Goal: Task Accomplishment & Management: Manage account settings

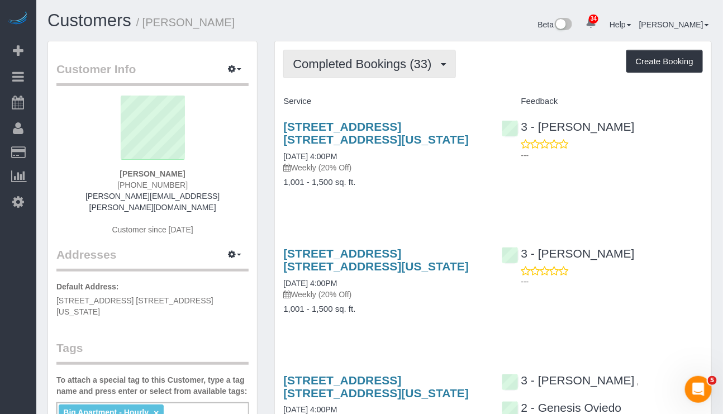
click at [323, 52] on button "Completed Bookings (33)" at bounding box center [369, 64] width 172 height 28
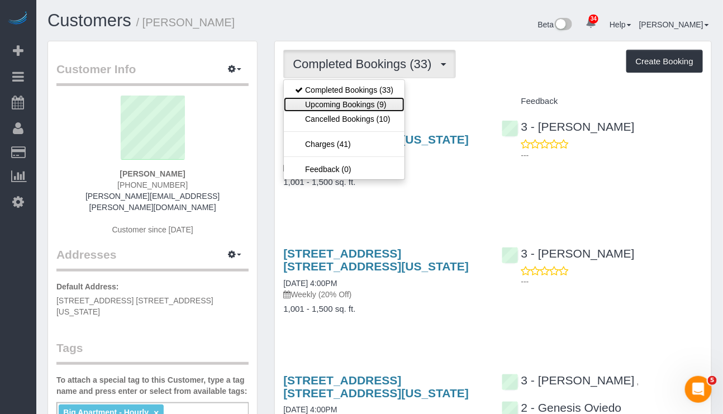
click at [322, 104] on link "Upcoming Bookings (9)" at bounding box center [344, 104] width 121 height 15
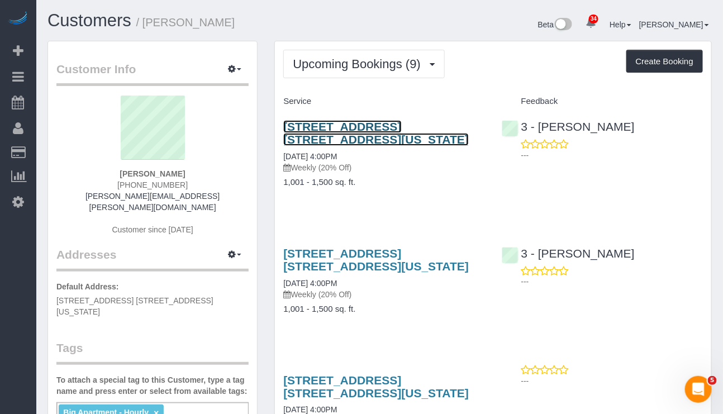
click at [372, 133] on link "241 5th Avenue, Apt. 19b, New York, NY 10016" at bounding box center [375, 133] width 185 height 26
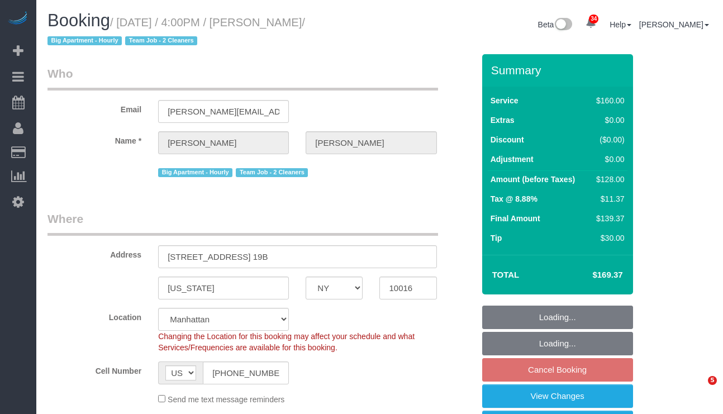
select select "NY"
select select "number:89"
select select "number:90"
select select "number:15"
select select "number:5"
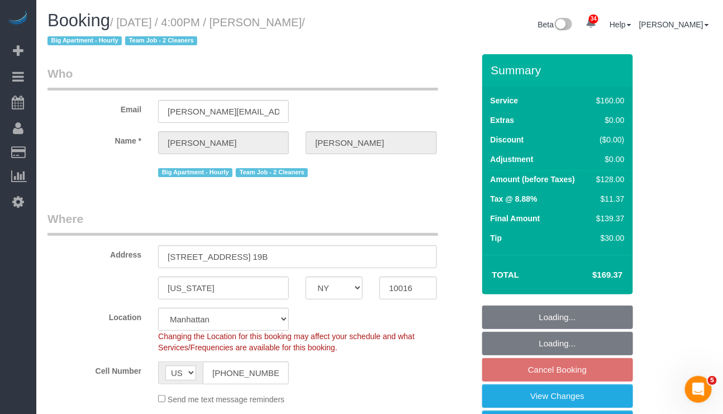
select select "object:1057"
select select "string:stripe-pm_1QmmDe4VGloSiKo7qN6Zl7hg"
select select "spot1"
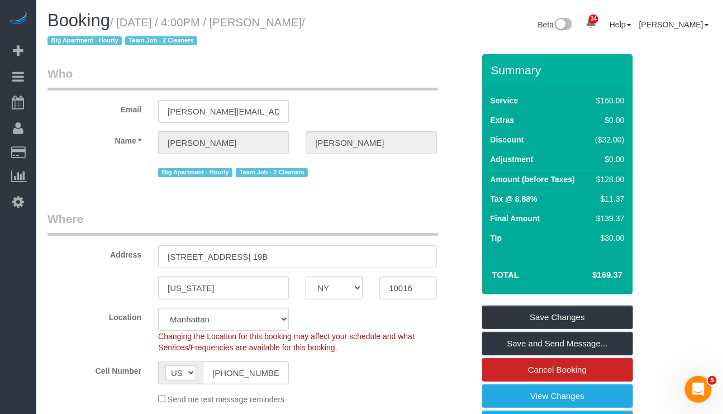
click at [171, 19] on small "/ [DATE] / 4:00PM / [PERSON_NAME] / Big Apartment - [DEMOGRAPHIC_DATA] Team Job…" at bounding box center [175, 31] width 257 height 31
drag, startPoint x: 120, startPoint y: 23, endPoint x: 324, endPoint y: 19, distance: 204.5
click at [305, 19] on small "/ October 05, 2025 / 4:00PM / Leigh Fisch / Big Apartment - Hourly Team Job - 2…" at bounding box center [175, 31] width 257 height 31
copy small "October 05, 2025 / 4:00PM / Leigh Fisch"
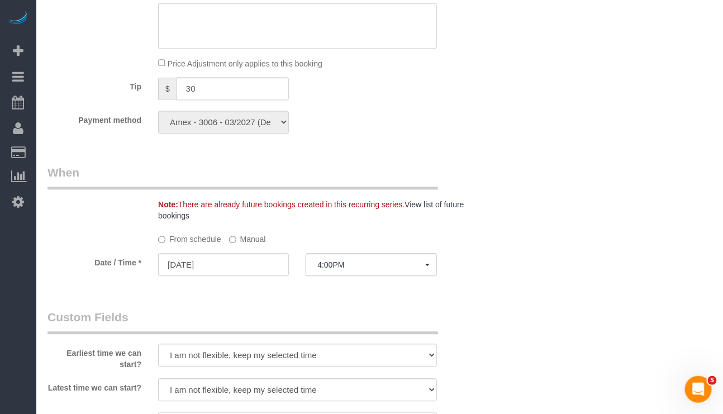
scroll to position [586, 0]
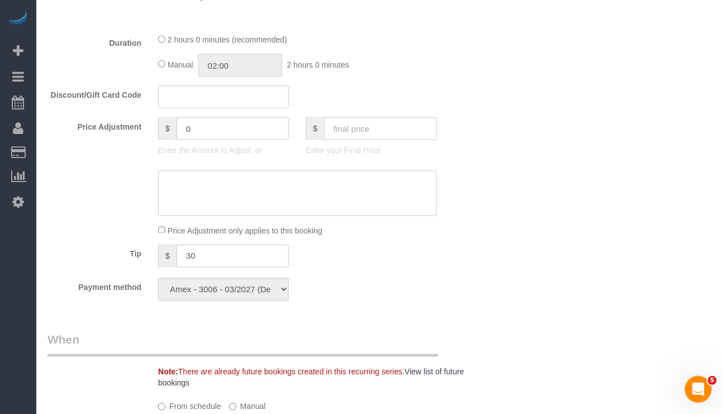
click at [619, 356] on div "Who Email fisch.leigh@gmail.com Name * Leigh Fisch Big Apartment - Hourly Team …" at bounding box center [379, 340] width 664 height 1745
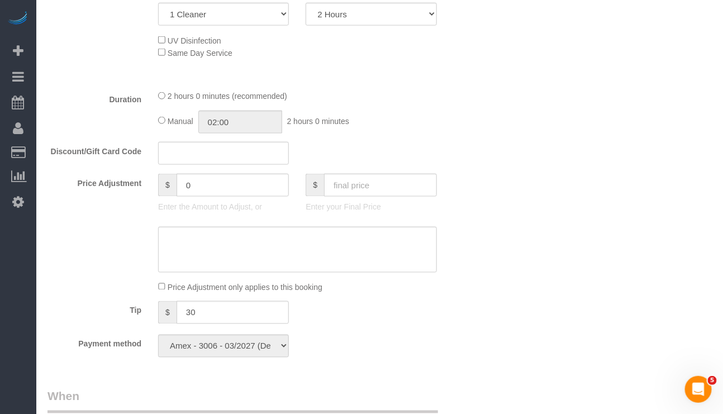
scroll to position [503, 0]
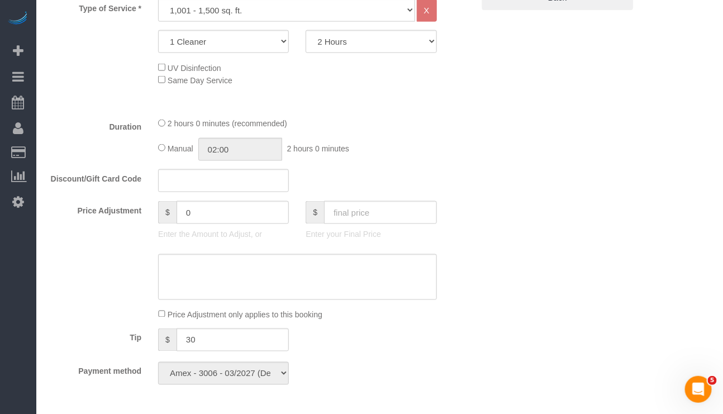
click at [421, 385] on div "Payment method Amex - 2007 - 11/2020 Amex - 2007 - 11/2020 Amex - 2007 - 11/202…" at bounding box center [260, 373] width 443 height 23
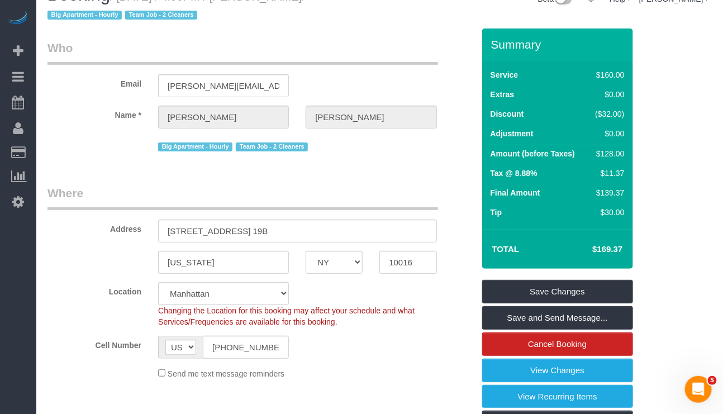
scroll to position [0, 0]
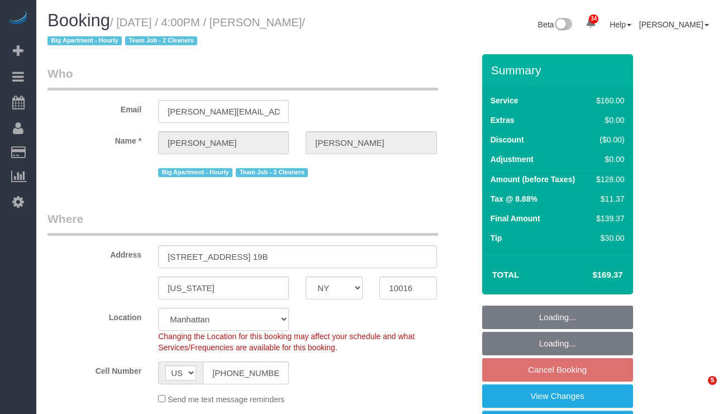
select select "NY"
select select "number:89"
select select "number:90"
select select "number:15"
select select "number:5"
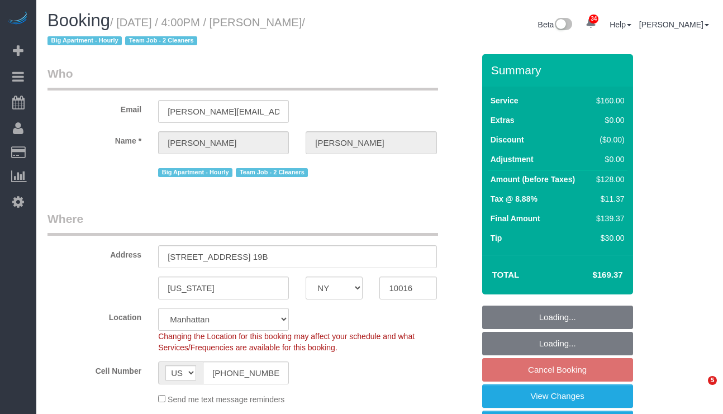
select select "object:1444"
select select "string:stripe-pm_1QmmDe4VGloSiKo7qN6Zl7hg"
select select "spot1"
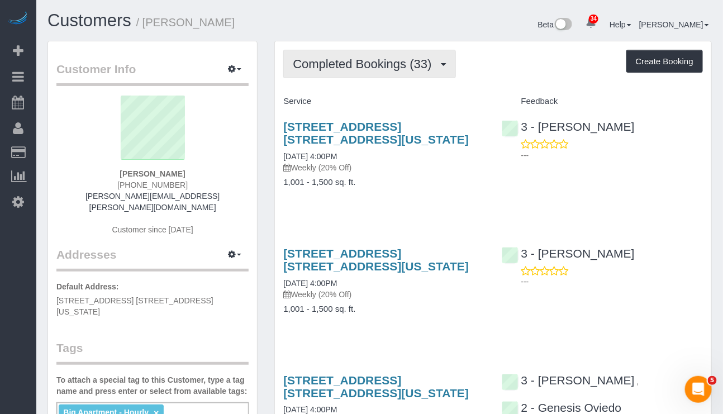
click at [382, 52] on button "Completed Bookings (33)" at bounding box center [369, 64] width 172 height 28
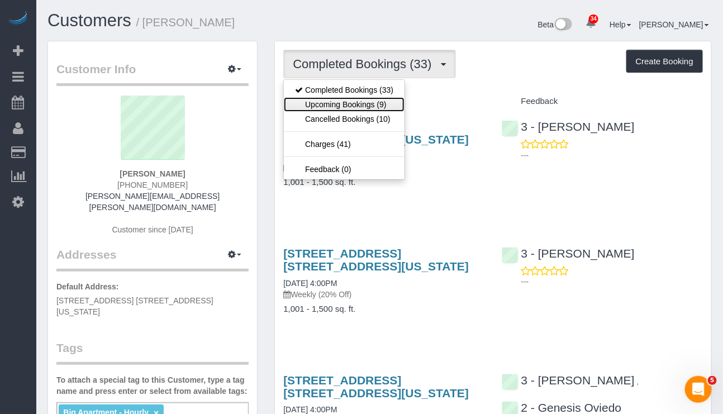
click at [367, 106] on link "Upcoming Bookings (9)" at bounding box center [344, 104] width 121 height 15
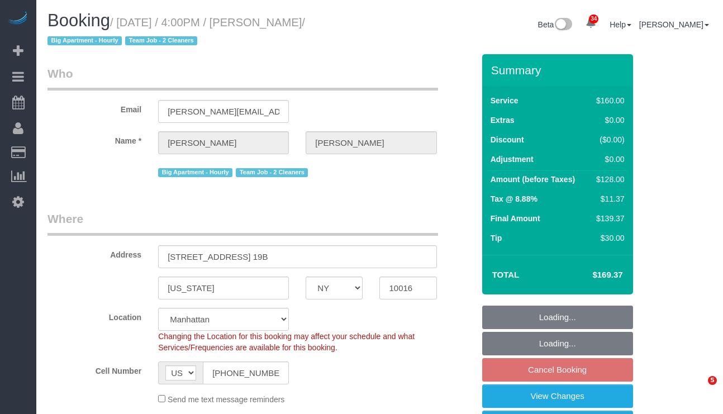
select select "NY"
select select "number:89"
select select "number:90"
select select "number:15"
select select "number:5"
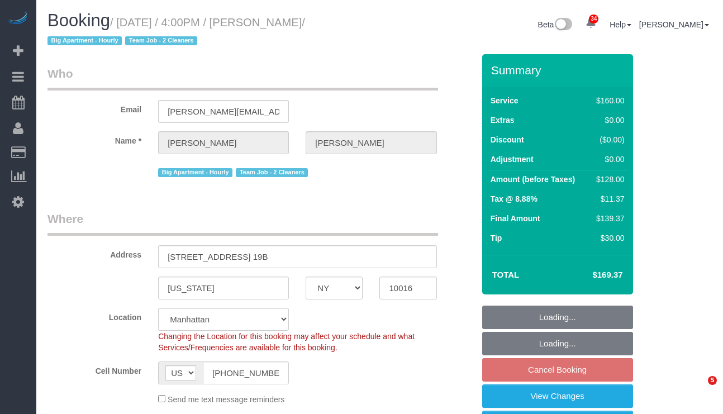
select select "object:1444"
select select "string:stripe-pm_1QmmDe4VGloSiKo7qN6Zl7hg"
select select "spot1"
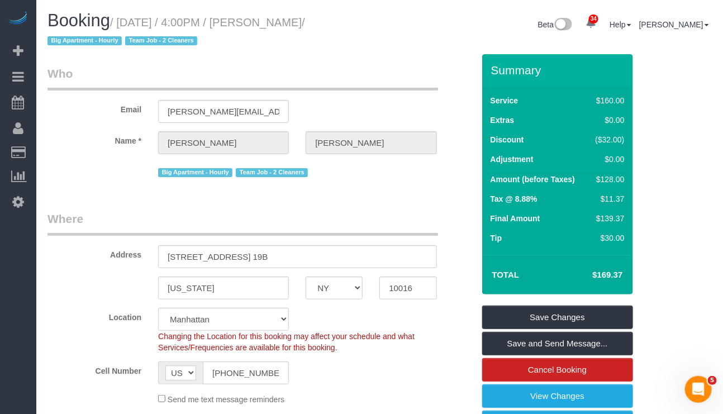
click at [352, 374] on div "Cell Number AF AL DZ AD AO AI AQ AG AR AM AW AU AT AZ BS BH BD BB BY BE BZ BJ B…" at bounding box center [260, 372] width 443 height 23
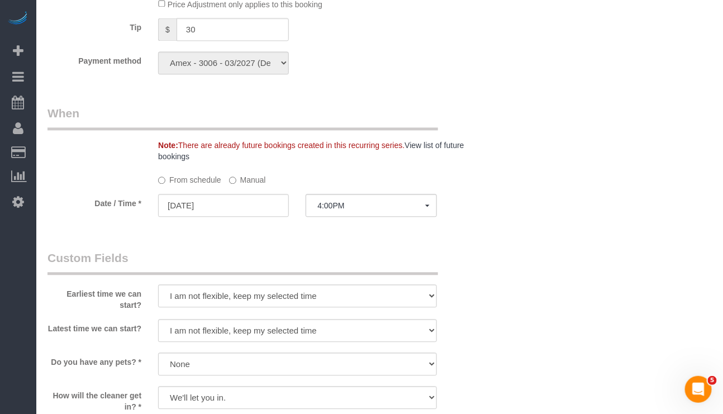
scroll to position [838, 0]
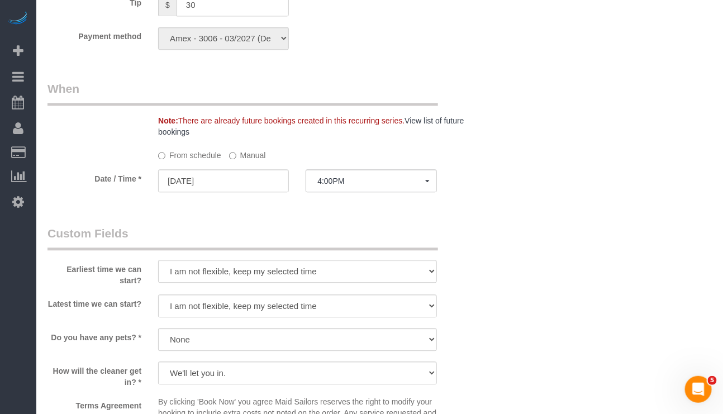
click at [253, 161] on label "Manual" at bounding box center [247, 153] width 37 height 15
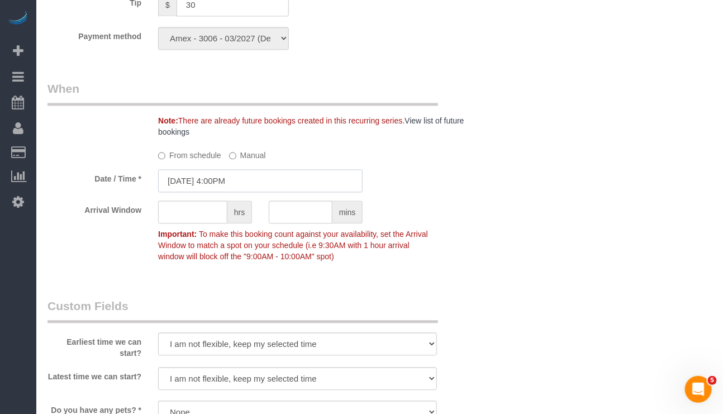
click at [250, 188] on input "10/05/2025 4:00PM" at bounding box center [260, 180] width 204 height 23
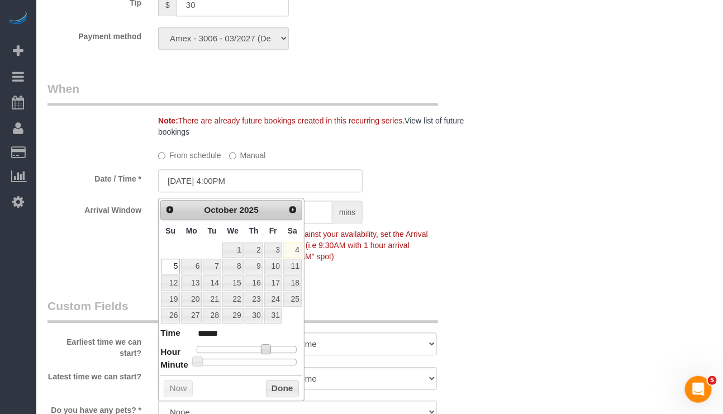
type input "10/05/2025 3:00PM"
type input "******"
type input "10/05/2025 2:00PM"
type input "******"
type input "10/05/2025 1:00PM"
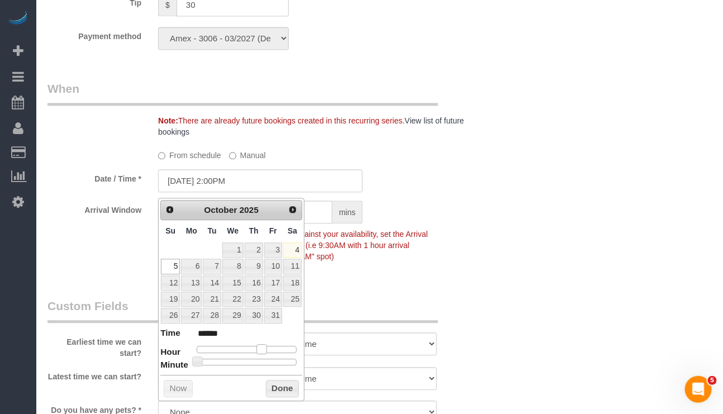
type input "******"
type input "10/05/2025 12:00PM"
type input "*******"
type input "10/05/2025 11:00AM"
type input "*******"
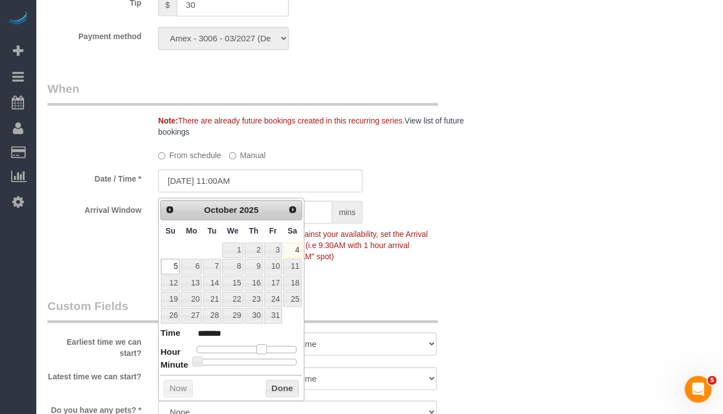
type input "10/05/2025 10:00AM"
type input "*******"
type input "10/05/2025 9:00AM"
type input "******"
type input "10/05/2025 8:00AM"
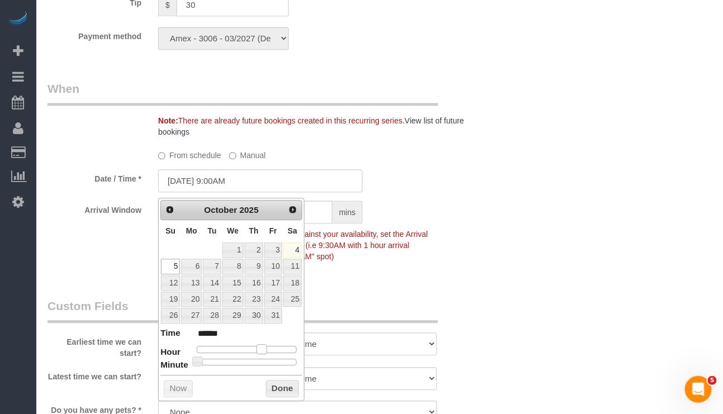
type input "******"
type input "10/05/2025 7:00AM"
type input "******"
type input "10/05/2025 8:00AM"
type input "******"
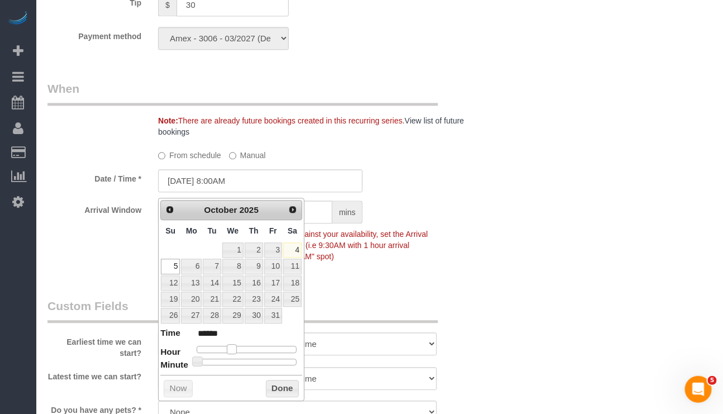
drag, startPoint x: 268, startPoint y: 355, endPoint x: 236, endPoint y: 354, distance: 31.9
click at [236, 354] on span at bounding box center [232, 349] width 10 height 10
click at [270, 393] on button "Done" at bounding box center [282, 389] width 33 height 18
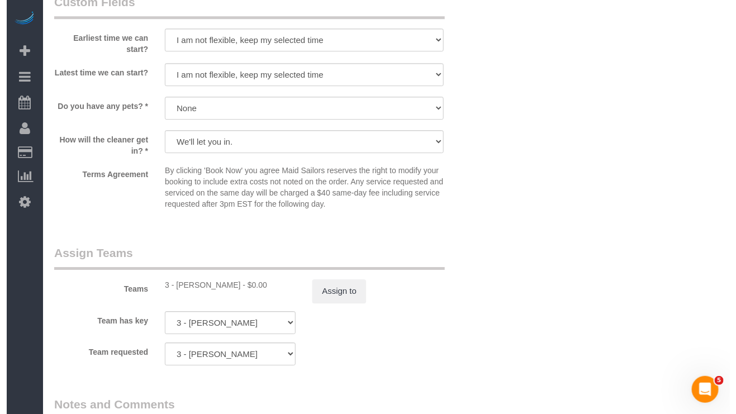
scroll to position [1257, 0]
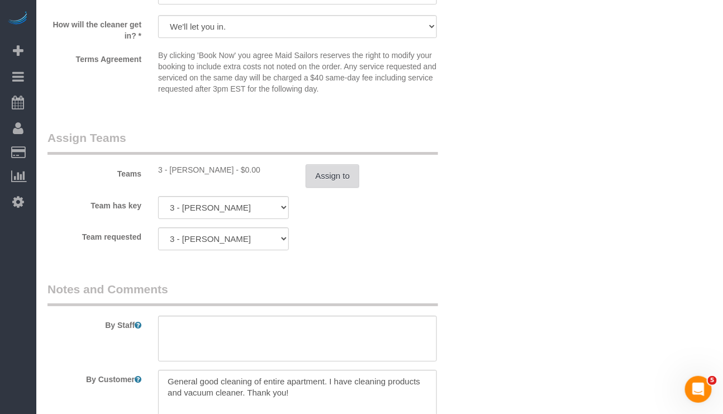
click at [324, 176] on button "Assign to" at bounding box center [333, 175] width 54 height 23
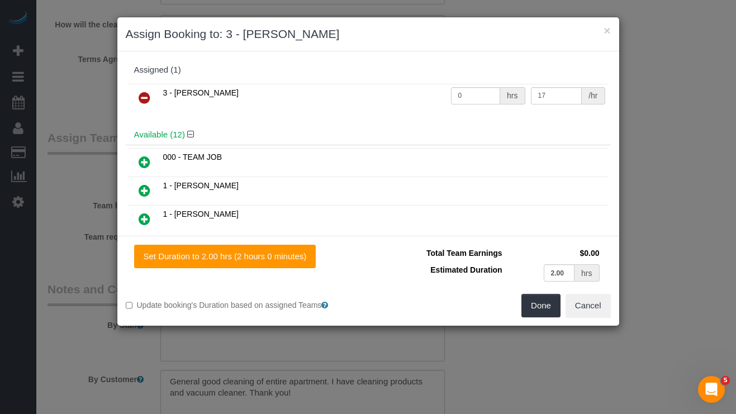
click at [143, 101] on icon at bounding box center [145, 97] width 12 height 13
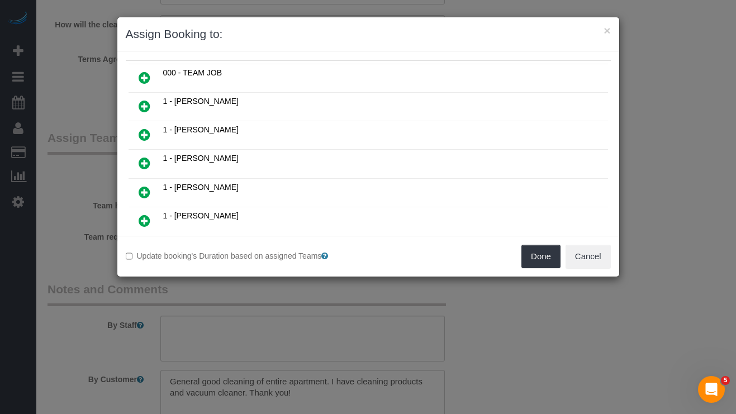
scroll to position [168, 0]
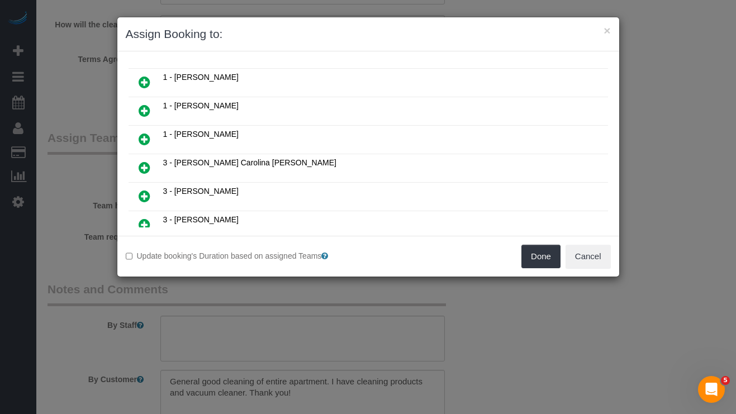
click at [146, 112] on icon at bounding box center [145, 110] width 12 height 13
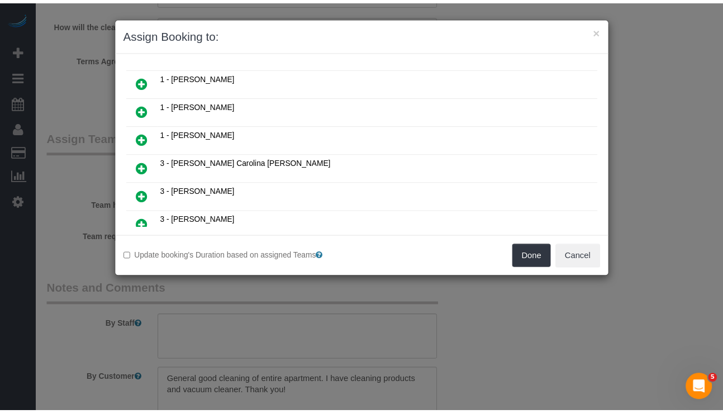
scroll to position [196, 0]
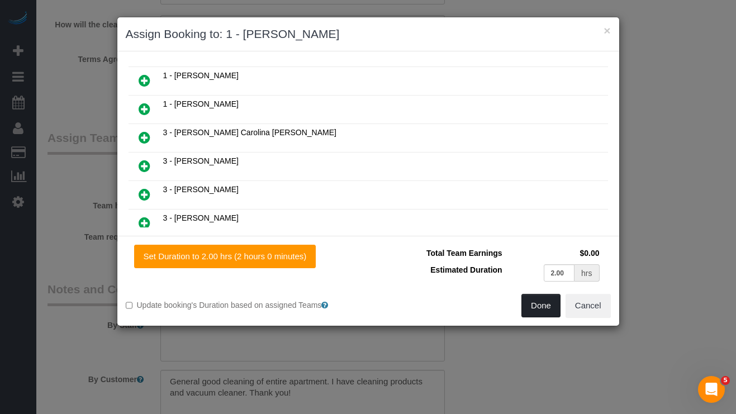
click at [538, 307] on button "Done" at bounding box center [540, 305] width 39 height 23
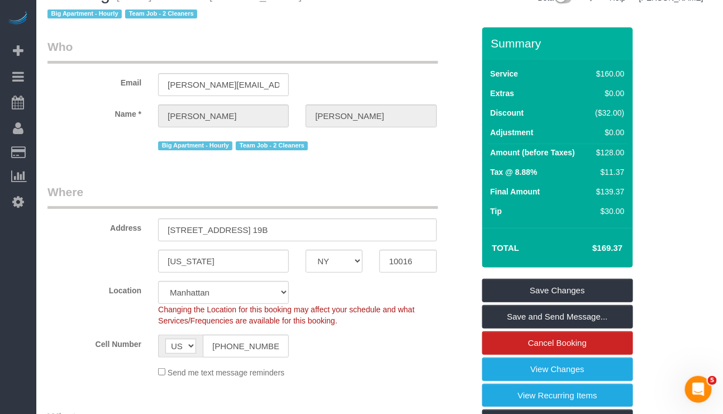
scroll to position [0, 0]
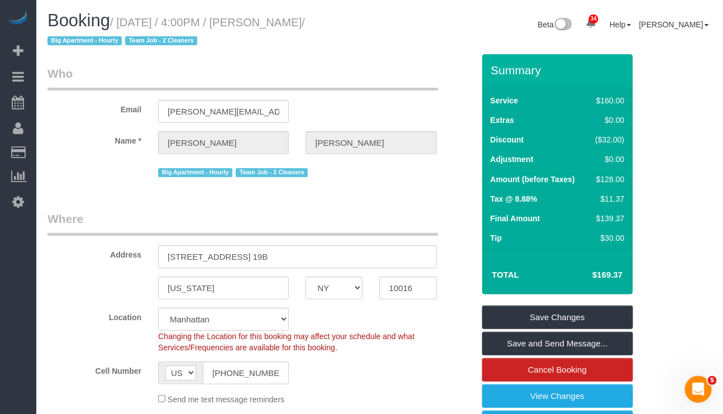
drag, startPoint x: 264, startPoint y: 17, endPoint x: 322, endPoint y: 27, distance: 59.0
click at [305, 27] on small "/ October 05, 2025 / 4:00PM / Leigh Fisch / Big Apartment - Hourly Team Job - 2…" at bounding box center [175, 31] width 257 height 31
copy small "Leigh Fisch"
click at [276, 35] on h1 "Booking / October 05, 2025 / 4:00PM / Leigh Fisch / Big Apartment - Hourly Team…" at bounding box center [209, 30] width 324 height 38
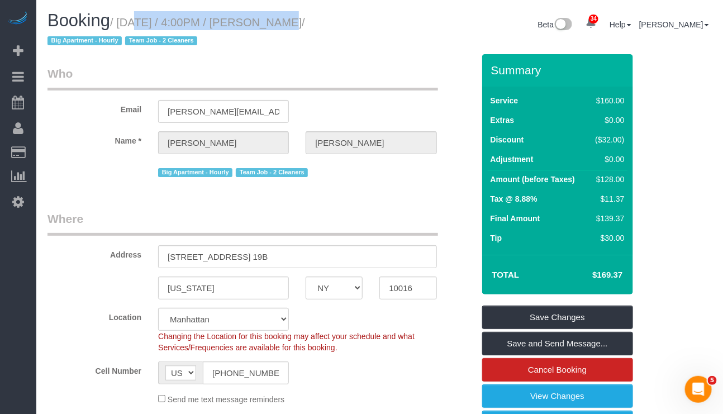
drag, startPoint x: 118, startPoint y: 15, endPoint x: 260, endPoint y: 23, distance: 142.1
click at [260, 23] on h1 "Booking / October 05, 2025 / 4:00PM / Leigh Fisch / Big Apartment - Hourly Team…" at bounding box center [209, 30] width 324 height 38
copy small "October 05, 2025 / 4:00PM"
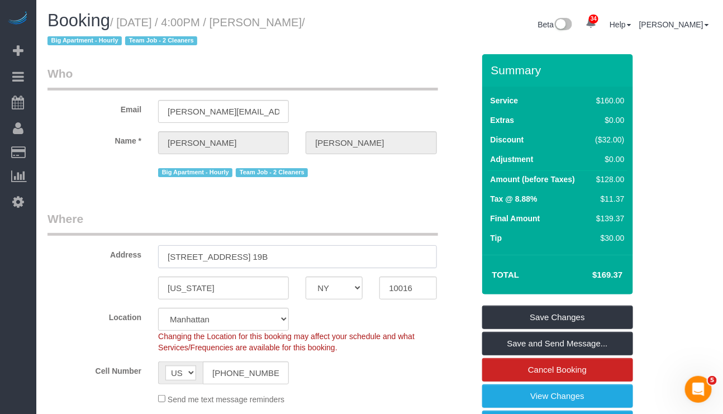
drag, startPoint x: 279, startPoint y: 260, endPoint x: 158, endPoint y: 253, distance: 120.8
click at [158, 253] on input "241 5th Avenue, Apt. 19B" at bounding box center [297, 256] width 278 height 23
click at [390, 285] on input "10016" at bounding box center [407, 287] width 57 height 23
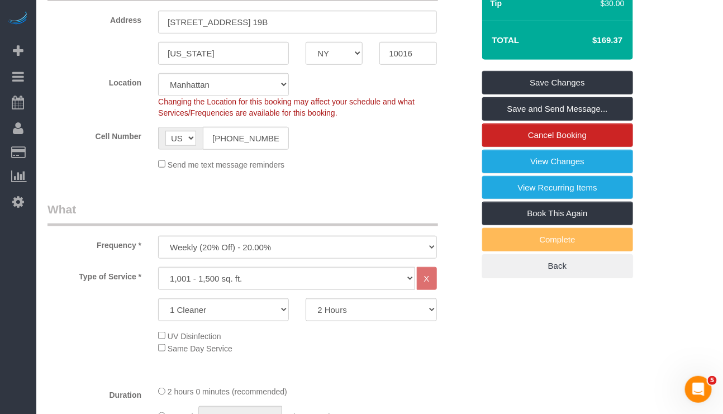
scroll to position [335, 0]
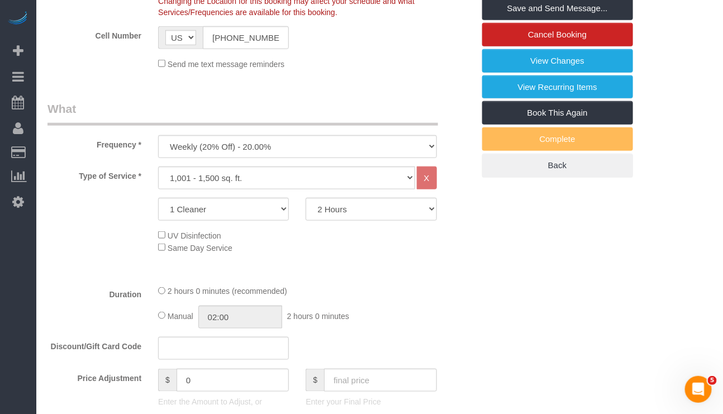
click at [357, 352] on div "Discount/Gift Card Code" at bounding box center [260, 348] width 443 height 23
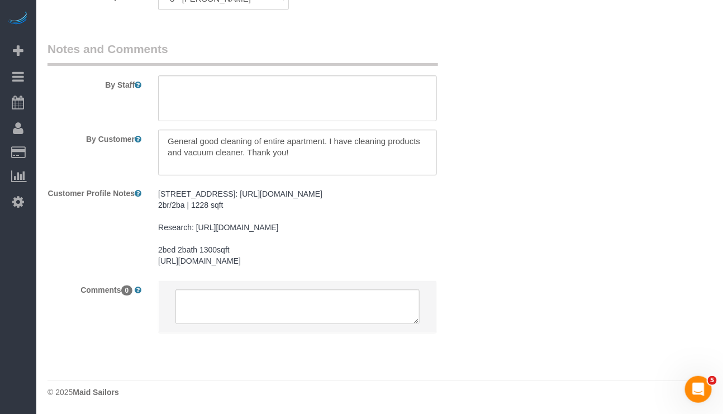
scroll to position [1515, 0]
drag, startPoint x: 392, startPoint y: 381, endPoint x: 394, endPoint y: 370, distance: 10.7
click at [392, 381] on footer "© 2025 Maid Sailors" at bounding box center [379, 391] width 664 height 22
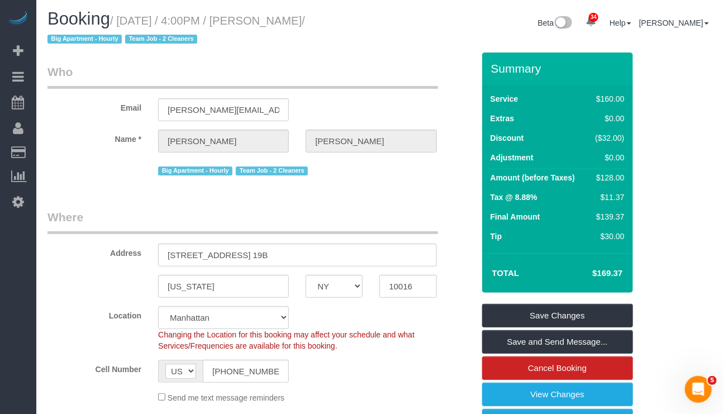
scroll to position [0, 0]
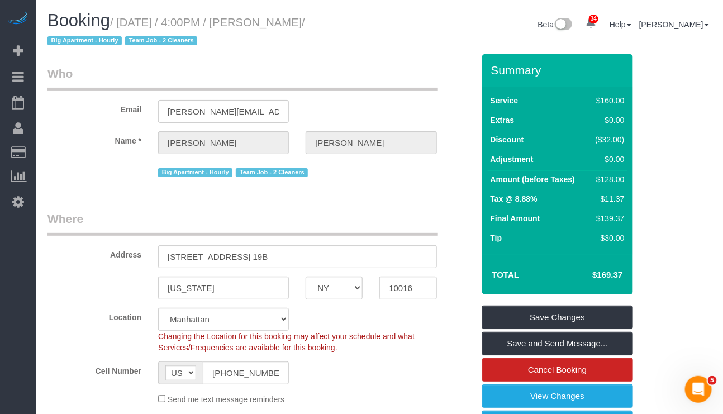
click at [419, 372] on div "Cell Number AF AL DZ AD AO AI AQ AG AR AM AW AU AT AZ BS BH BD BB BY BE BZ BJ B…" at bounding box center [260, 372] width 443 height 23
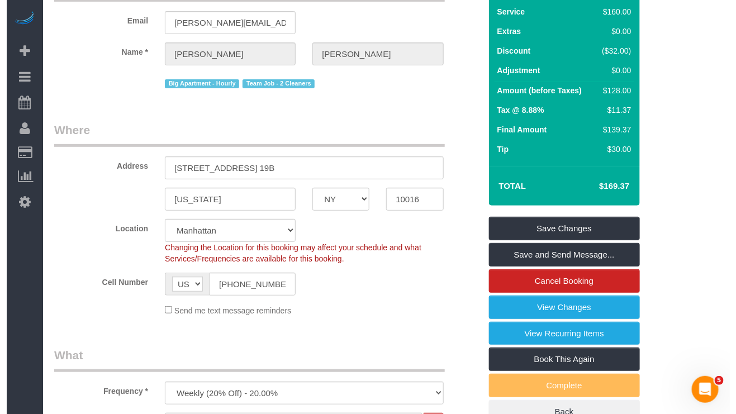
scroll to position [84, 0]
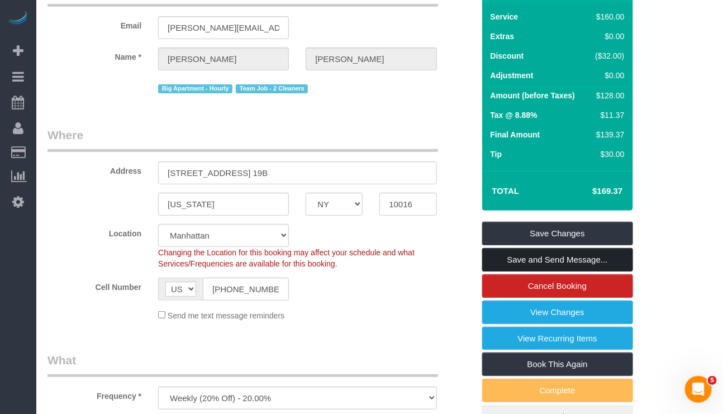
click at [562, 261] on link "Save and Send Message..." at bounding box center [557, 259] width 151 height 23
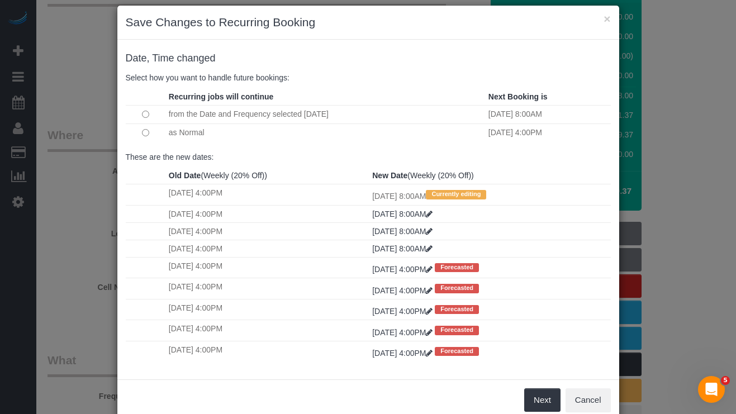
scroll to position [46, 0]
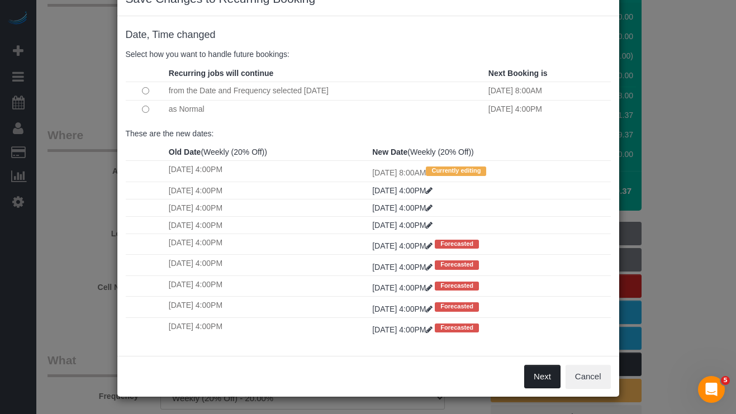
click at [530, 377] on button "Next" at bounding box center [542, 376] width 36 height 23
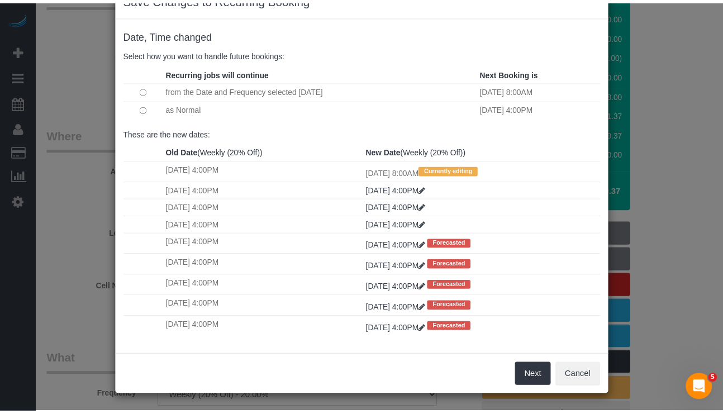
scroll to position [0, 0]
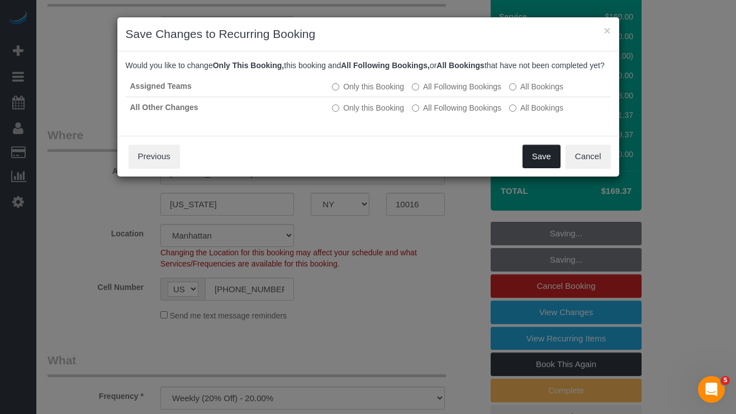
click at [530, 168] on button "Save" at bounding box center [541, 156] width 38 height 23
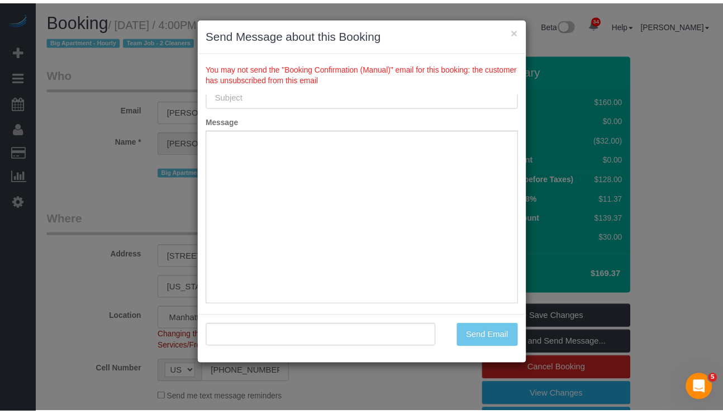
scroll to position [134, 0]
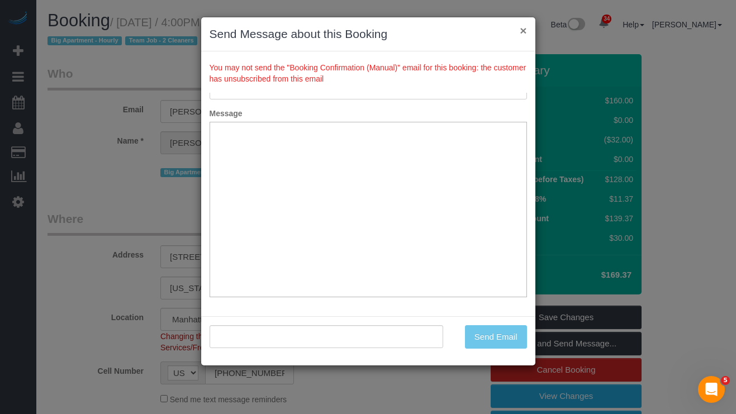
click at [524, 30] on button "×" at bounding box center [522, 31] width 7 height 12
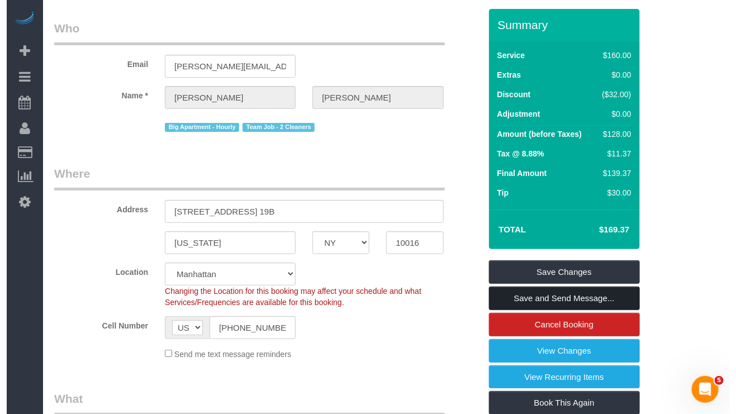
scroll to position [84, 0]
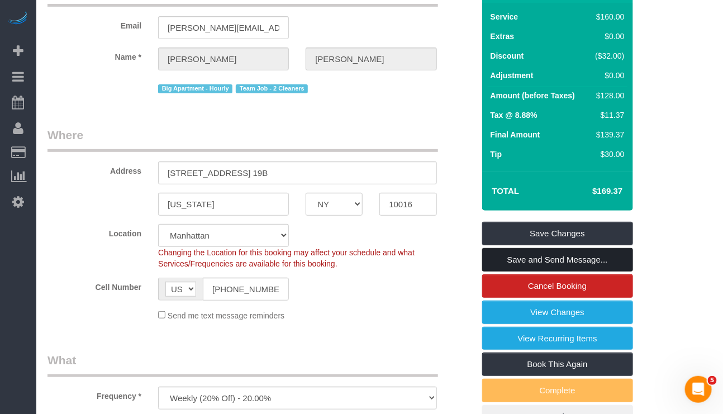
click at [524, 260] on link "Save and Send Message..." at bounding box center [557, 259] width 151 height 23
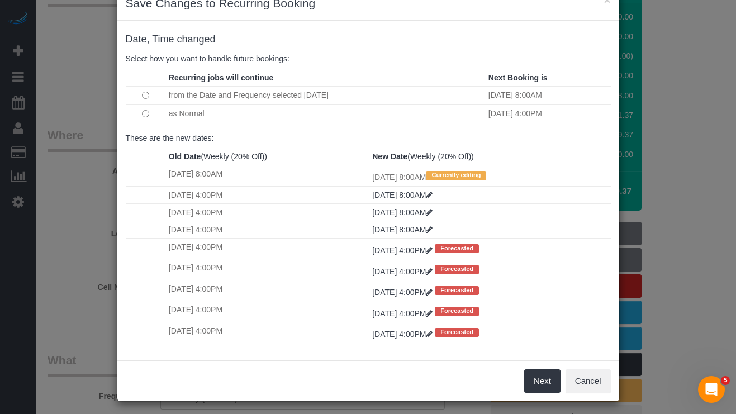
scroll to position [46, 0]
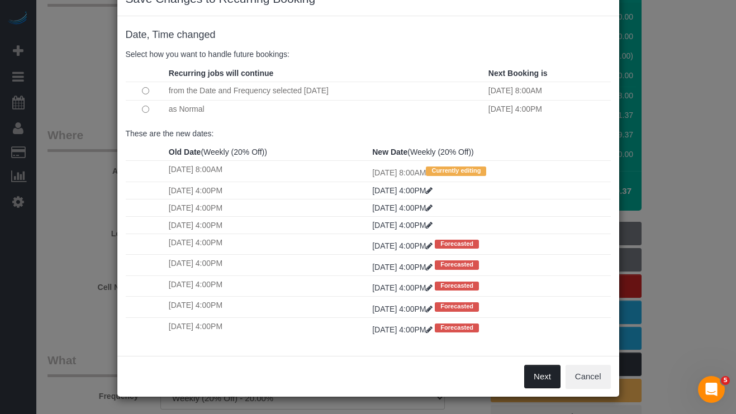
click at [528, 376] on button "Next" at bounding box center [542, 376] width 36 height 23
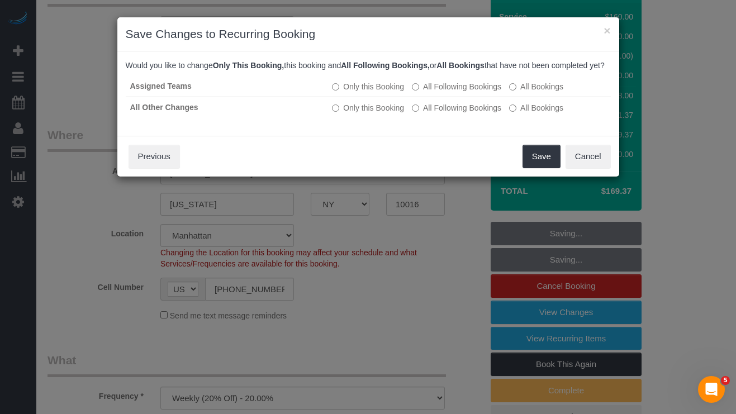
scroll to position [0, 0]
click at [528, 168] on button "Save" at bounding box center [541, 156] width 38 height 23
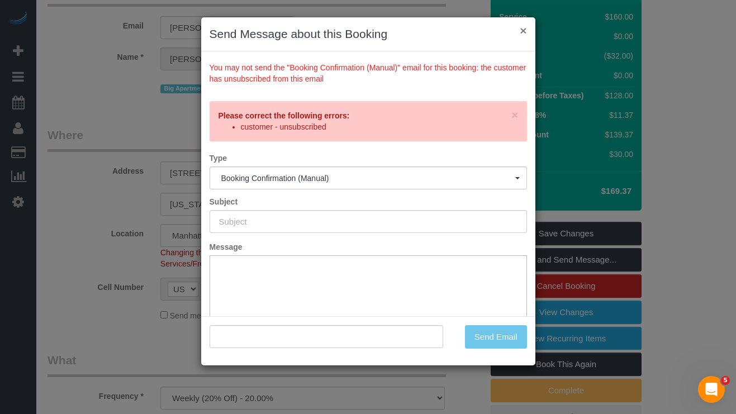
click at [522, 31] on button "×" at bounding box center [522, 31] width 7 height 12
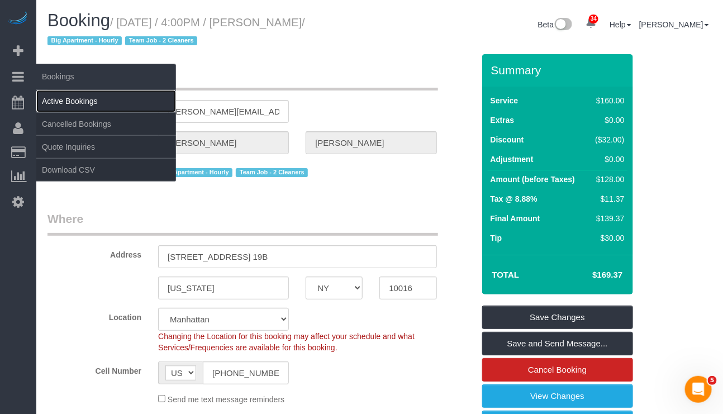
drag, startPoint x: 74, startPoint y: 102, endPoint x: 94, endPoint y: 102, distance: 20.1
click at [74, 102] on link "Active Bookings" at bounding box center [106, 101] width 140 height 22
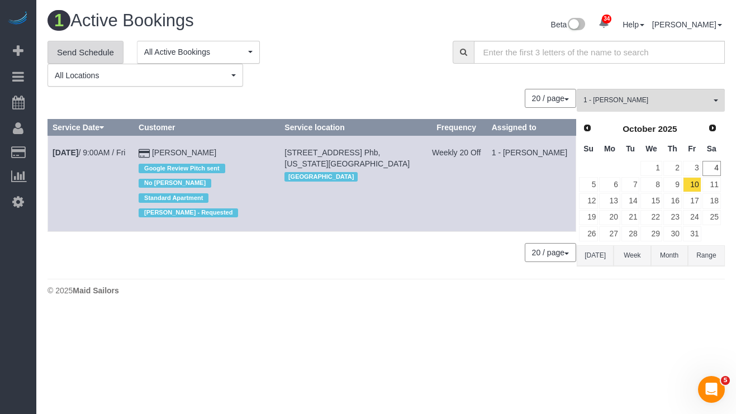
click at [90, 54] on link "Send Schedule" at bounding box center [85, 52] width 76 height 23
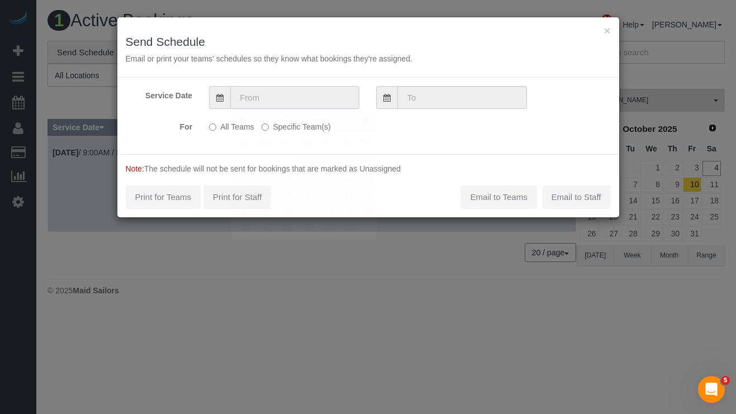
click at [330, 94] on input "text" at bounding box center [294, 97] width 129 height 23
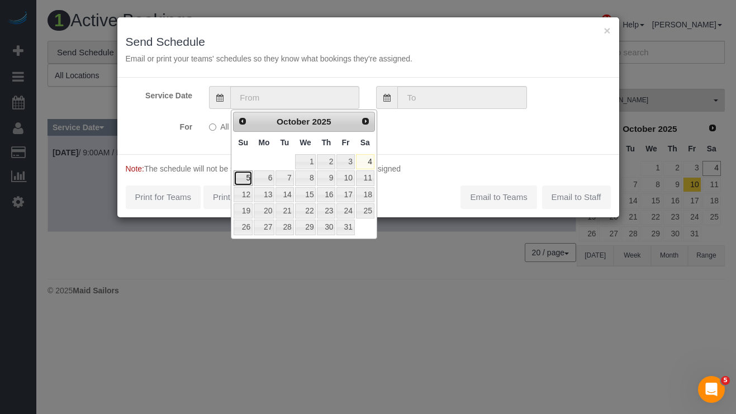
click at [238, 182] on link "5" at bounding box center [242, 177] width 19 height 15
type input "10/05/2025"
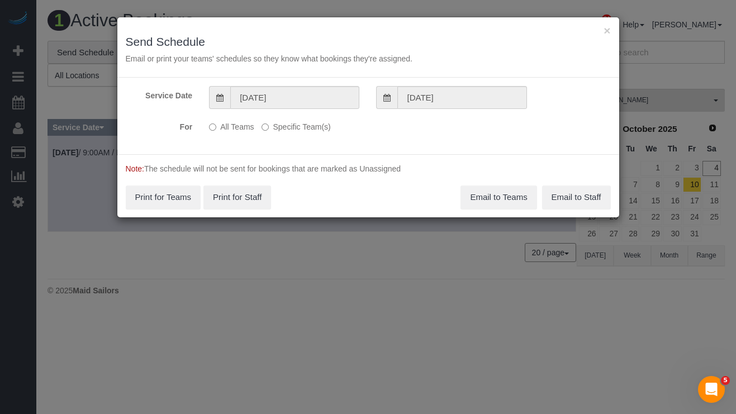
click at [287, 126] on label "Specific Team(s)" at bounding box center [295, 124] width 69 height 15
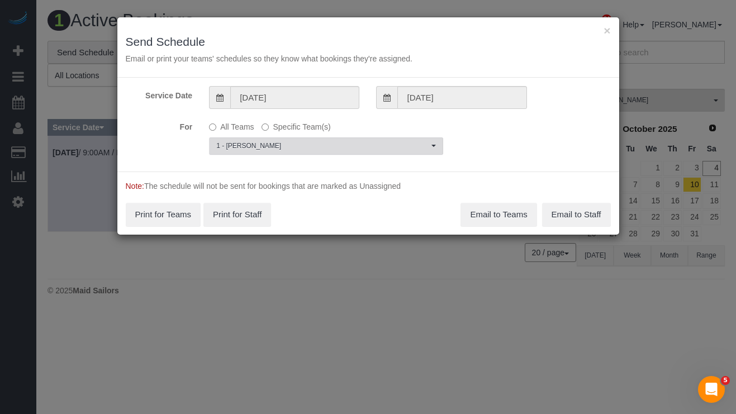
click at [393, 151] on span "1 - [PERSON_NAME]" at bounding box center [322, 145] width 212 height 9
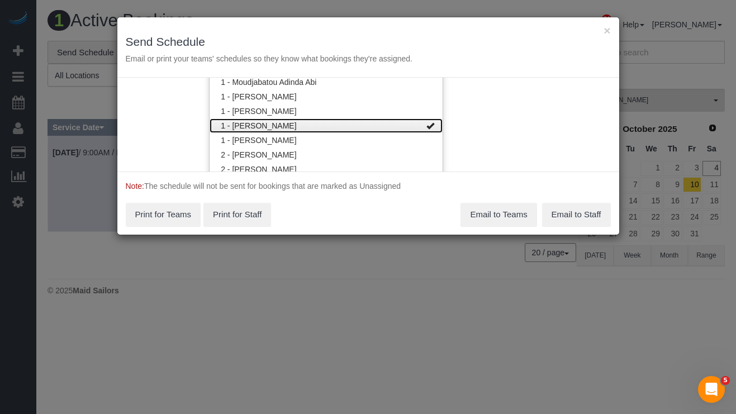
click at [347, 120] on link "1 - [PERSON_NAME]" at bounding box center [325, 125] width 233 height 15
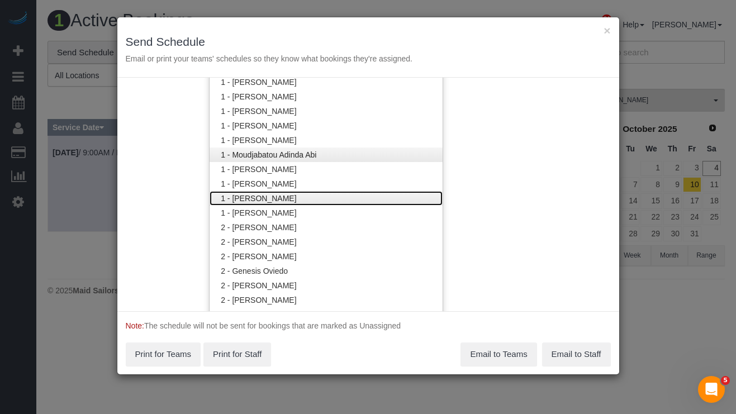
scroll to position [480, 0]
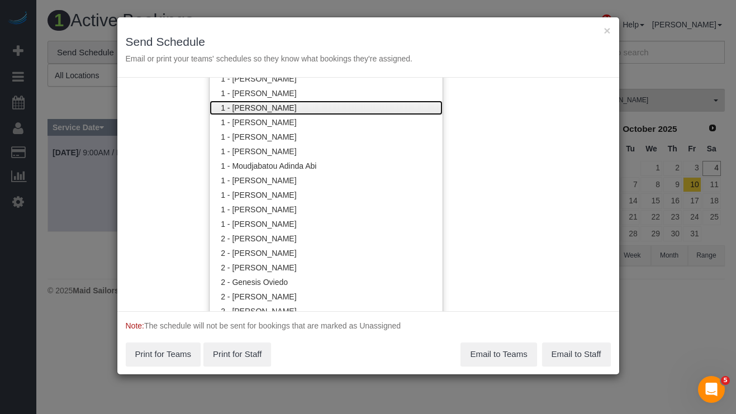
click at [270, 106] on link "1 - [PERSON_NAME]" at bounding box center [325, 108] width 233 height 15
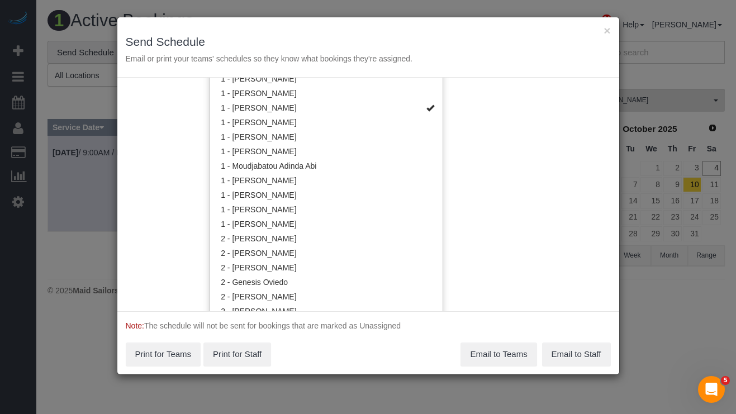
click at [483, 134] on div "Service Date 10/05/2025 10/05/2025 For All Teams Specific Team(s) 1 - Kariluz R…" at bounding box center [368, 194] width 502 height 233
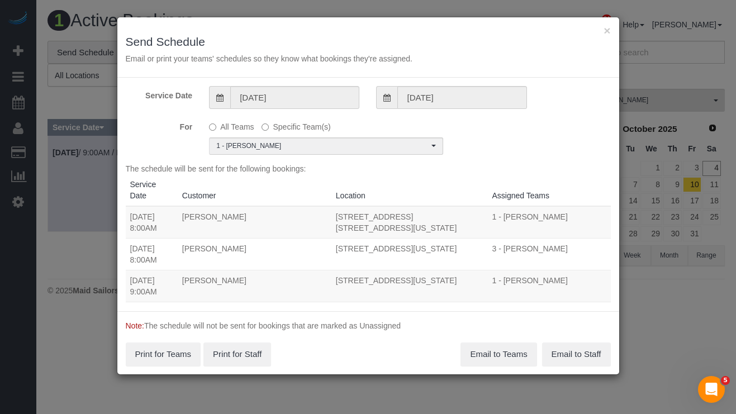
scroll to position [0, 0]
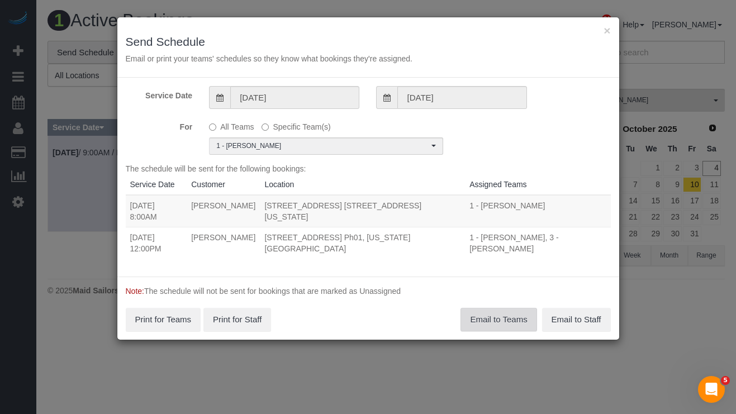
click at [501, 308] on button "Email to Teams" at bounding box center [498, 319] width 76 height 23
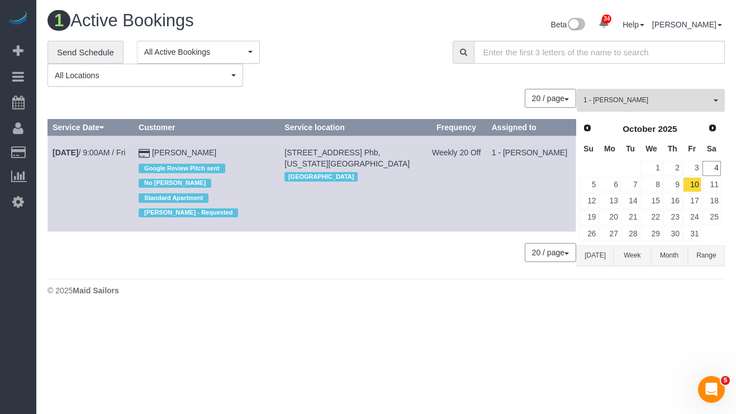
click at [630, 106] on button "1 - Xiomara Inga All Teams" at bounding box center [650, 100] width 148 height 23
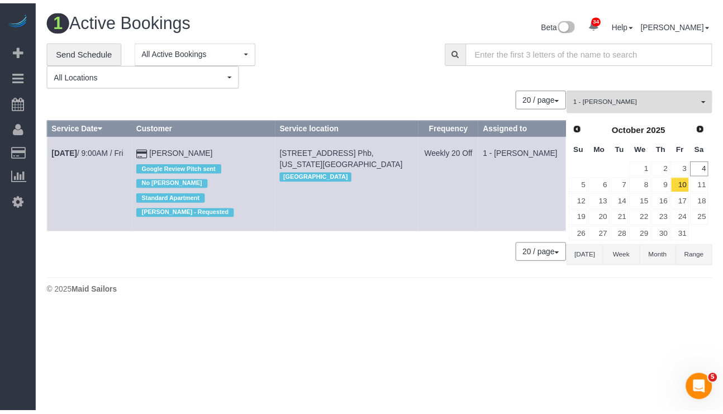
scroll to position [434, 0]
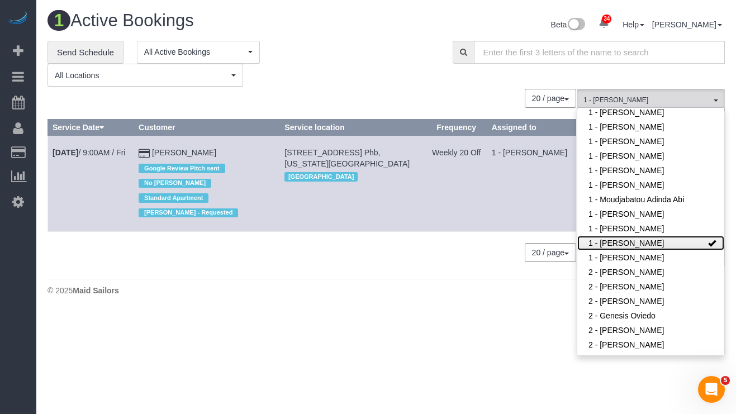
click at [661, 236] on link "1 - [PERSON_NAME]" at bounding box center [650, 243] width 147 height 15
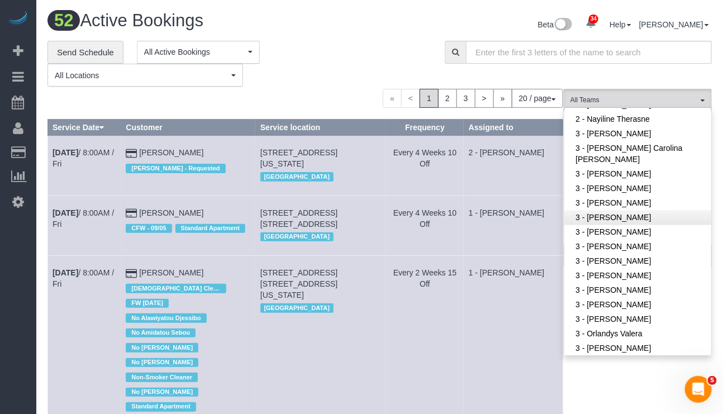
scroll to position [769, 0]
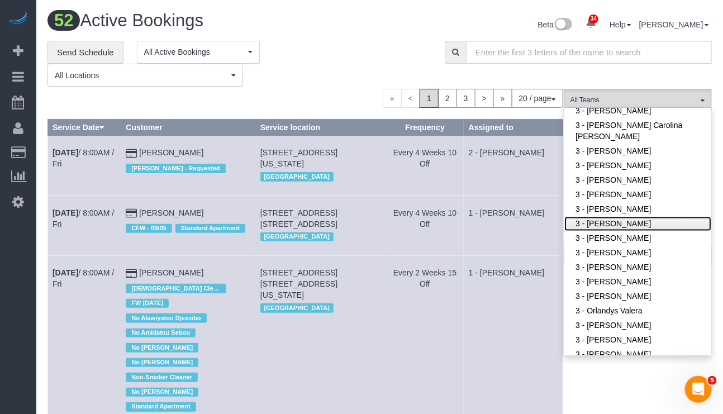
click at [619, 217] on link "3 - [PERSON_NAME]" at bounding box center [637, 224] width 147 height 15
click at [337, 62] on div "**********" at bounding box center [237, 64] width 380 height 46
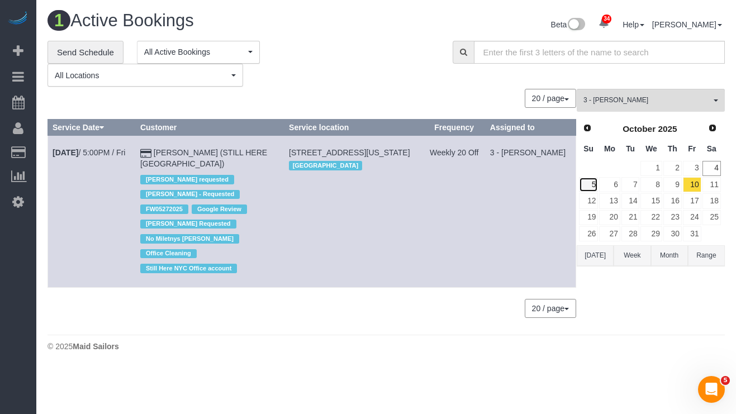
click at [590, 187] on link "5" at bounding box center [588, 184] width 19 height 15
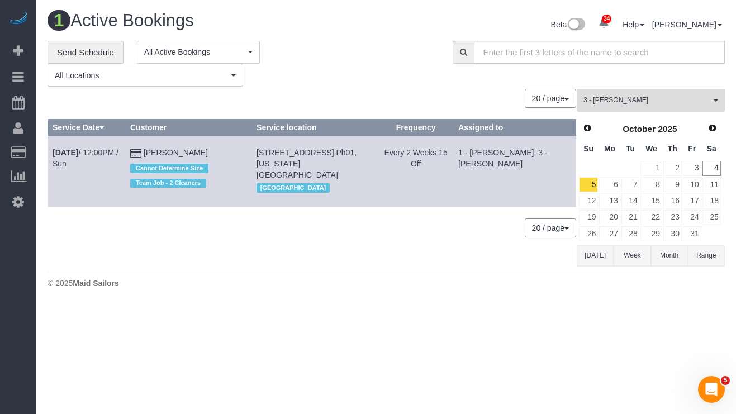
drag, startPoint x: 201, startPoint y: 156, endPoint x: 49, endPoint y: 154, distance: 152.5
click at [49, 154] on tr "Oct 5th / 12:00PM / Sun Roger Lopez Cannot Determine Size Team Job - 2 Cleaners…" at bounding box center [312, 171] width 528 height 71
copy tr "Oct 5th / 12:00PM / Sun Roger Lopez"
drag, startPoint x: 74, startPoint y: 151, endPoint x: 131, endPoint y: 161, distance: 57.8
click at [74, 152] on b "Oct 5th" at bounding box center [65, 152] width 26 height 9
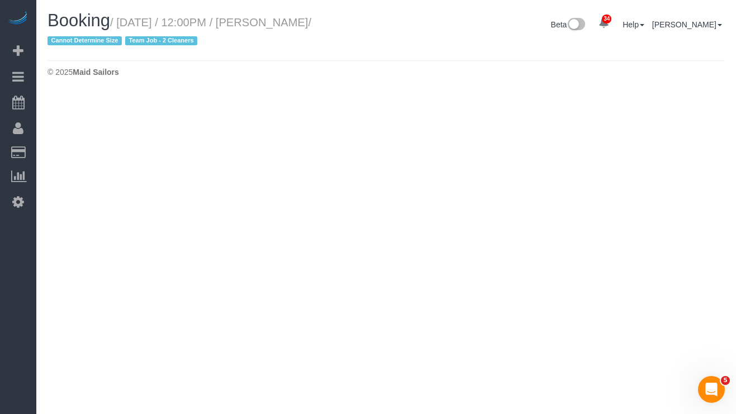
select select "NY"
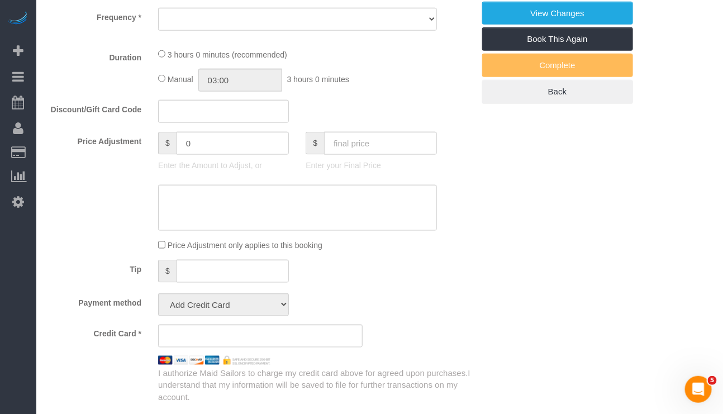
select select "object:6053"
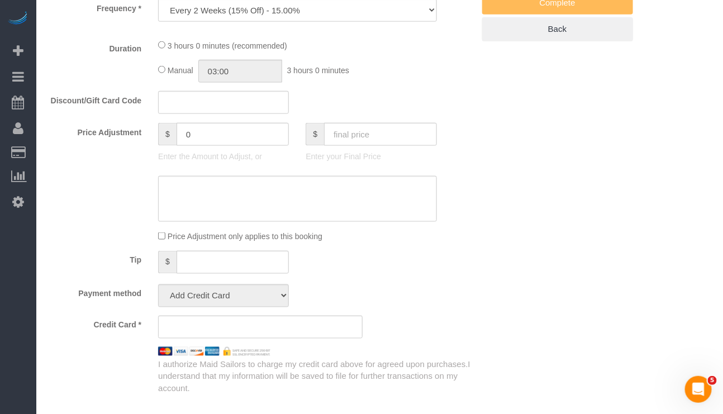
select select "string:stripe-pm_1QkAQu4VGloSiKo74CYp18Kc"
select select "2"
select select "180"
select select "number:57"
select select "number:71"
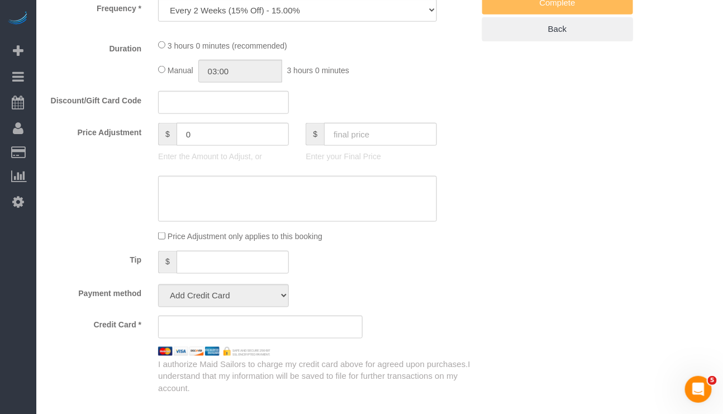
select select "number:15"
select select "number:5"
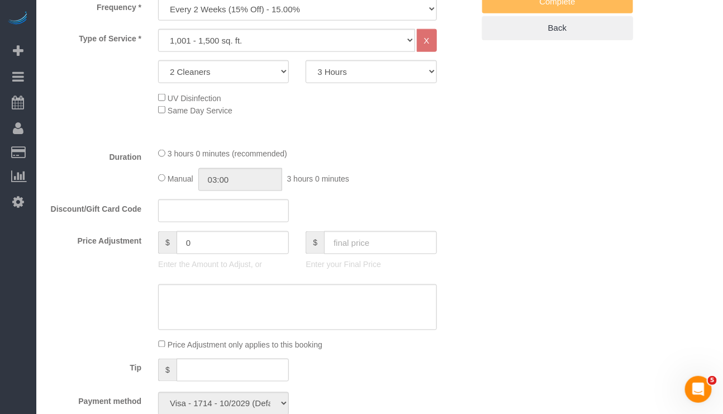
select select "object:6290"
select select "spot51"
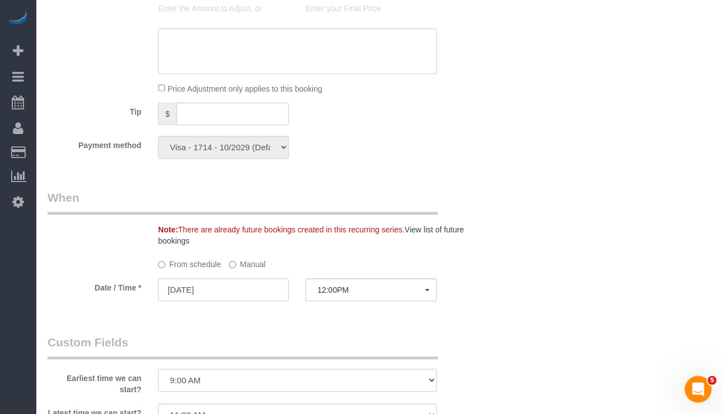
scroll to position [640, 0]
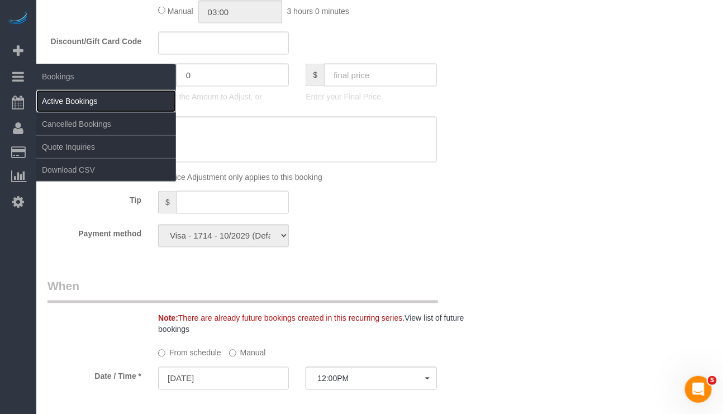
click at [57, 97] on link "Active Bookings" at bounding box center [106, 101] width 140 height 22
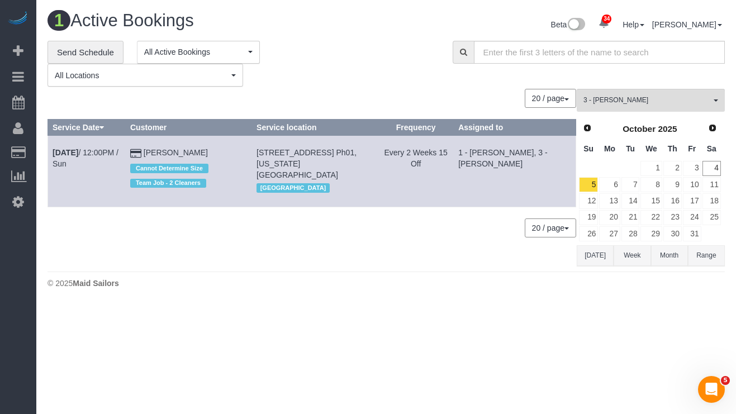
click at [424, 369] on body "34 Beta Your Notifications You have 0 alerts × You have 1 to charge for 10/03/2…" at bounding box center [368, 207] width 736 height 414
click at [674, 103] on span "3 - [PERSON_NAME]" at bounding box center [646, 100] width 127 height 9
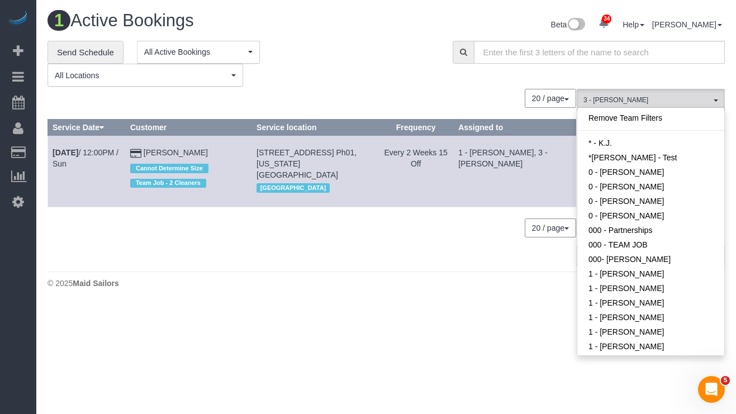
scroll to position [750, 0]
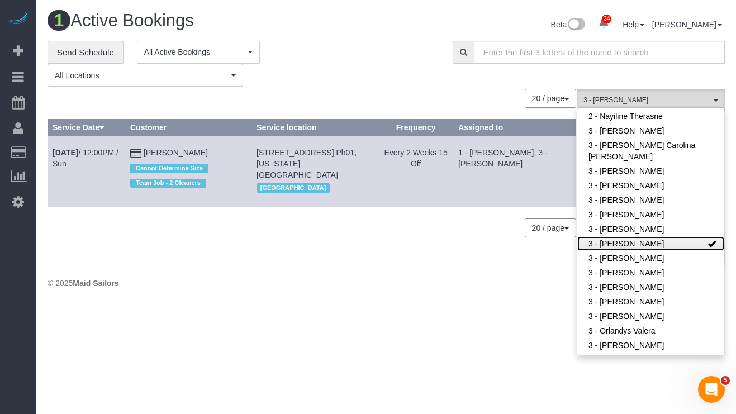
click at [708, 240] on span at bounding box center [712, 244] width 8 height 8
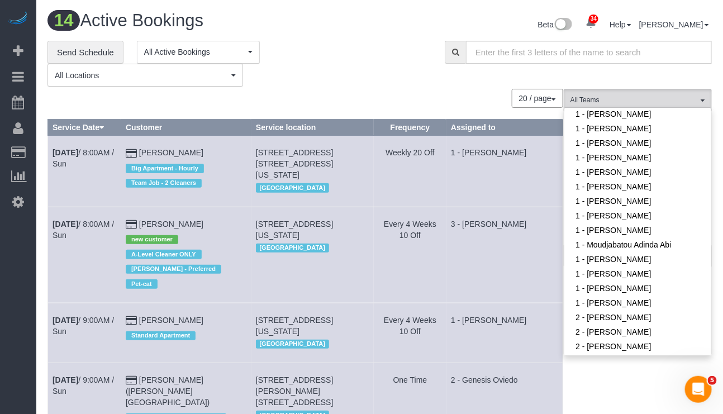
scroll to position [419, 0]
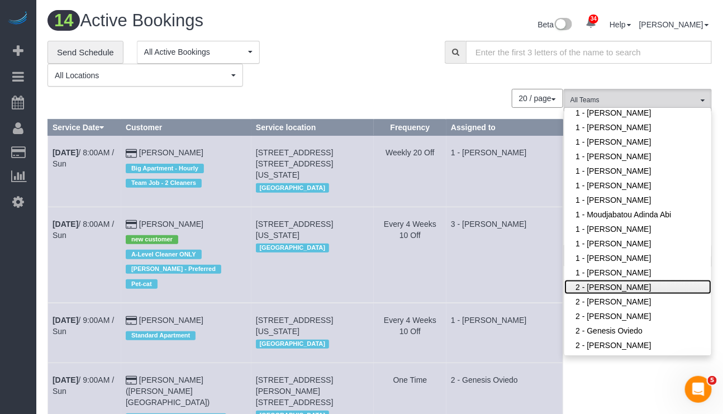
click at [620, 280] on link "2 - [PERSON_NAME]" at bounding box center [637, 287] width 147 height 15
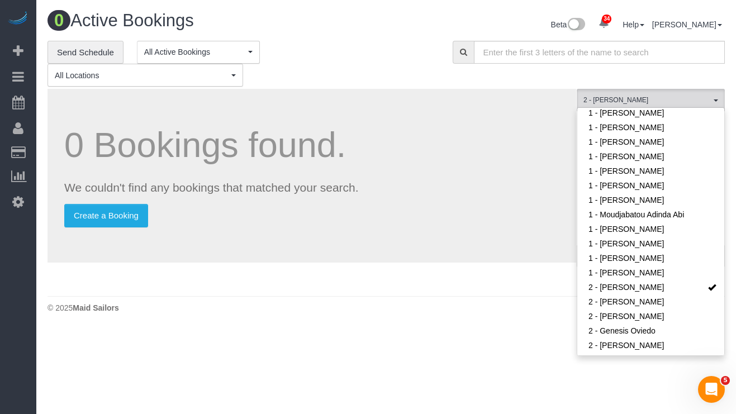
click at [427, 332] on body "34 Beta Your Notifications You have 0 alerts × You have 1 to charge for 10/03/2…" at bounding box center [368, 207] width 736 height 414
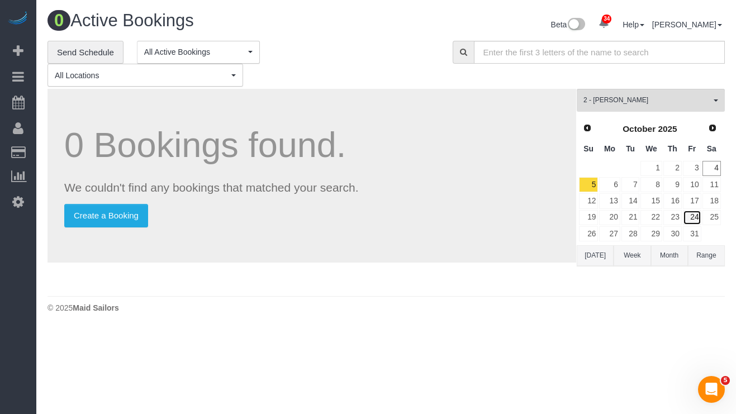
click at [694, 220] on link "24" at bounding box center [691, 217] width 18 height 15
click at [624, 101] on span "2 - [PERSON_NAME]" at bounding box center [646, 100] width 127 height 9
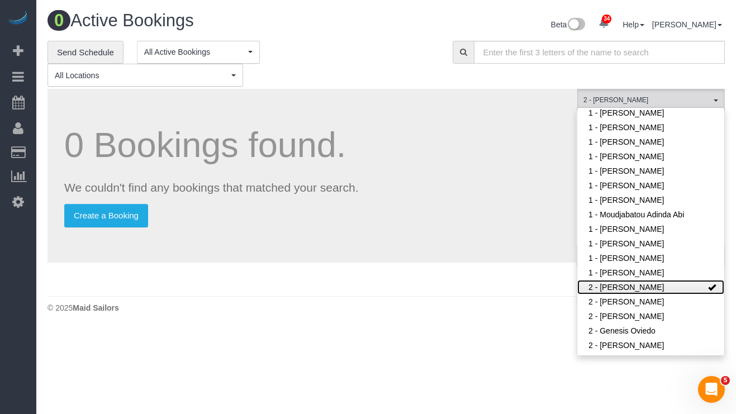
click at [704, 280] on link "2 - [PERSON_NAME]" at bounding box center [650, 287] width 147 height 15
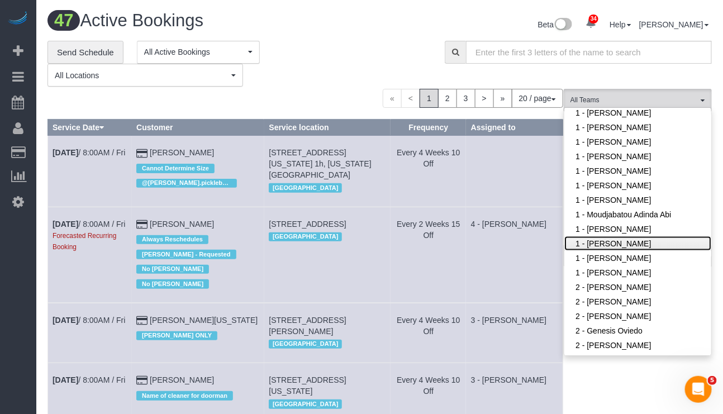
click at [623, 236] on link "1 - [PERSON_NAME]" at bounding box center [637, 243] width 147 height 15
click at [362, 47] on div "**********" at bounding box center [237, 64] width 380 height 46
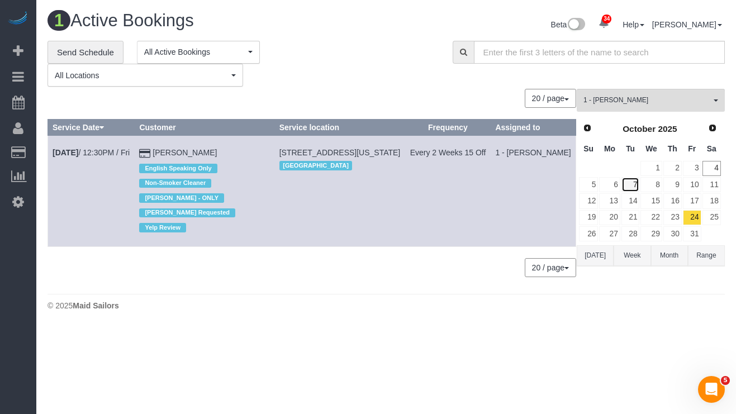
click at [631, 186] on link "7" at bounding box center [630, 184] width 18 height 15
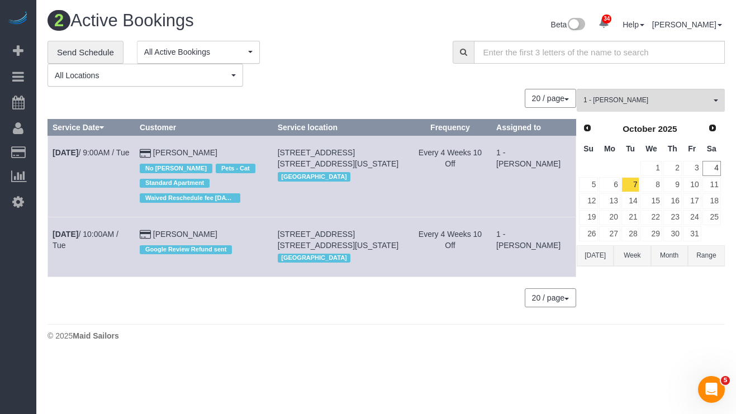
drag, startPoint x: 51, startPoint y: 151, endPoint x: 212, endPoint y: 155, distance: 160.9
click at [212, 155] on tr "Oct 7th / 9:00AM / Tue Kayla Parker No Berdina Philistin Pets - Cat Standard Ap…" at bounding box center [312, 176] width 528 height 81
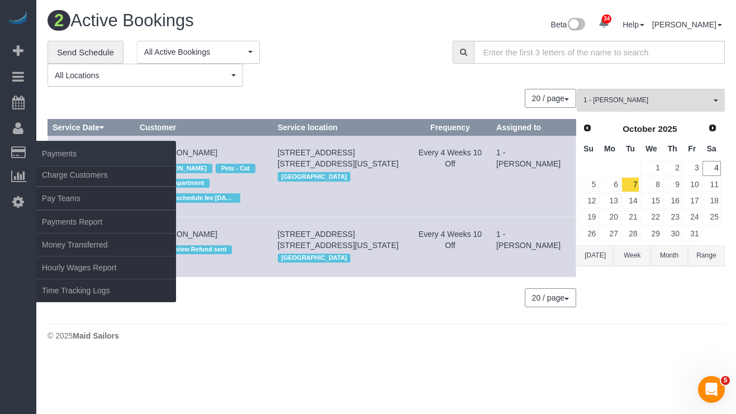
copy tr "Oct 7th / 9:00AM / Tue Kayla Parker"
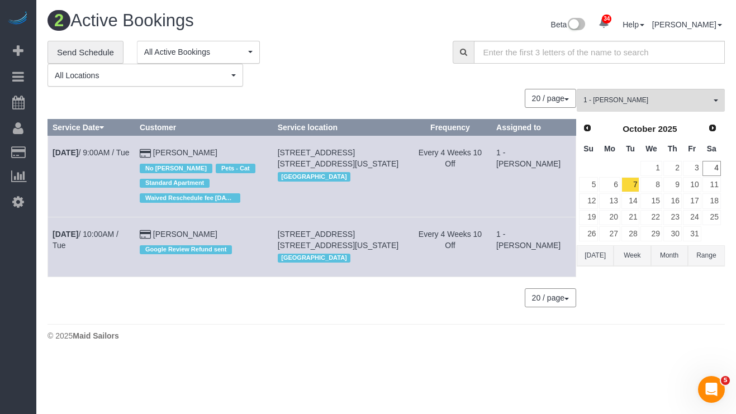
drag, startPoint x: 47, startPoint y: 235, endPoint x: 218, endPoint y: 240, distance: 171.0
click at [218, 240] on tr "Oct 7th / 10:00AM / Tue Taylor Wells Google Review Refund sent 465 Columbus Ave…" at bounding box center [312, 247] width 528 height 60
copy tr "Oct 7th / 10:00AM / Tue Taylor Wells"
click at [108, 151] on link "Oct 7th / 9:00AM / Tue" at bounding box center [90, 152] width 77 height 9
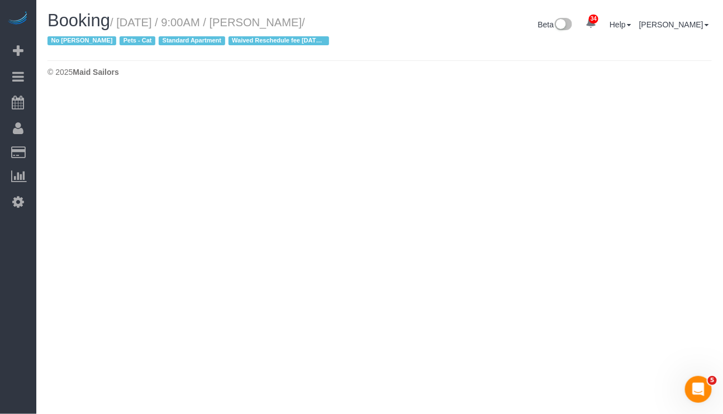
select select "NY"
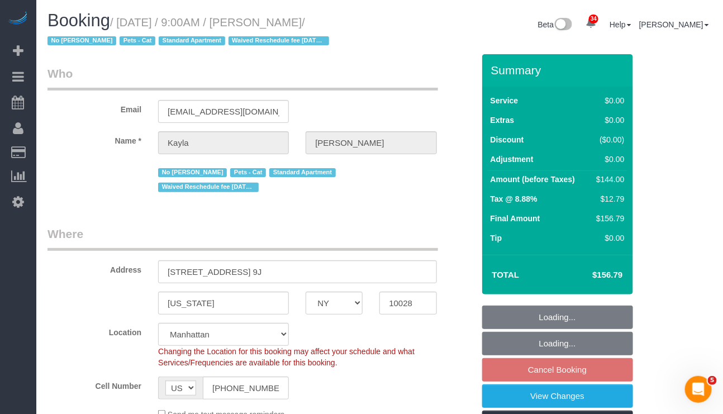
select select "object:8836"
select select "spot102"
select select "number:89"
select select "number:90"
select select "number:14"
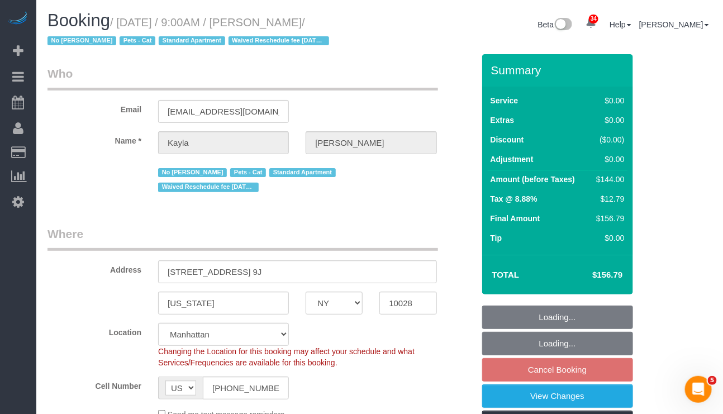
select select "number:5"
select select "object:9331"
select select "string:stripe-pm_1Mv9eU4VGloSiKo75uiBQ6R5"
select select "1"
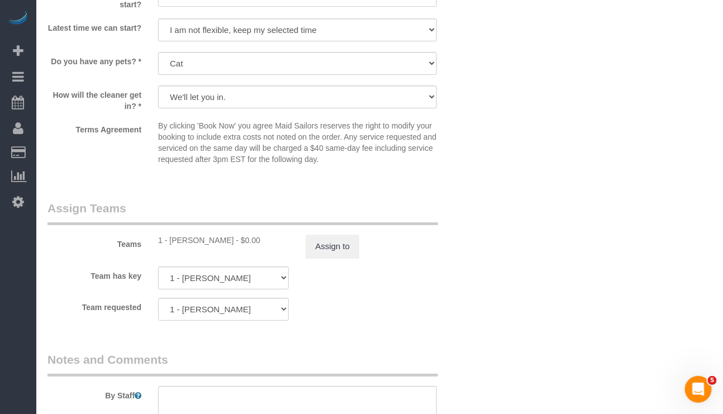
scroll to position [1340, 0]
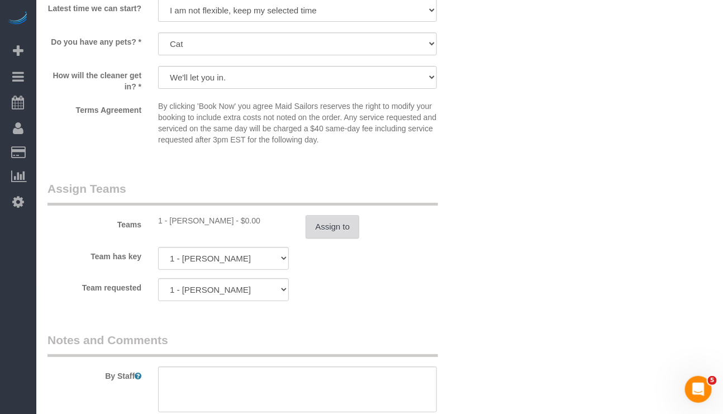
click at [337, 238] on button "Assign to" at bounding box center [333, 226] width 54 height 23
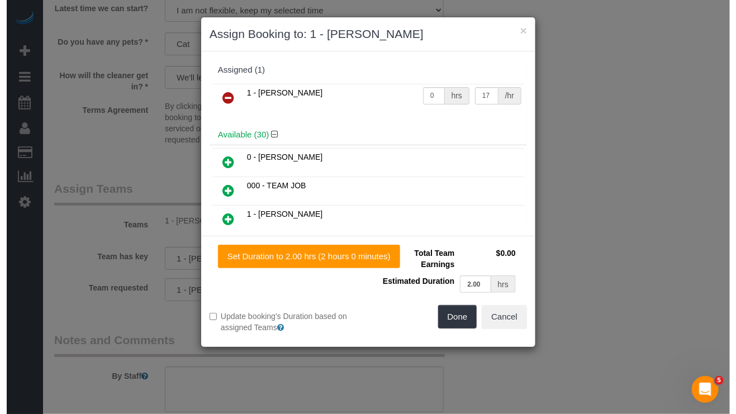
scroll to position [1324, 0]
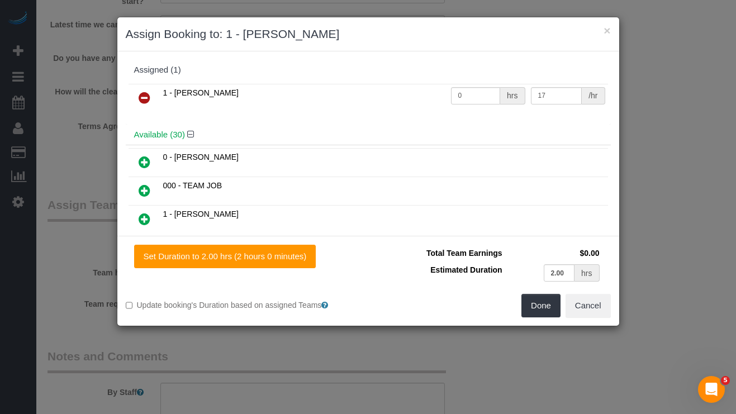
click at [148, 101] on icon at bounding box center [145, 97] width 12 height 13
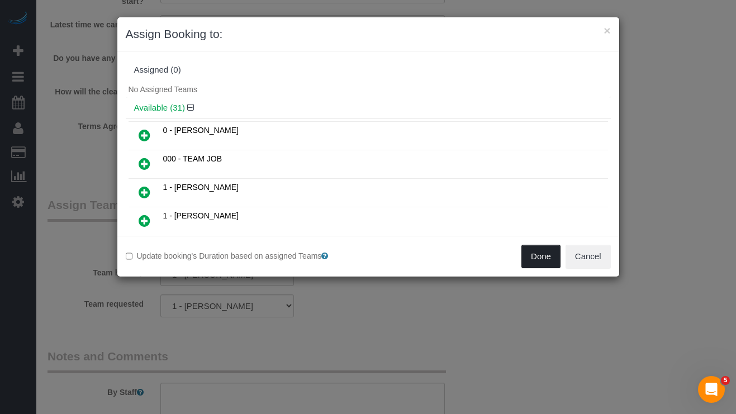
click at [528, 261] on button "Done" at bounding box center [540, 256] width 39 height 23
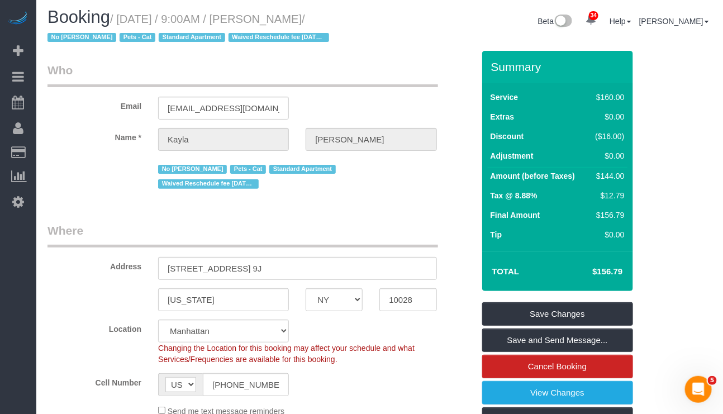
scroll to position [0, 0]
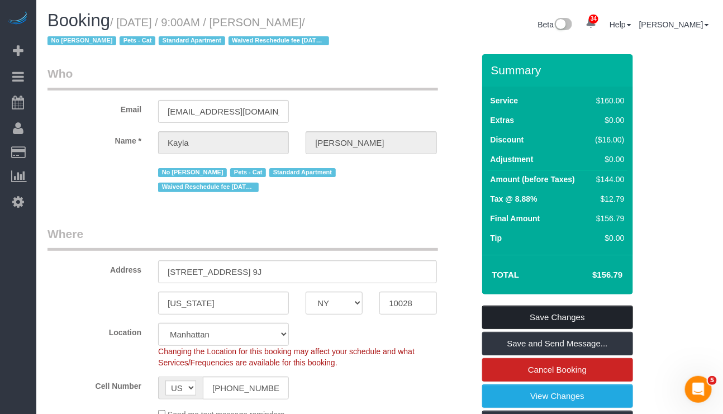
click at [552, 315] on link "Save Changes" at bounding box center [557, 317] width 151 height 23
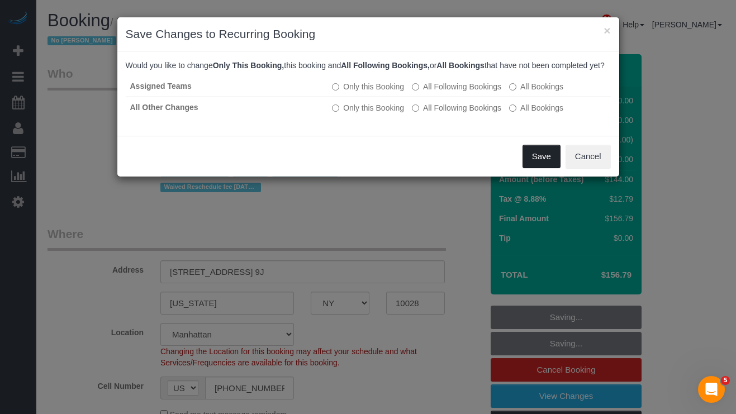
click at [540, 168] on button "Save" at bounding box center [541, 156] width 38 height 23
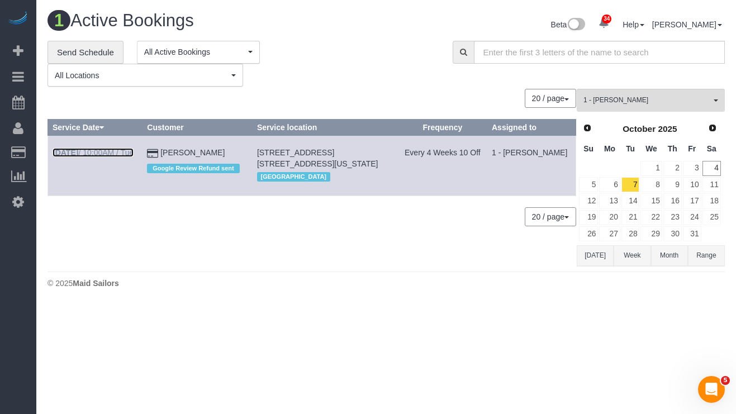
click at [119, 150] on link "Oct 7th / 10:00AM / Tue" at bounding box center [92, 152] width 81 height 9
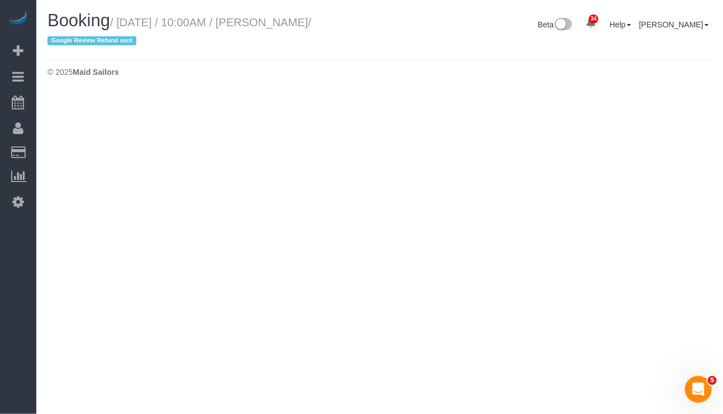
select select "NY"
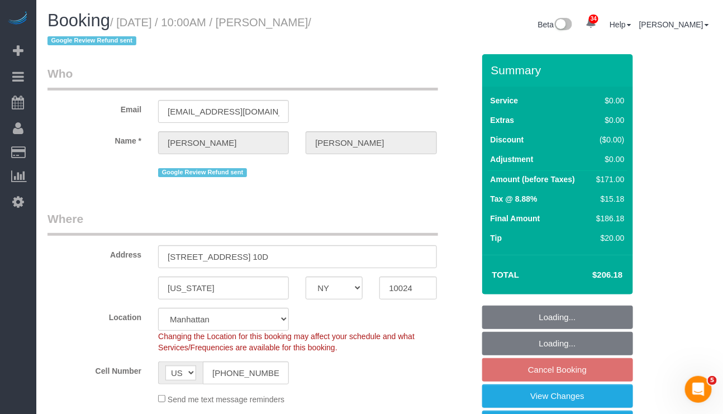
select select "object:11602"
select select "string:stripe-pm_1QwXD04VGloSiKo7tS2wqP9G"
select select "1"
select select "2"
select select "spot163"
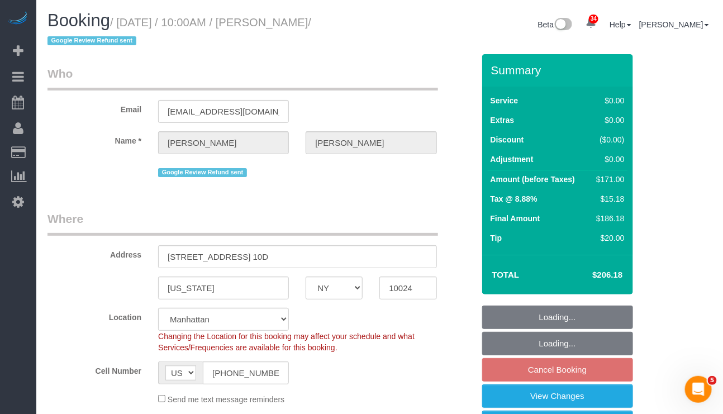
select select "number:58"
select select "number:72"
select select "number:15"
select select "number:7"
select select "1"
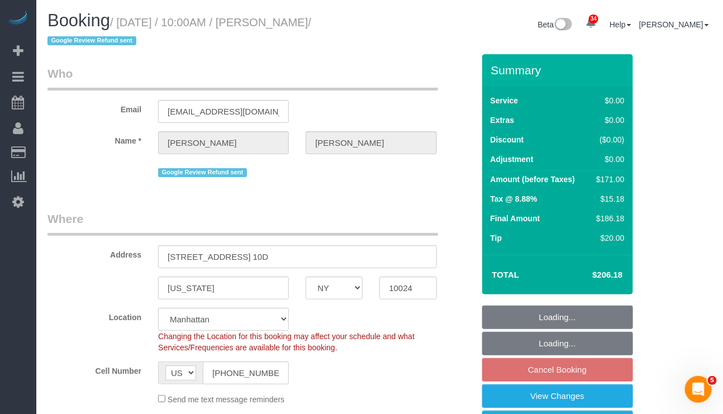
select select "2"
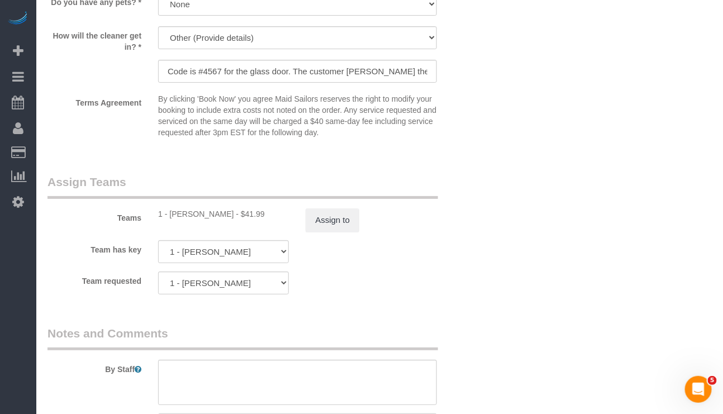
scroll to position [1424, 0]
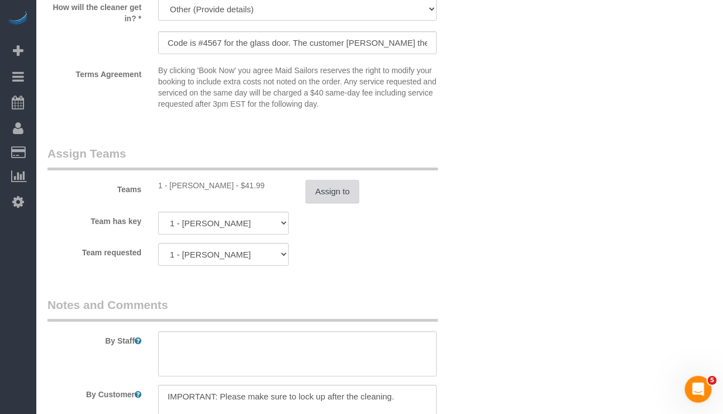
click at [321, 203] on button "Assign to" at bounding box center [333, 191] width 54 height 23
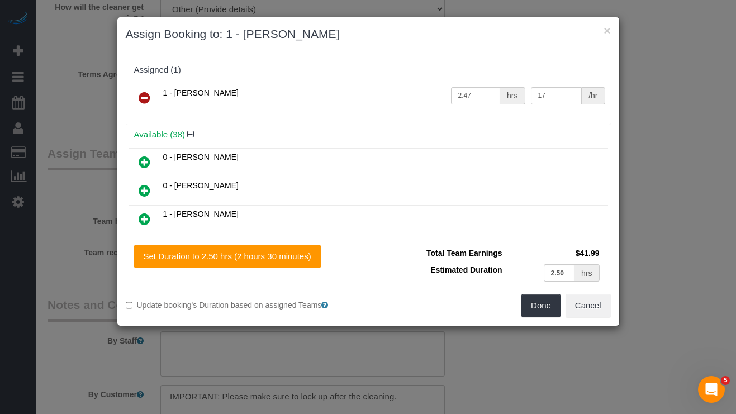
click at [139, 97] on icon at bounding box center [145, 97] width 12 height 13
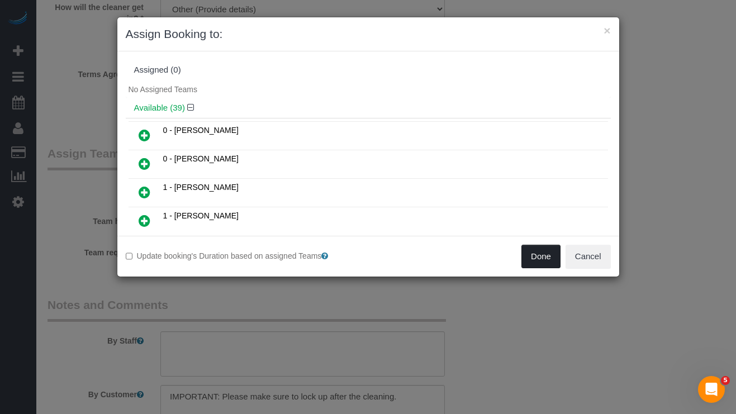
click at [529, 260] on button "Done" at bounding box center [540, 256] width 39 height 23
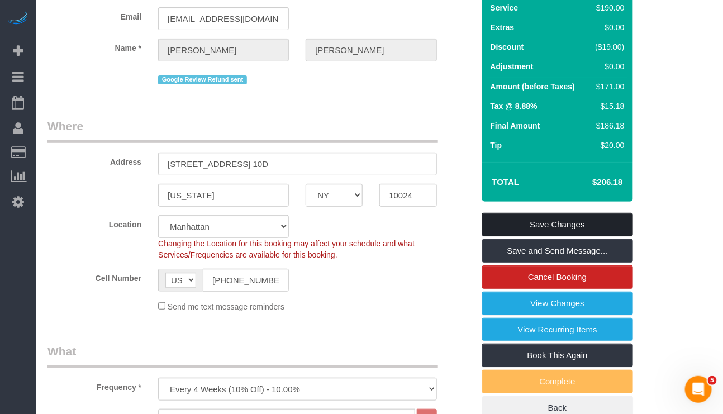
scroll to position [84, 0]
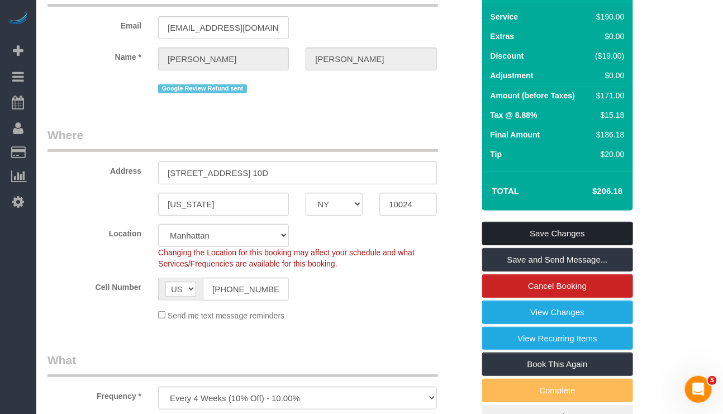
click at [551, 236] on link "Save Changes" at bounding box center [557, 233] width 151 height 23
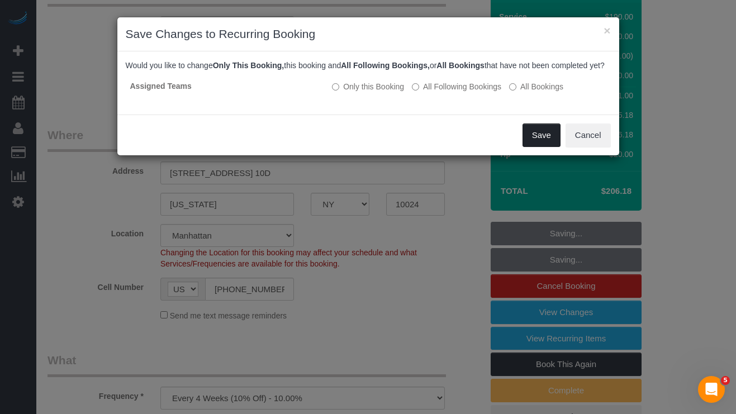
click at [540, 145] on button "Save" at bounding box center [541, 134] width 38 height 23
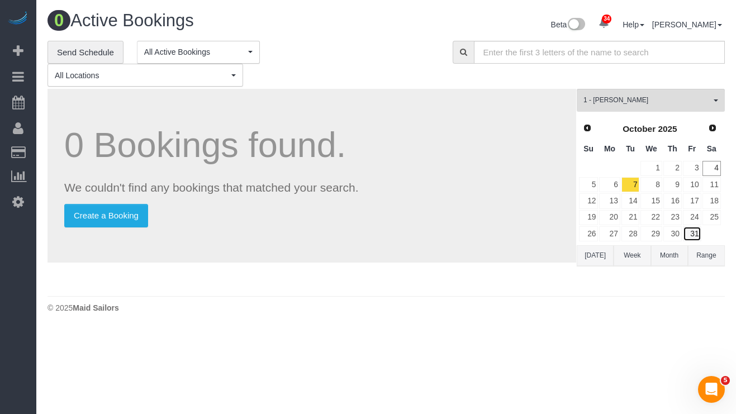
click at [690, 240] on link "31" at bounding box center [691, 233] width 18 height 15
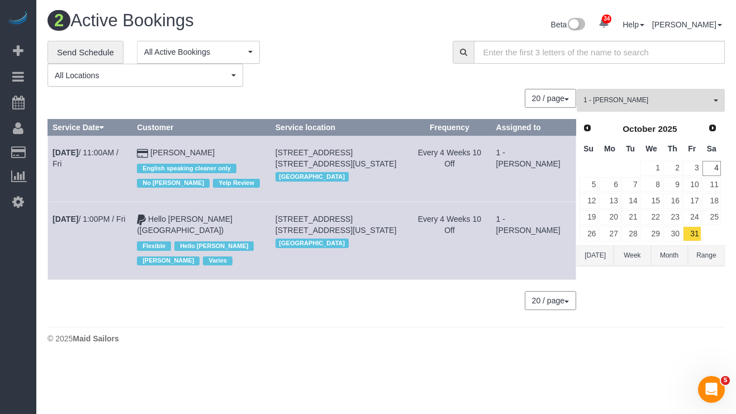
click at [704, 104] on span "1 - [PERSON_NAME]" at bounding box center [646, 100] width 127 height 9
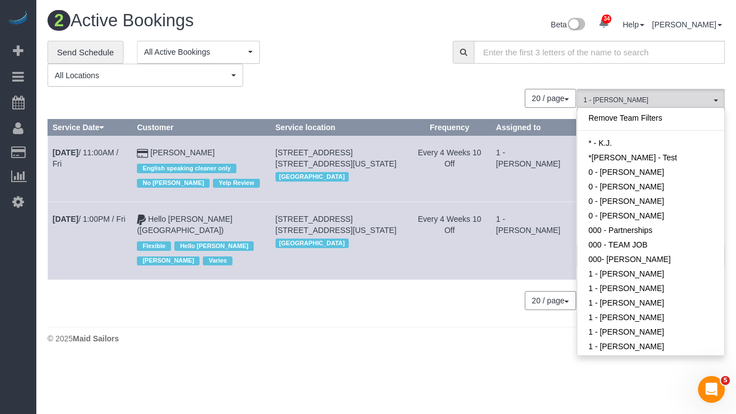
scroll to position [419, 0]
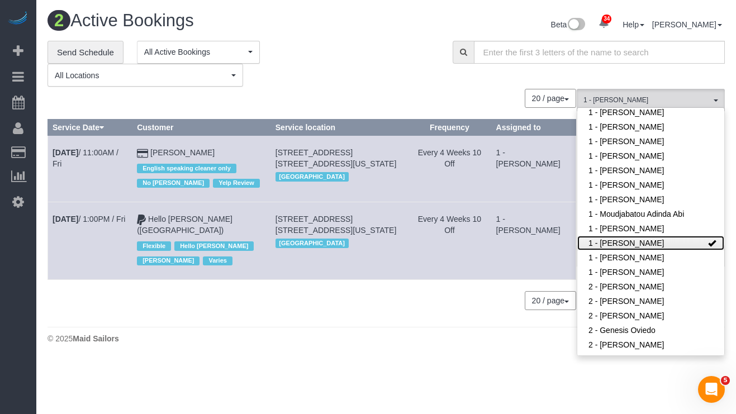
click at [672, 236] on link "1 - [PERSON_NAME]" at bounding box center [650, 243] width 147 height 15
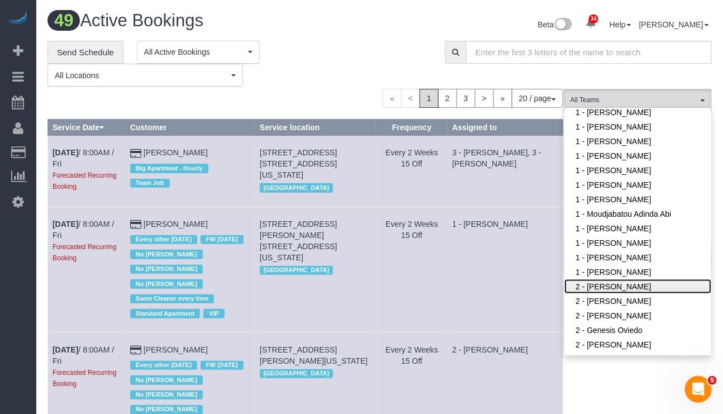
click at [622, 279] on link "2 - [PERSON_NAME]" at bounding box center [637, 286] width 147 height 15
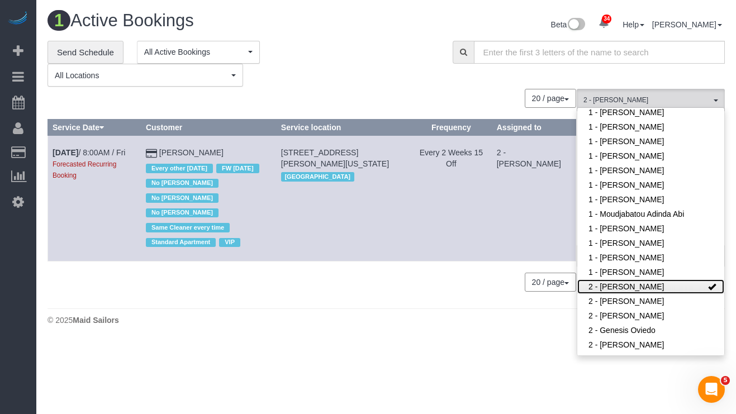
click at [642, 279] on link "2 - [PERSON_NAME]" at bounding box center [650, 286] width 147 height 15
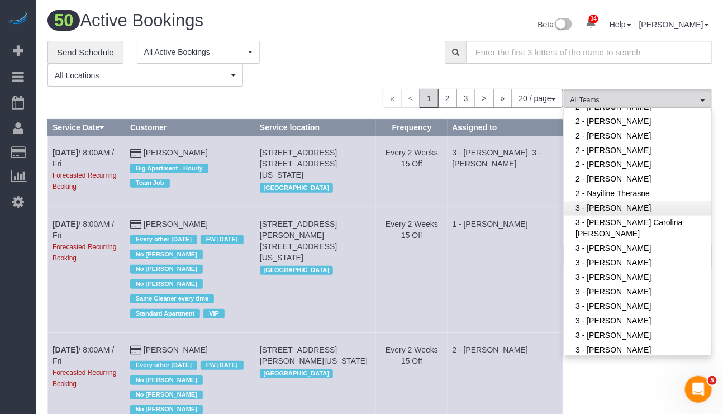
scroll to position [755, 0]
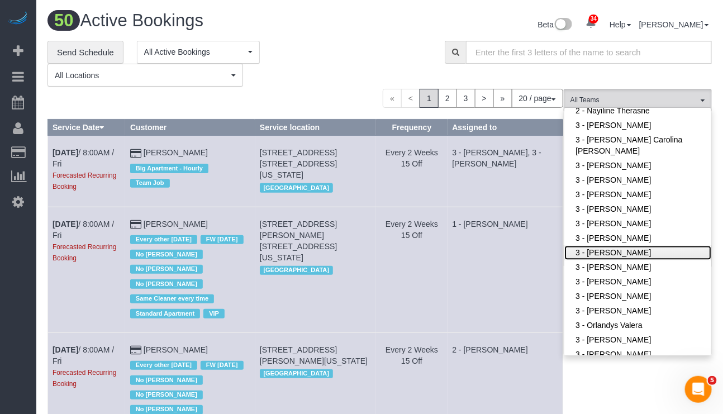
click at [624, 246] on link "3 - [PERSON_NAME]" at bounding box center [637, 253] width 147 height 15
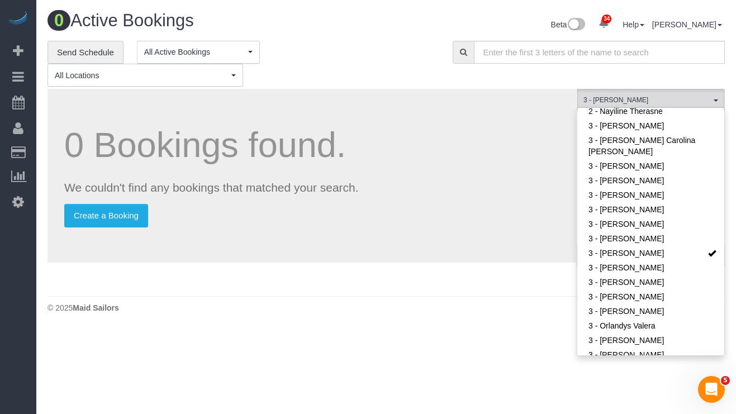
click at [428, 76] on div "**********" at bounding box center [241, 64] width 388 height 46
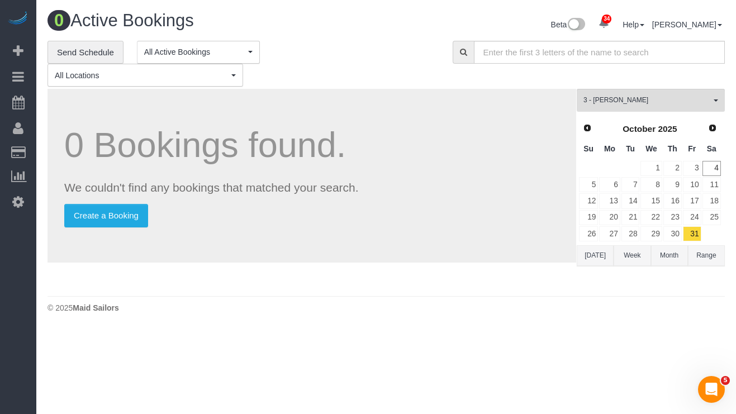
click at [706, 266] on button "Range" at bounding box center [706, 255] width 37 height 21
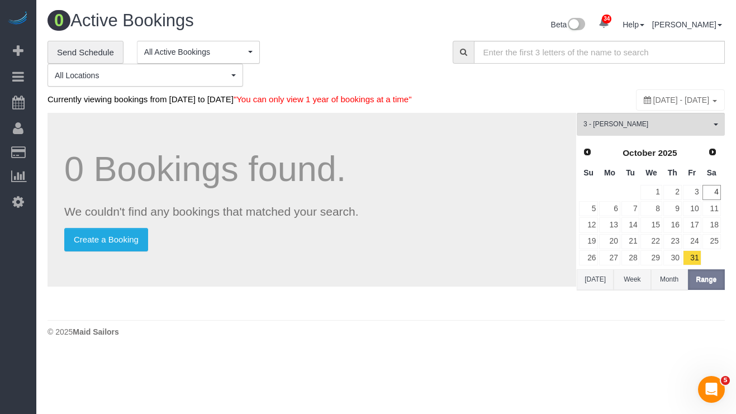
click at [664, 104] on span "October 31, 2025 - October 31, 2025" at bounding box center [681, 100] width 56 height 9
type input "**********"
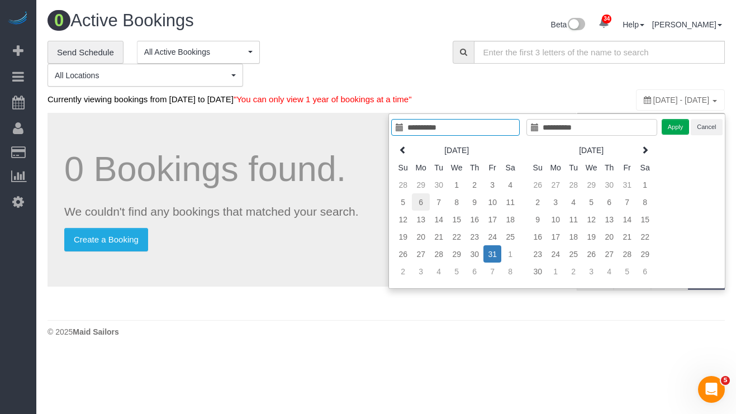
type input "**********"
click at [419, 205] on td "6" at bounding box center [421, 201] width 18 height 17
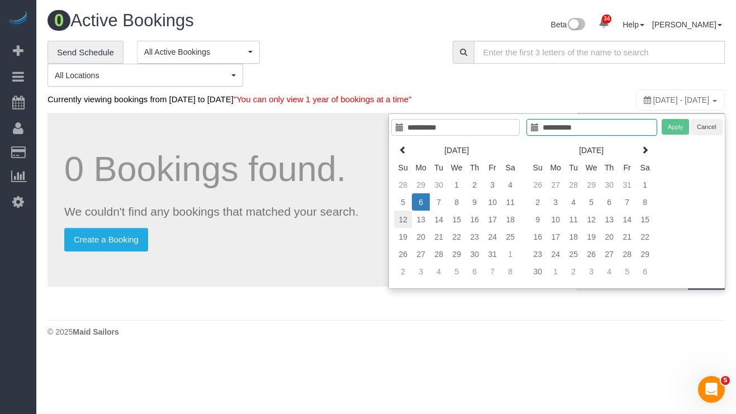
type input "**********"
click at [399, 218] on td "12" at bounding box center [403, 219] width 18 height 17
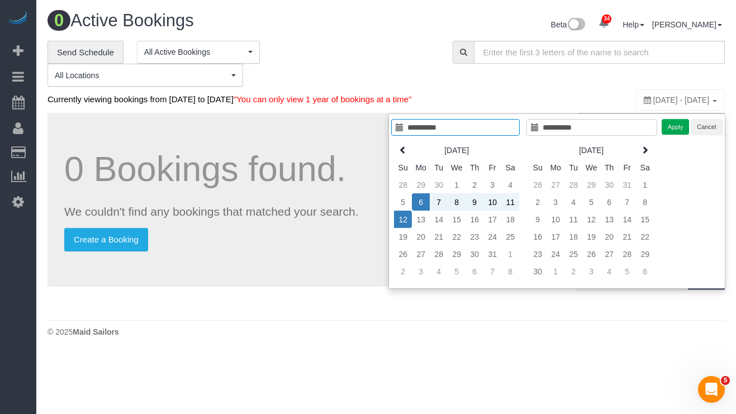
type input "**********"
click at [677, 130] on button "Apply" at bounding box center [675, 127] width 28 height 16
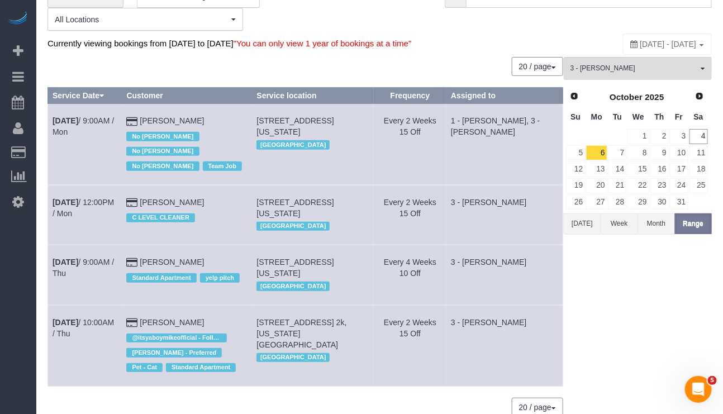
scroll to position [84, 0]
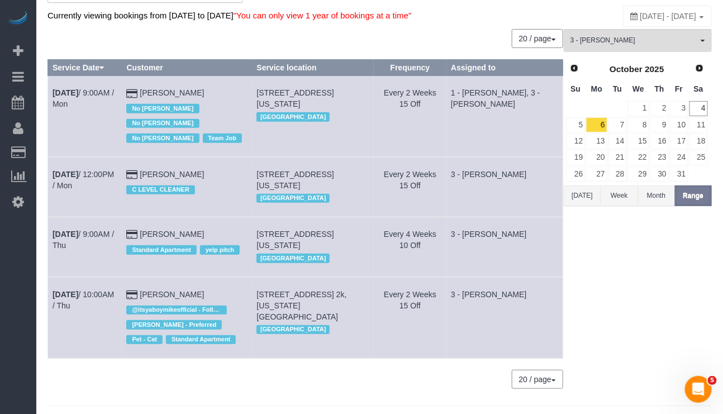
drag, startPoint x: 47, startPoint y: 103, endPoint x: 203, endPoint y: 106, distance: 155.8
click at [203, 106] on tr "Oct 6th / 9:00AM / Mon Laura Deforest No Ashley Maldonado No Darryl Sanford No …" at bounding box center [305, 116] width 515 height 81
copy tr "Oct 6th / 9:00AM / Mon Laura Deforest"
drag, startPoint x: 49, startPoint y: 187, endPoint x: 204, endPoint y: 178, distance: 155.5
click at [204, 178] on tr "Oct 6th / 12:00PM / Mon Julia Monachesi C LEVEL CLEANER 63 Wall Street, Apt. 30…" at bounding box center [305, 187] width 515 height 60
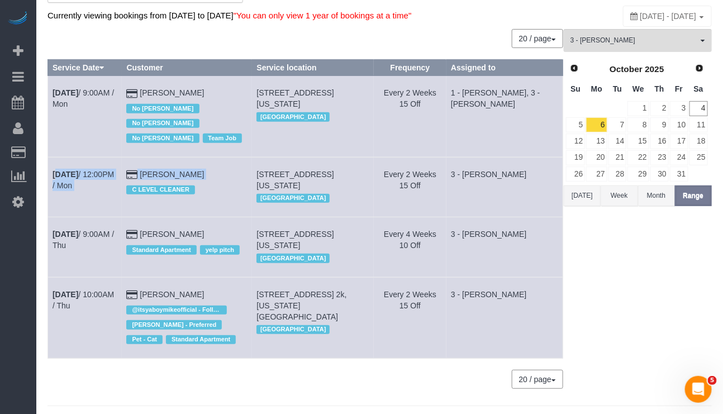
copy tr "Oct 6th / 12:00PM / Mon Julia Monachesi"
click at [98, 186] on link "Oct 6th / 12:00PM / Mon" at bounding box center [82, 180] width 61 height 20
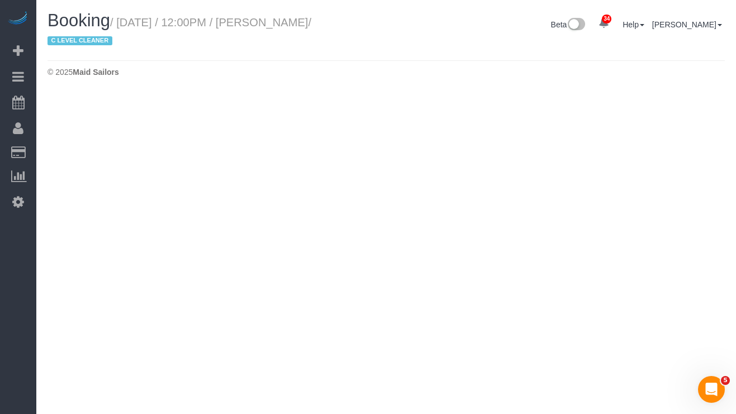
select select "NY"
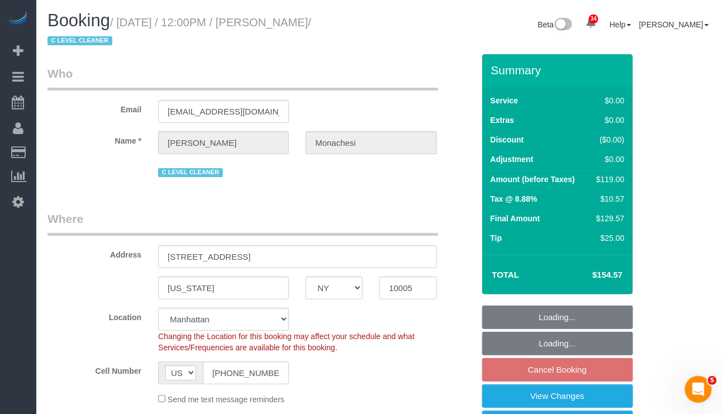
select select "object:15687"
select select "number:59"
select select "number:76"
select select "number:15"
select select "number:6"
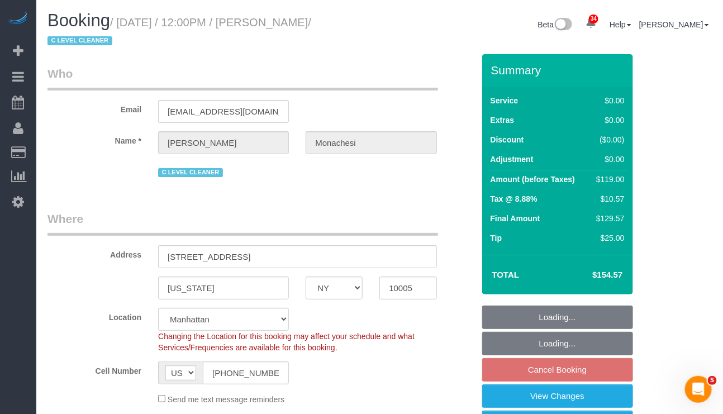
select select "number:21"
select select "string:stripe-pm_1QlwZp4VGloSiKo7Aw8ONXaS"
select select "spot223"
select select "1"
select select "object:16380"
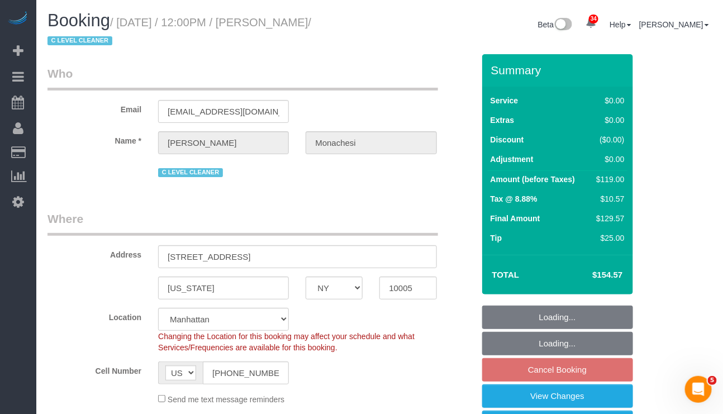
select select "1"
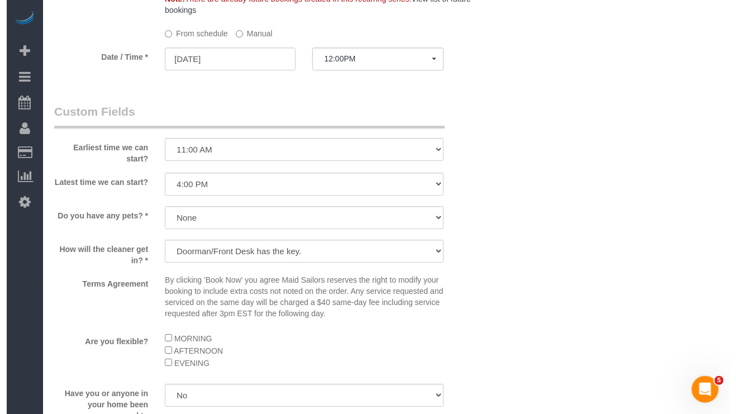
scroll to position [1424, 0]
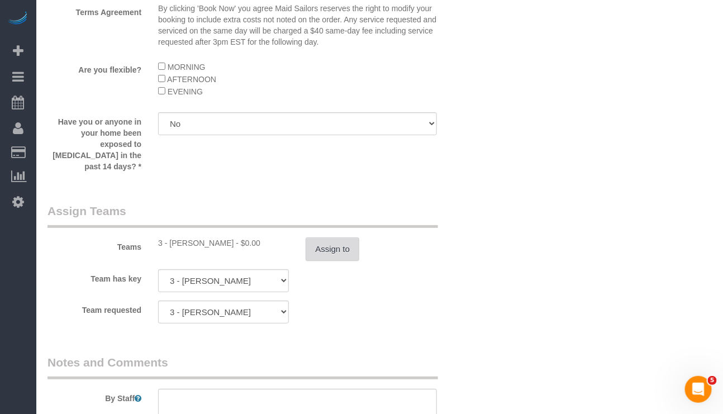
click at [337, 249] on button "Assign to" at bounding box center [333, 248] width 54 height 23
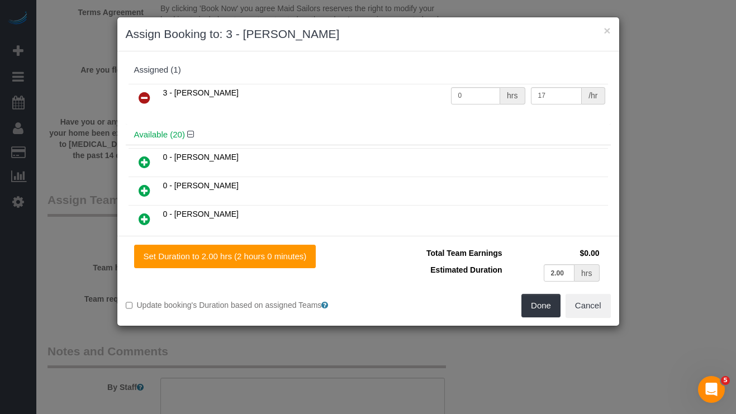
click at [142, 102] on icon at bounding box center [145, 97] width 12 height 13
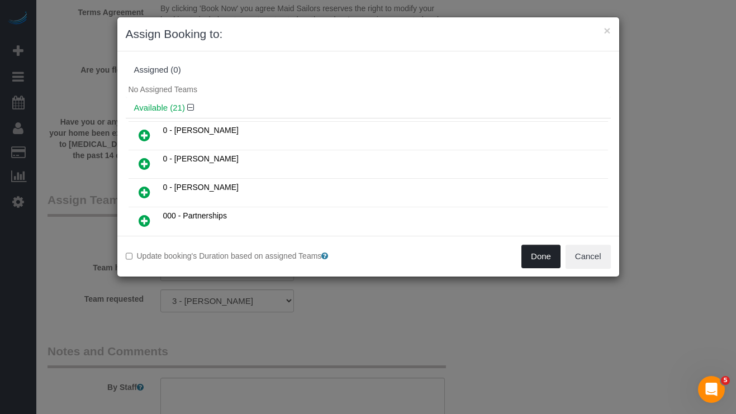
drag, startPoint x: 531, startPoint y: 251, endPoint x: 545, endPoint y: 255, distance: 14.4
click at [533, 251] on button "Done" at bounding box center [540, 256] width 39 height 23
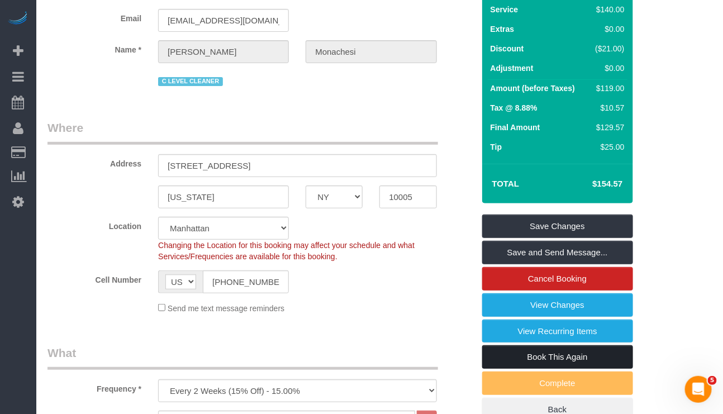
scroll to position [84, 0]
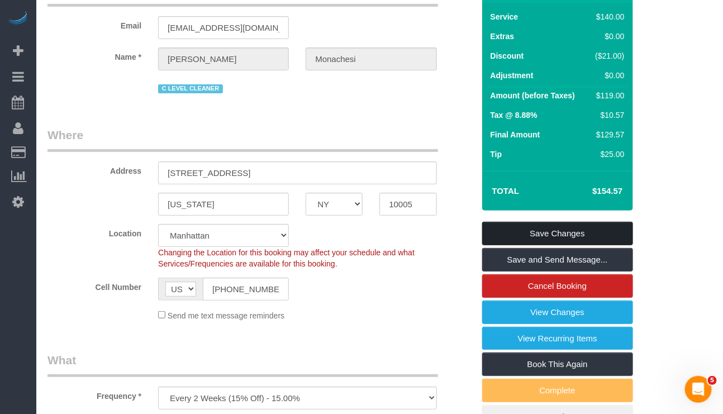
click at [571, 233] on link "Save Changes" at bounding box center [557, 233] width 151 height 23
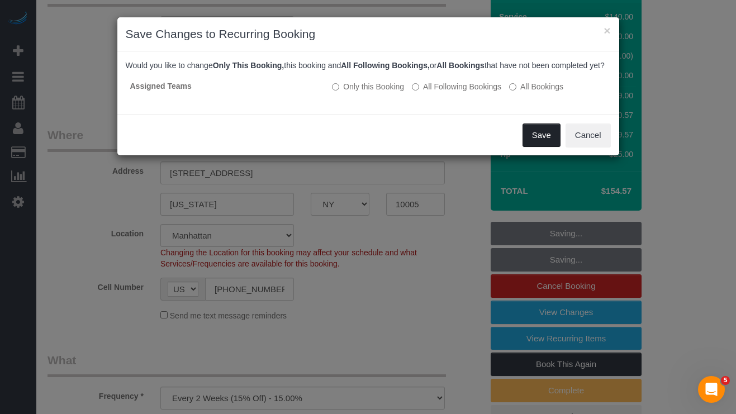
click at [528, 146] on button "Save" at bounding box center [541, 134] width 38 height 23
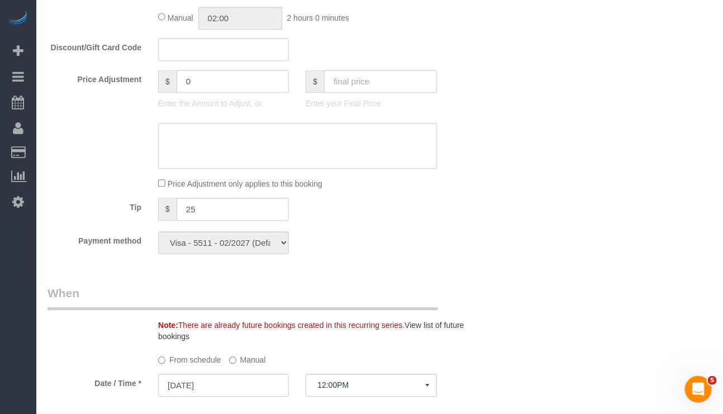
scroll to position [838, 0]
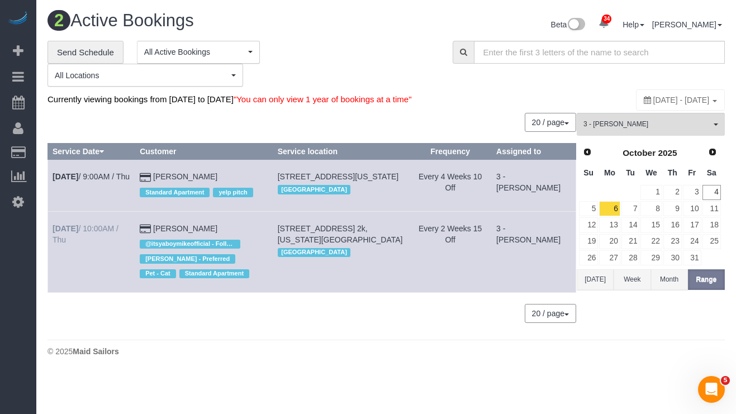
drag, startPoint x: 241, startPoint y: 233, endPoint x: 54, endPoint y: 240, distance: 187.8
click at [54, 240] on tr "Oct 9th / 10:00AM / Thu Craig Buckstein @itsyaboymikeofficial - Follower John H…" at bounding box center [312, 251] width 528 height 81
copy tr "Oct 9th / 10:00AM / Thu Craig Buckstein"
drag, startPoint x: 96, startPoint y: 240, endPoint x: 104, endPoint y: 238, distance: 8.5
click at [96, 240] on link "Oct 9th / 10:00AM / Thu" at bounding box center [85, 234] width 66 height 20
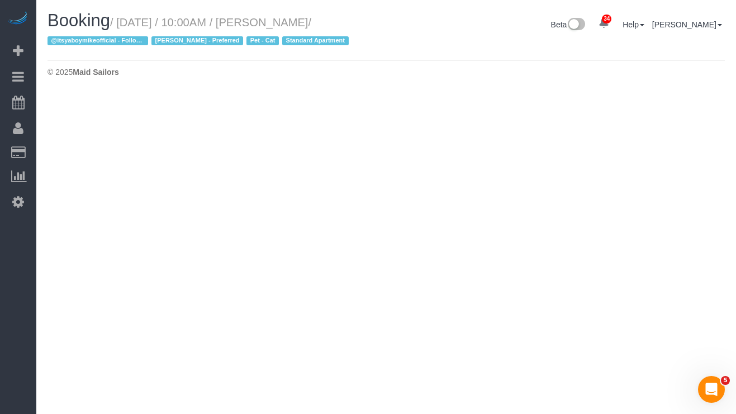
select select "NY"
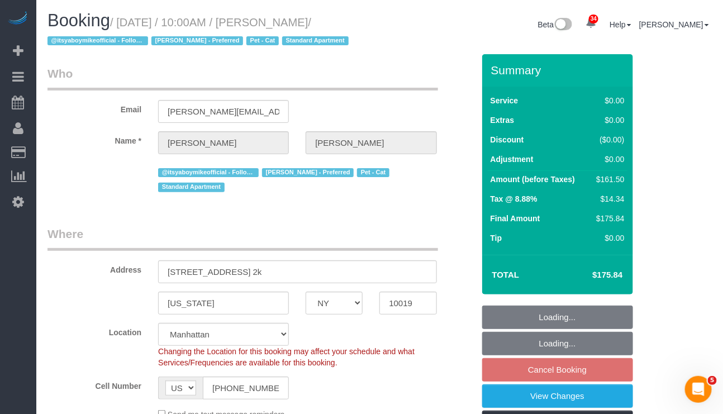
select select "object:18740"
select select "string:stripe-pm_1PL45J4VGloSiKo7EdehRJpi"
select select "2"
select select "spot281"
select select "number:89"
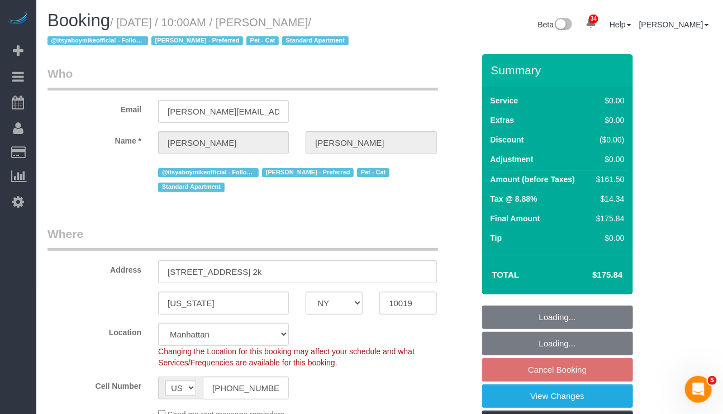
select select "number:90"
select select "number:14"
select select "number:5"
select select "object:18997"
select select "2"
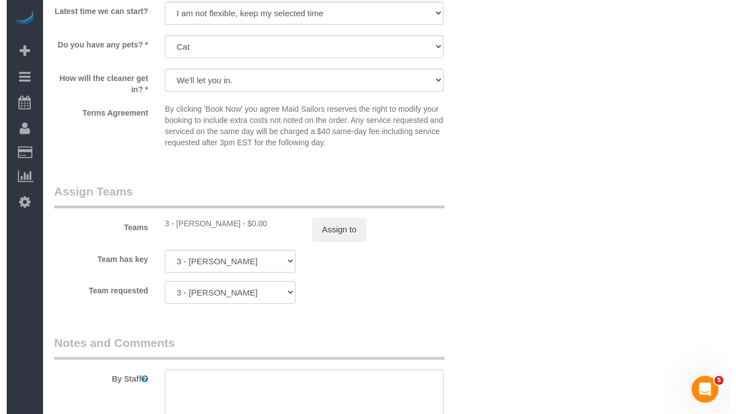
scroll to position [1340, 0]
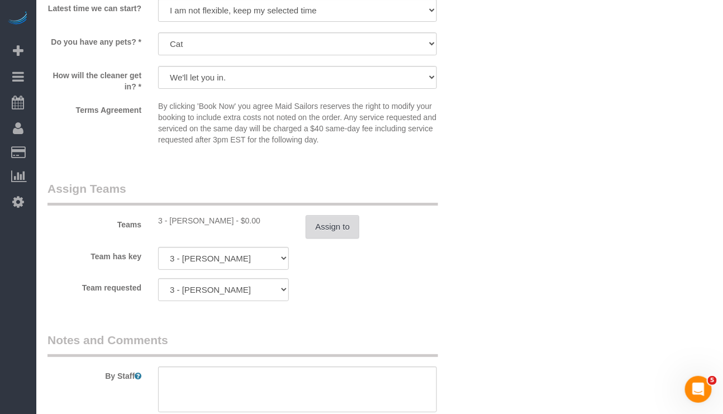
click at [320, 237] on button "Assign to" at bounding box center [333, 226] width 54 height 23
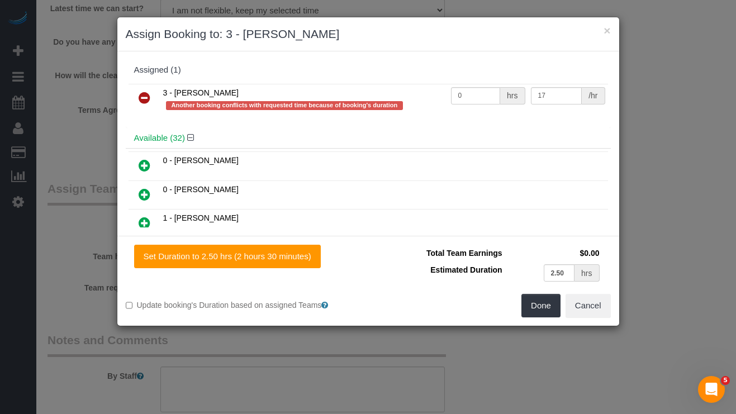
click at [144, 101] on icon at bounding box center [145, 97] width 12 height 13
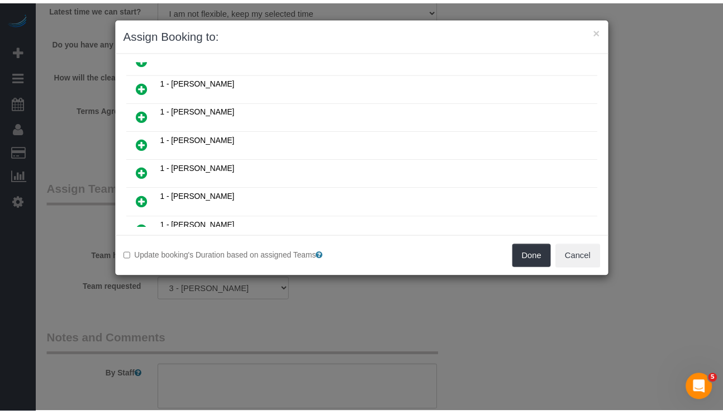
scroll to position [251, 0]
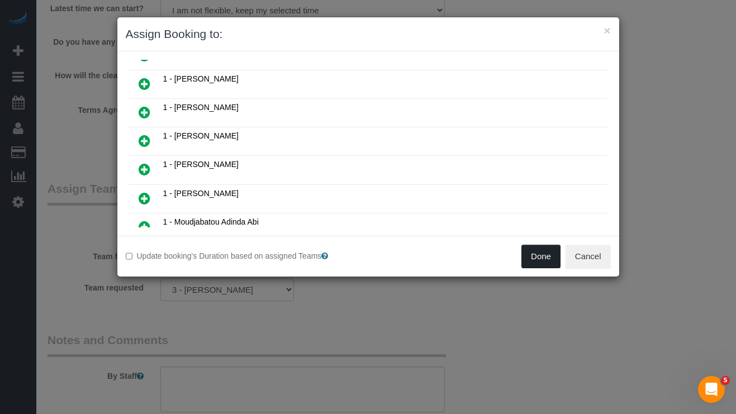
click at [528, 252] on button "Done" at bounding box center [540, 256] width 39 height 23
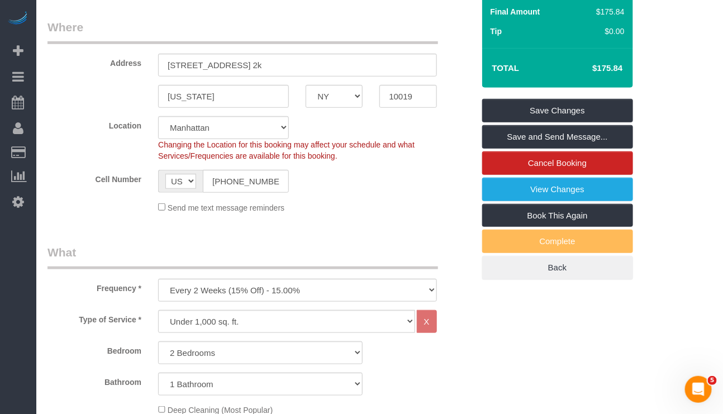
scroll to position [84, 0]
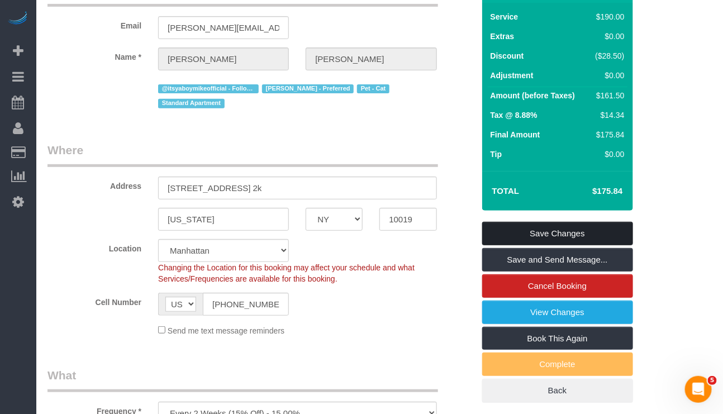
click at [565, 233] on link "Save Changes" at bounding box center [557, 233] width 151 height 23
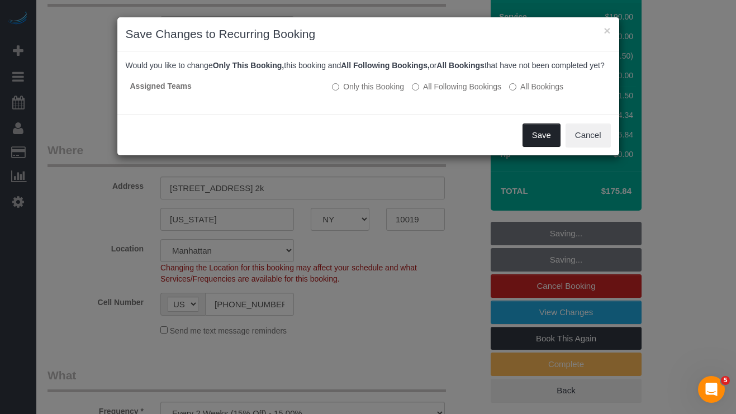
click at [538, 143] on button "Save" at bounding box center [541, 134] width 38 height 23
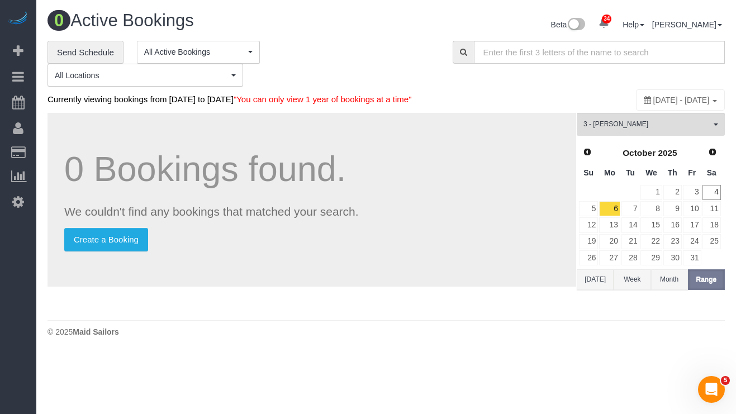
click at [654, 101] on span "October 04, 2025 - October 04, 2025" at bounding box center [681, 100] width 56 height 9
type input "**********"
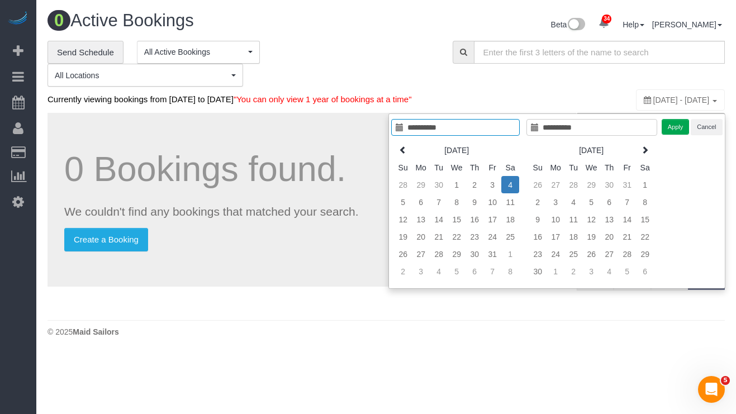
type input "**********"
click at [508, 183] on td "4" at bounding box center [510, 184] width 18 height 17
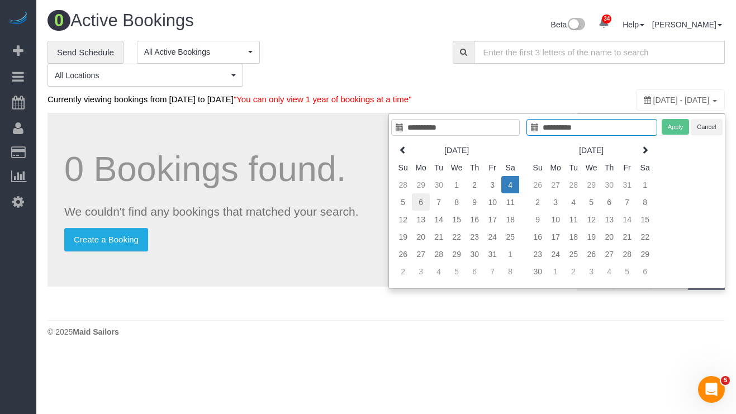
type input "**********"
click at [419, 202] on td "6" at bounding box center [421, 201] width 18 height 17
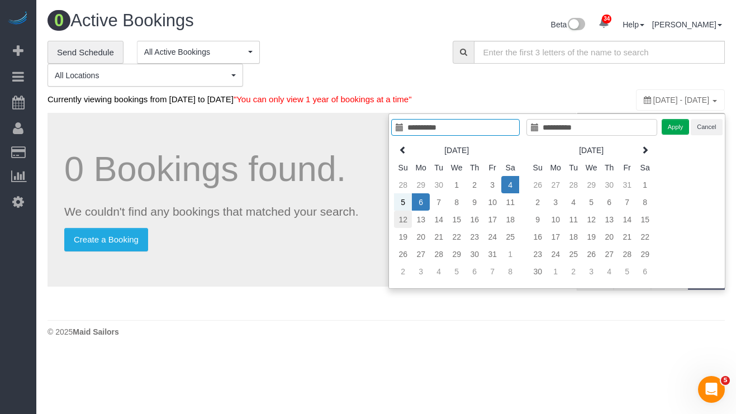
type input "**********"
click at [398, 223] on td "12" at bounding box center [403, 219] width 18 height 17
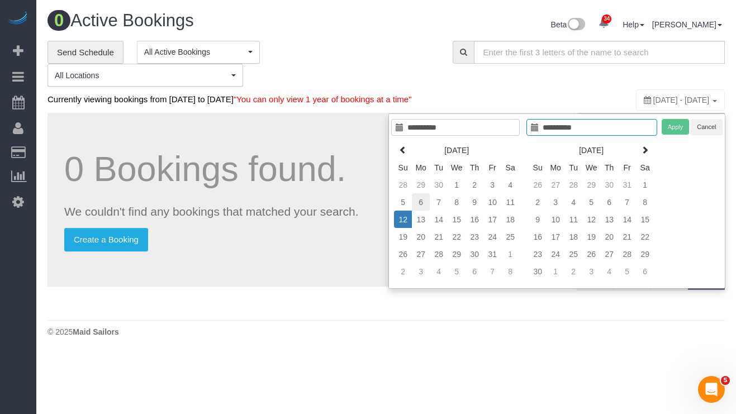
type input "**********"
click at [417, 205] on td "6" at bounding box center [421, 201] width 18 height 17
type input "**********"
click at [400, 221] on td "12" at bounding box center [403, 219] width 18 height 17
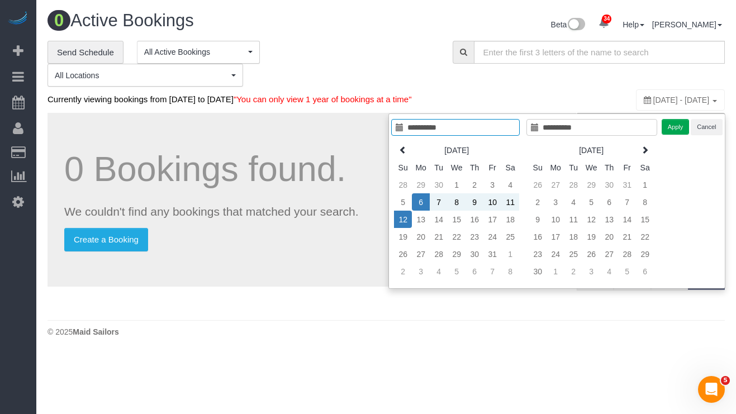
type input "**********"
click at [664, 130] on button "Apply" at bounding box center [675, 127] width 28 height 16
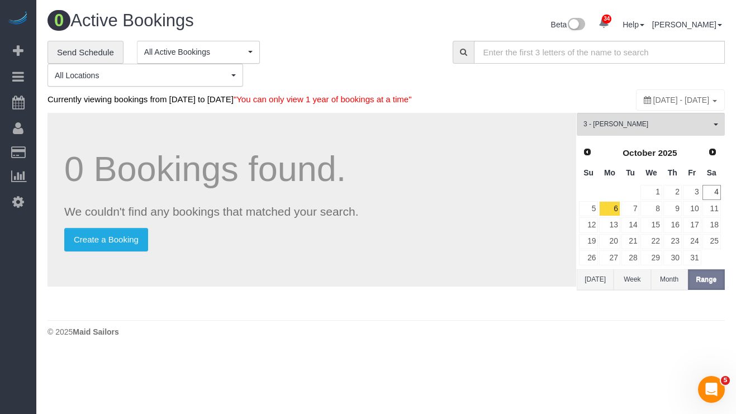
click at [446, 365] on body "34 Beta Your Notifications You have 0 alerts × You have 1 to charge for 10/03/2…" at bounding box center [368, 207] width 736 height 414
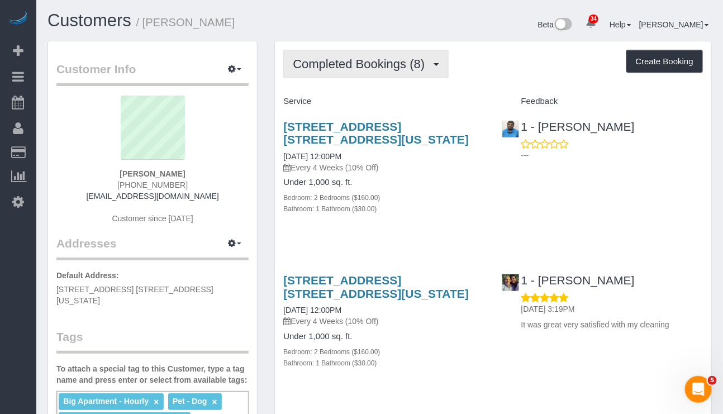
click at [388, 68] on span "Completed Bookings (8)" at bounding box center [361, 64] width 137 height 14
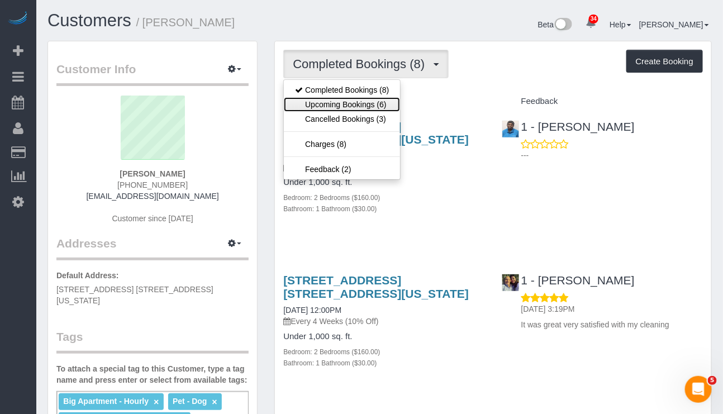
click at [374, 106] on link "Upcoming Bookings (6)" at bounding box center [342, 104] width 116 height 15
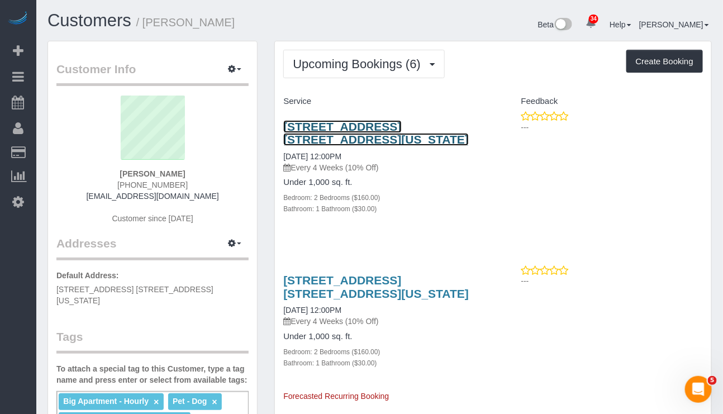
click at [310, 126] on link "172 East 4th Street, Apt. 5h, New York, NY 10009" at bounding box center [375, 133] width 185 height 26
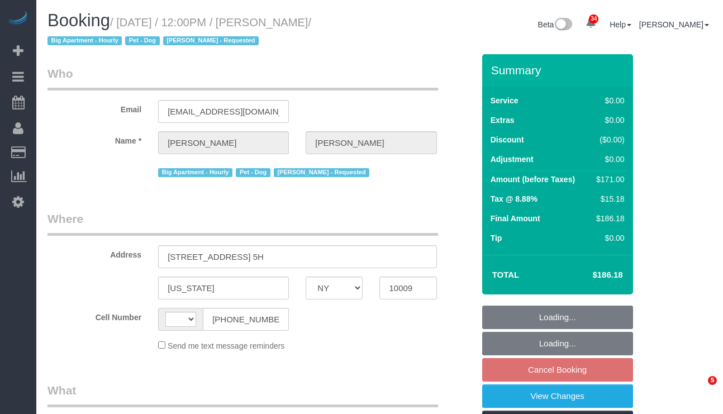
select select "NY"
select select "string:stripe-pm_1Qo6cb4VGloSiKo7KwG0VOyx"
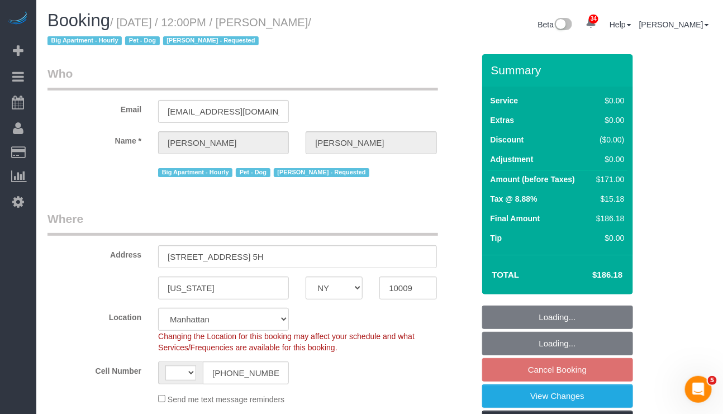
select select "string:[GEOGRAPHIC_DATA]"
select select "object:819"
select select "2"
select select "spot5"
select select "number:60"
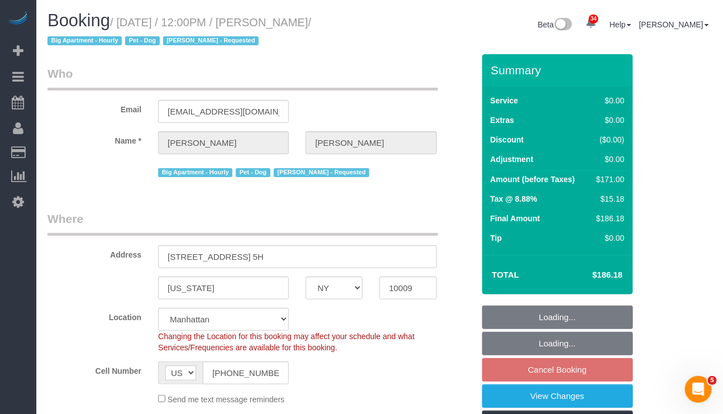
select select "number:90"
select select "number:13"
select select "number:5"
select select "object:1457"
select select "2"
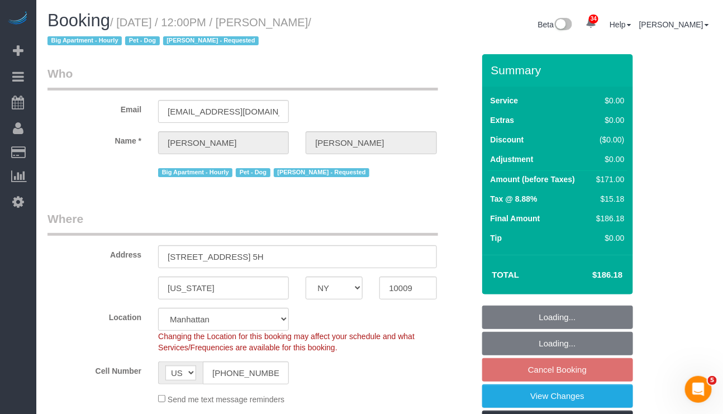
drag, startPoint x: 121, startPoint y: 22, endPoint x: 347, endPoint y: 21, distance: 226.2
click at [311, 21] on small "/ October 10, 2025 / 12:00PM / Wendy Kangas / Big Apartment - Hourly Pet - Dog …" at bounding box center [179, 31] width 264 height 31
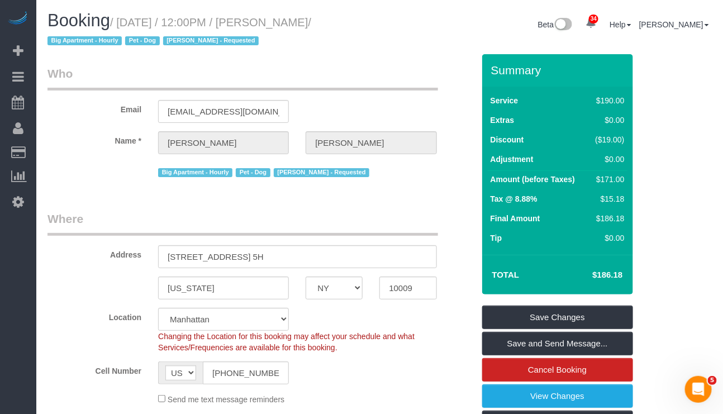
copy small "October 10, 2025 / 12:00PM / Wendy Kangas"
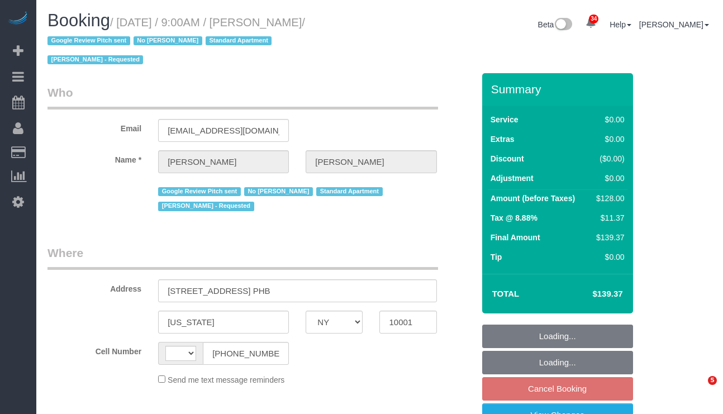
select select "NY"
select select "string:stripe-pm_1PEGLP4VGloSiKo7LwC35vvO"
select select "number:56"
select select "number:69"
select select "number:15"
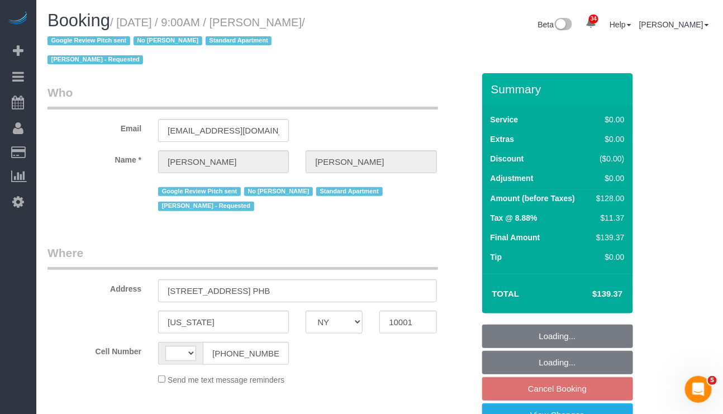
select select "number:5"
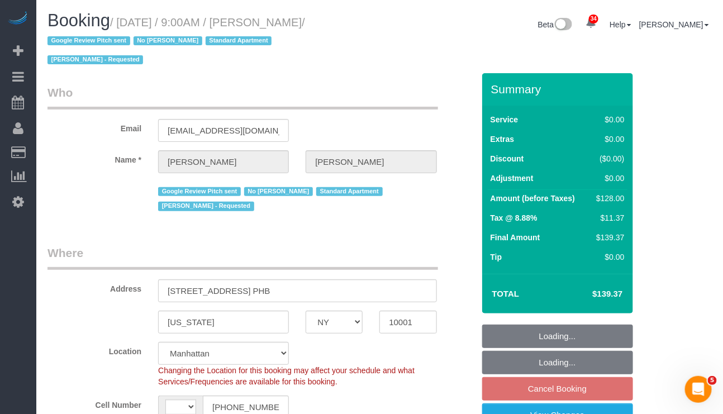
select select "string:[GEOGRAPHIC_DATA]"
select select "object:1411"
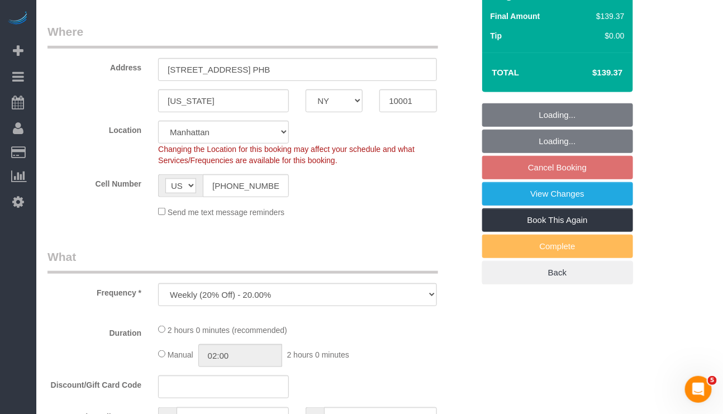
select select "1"
select select "spot2"
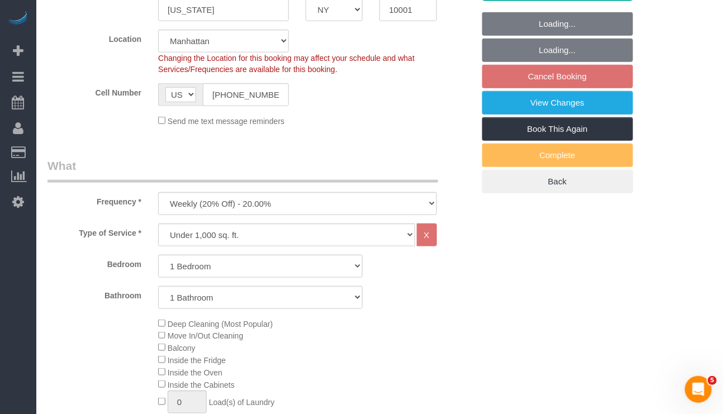
select select "object:1906"
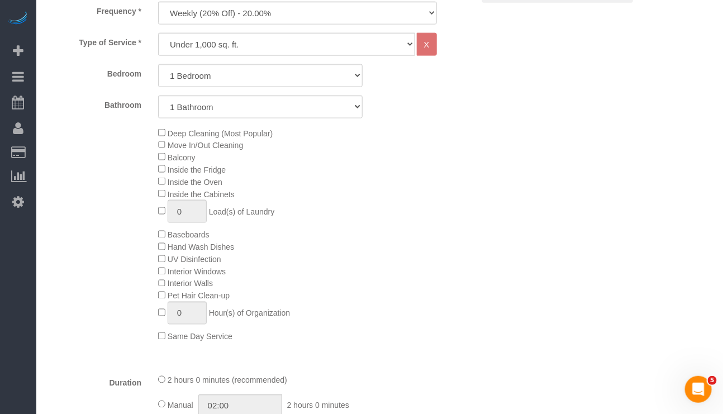
select select "1"
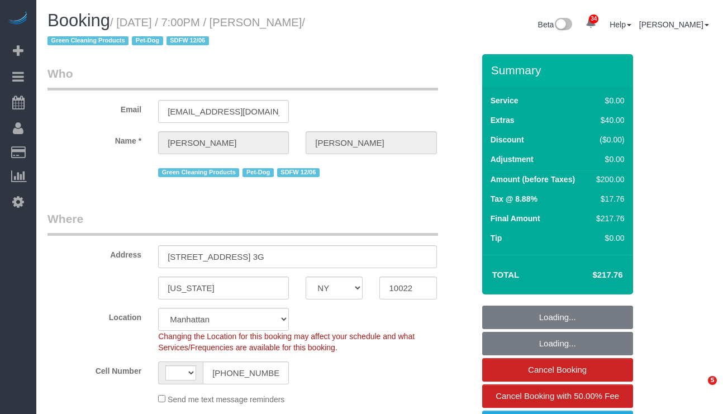
select select "NY"
select select "string:[GEOGRAPHIC_DATA]"
select select "string:stripe-pm_1OpJmy4VGloSiKo7gBLQLLm3"
select select "1"
select select "object:926"
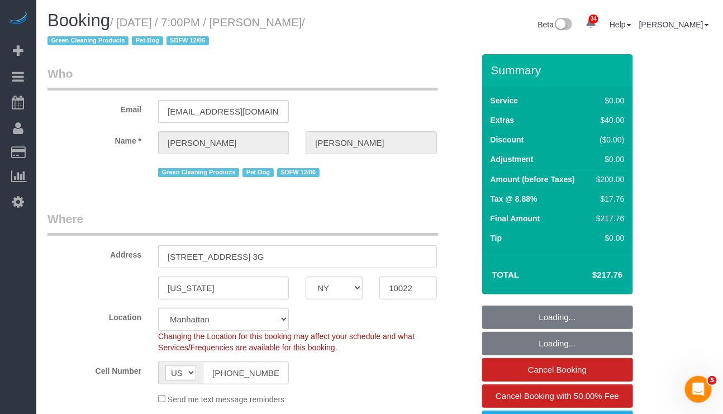
select select "spot1"
select select "number:64"
select select "number:79"
select select "number:13"
select select "number:5"
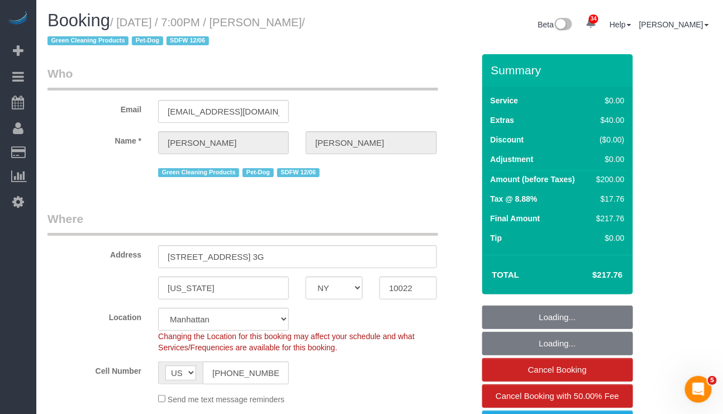
select select "1"
select select "object:1497"
select select "NY"
select select "object:930"
select select "string:stripe-pm_1OpJmy4VGloSiKo7gBLQLLm3"
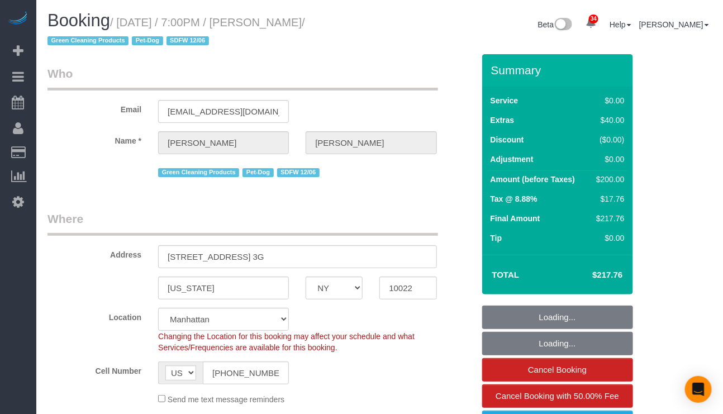
select select "1"
select select "spot1"
select select "number:64"
select select "number:79"
select select "number:13"
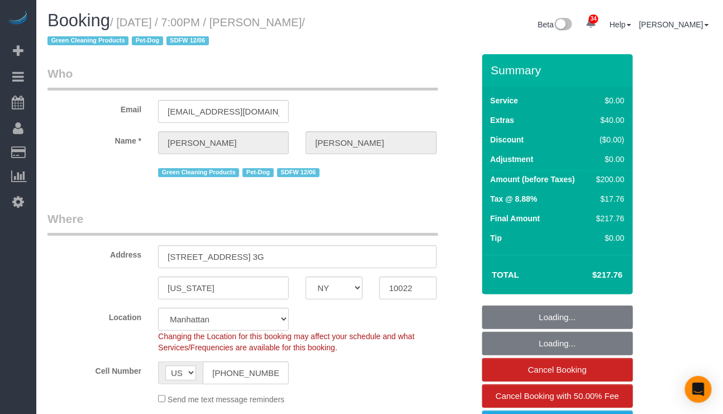
select select "number:5"
select select "1"
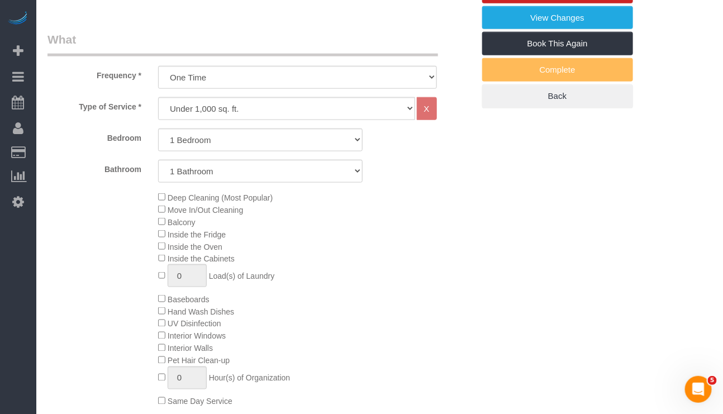
scroll to position [404, 0]
click at [442, 228] on div "Deep Cleaning (Most Popular) Move In/Out Cleaning Balcony Inside the Fridge Ins…" at bounding box center [316, 300] width 332 height 216
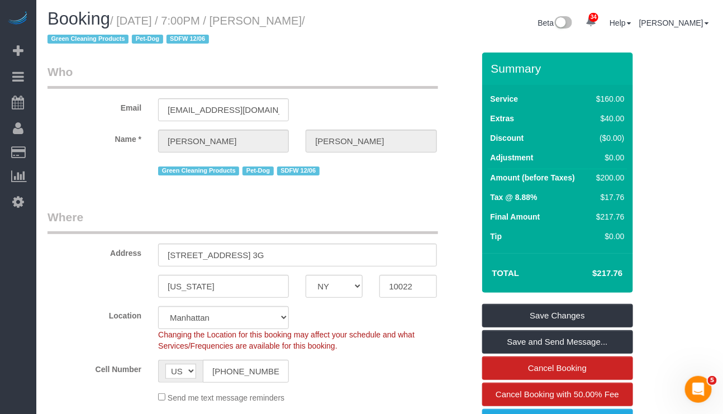
scroll to position [0, 0]
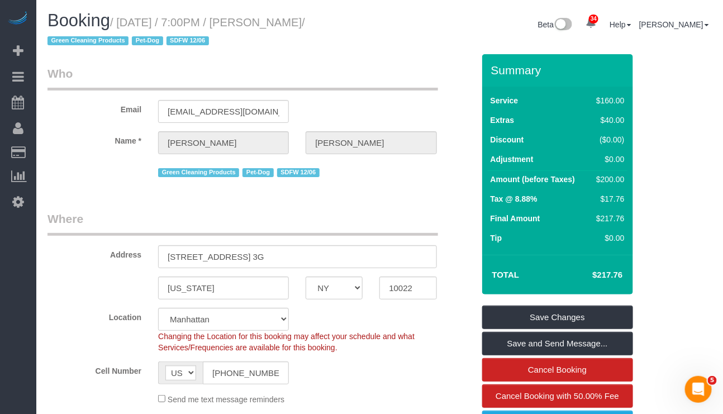
click at [381, 375] on div "Cell Number AF AL DZ AD AO AI AQ AG AR AM AW AU AT AZ BS BH BD BB BY BE BZ BJ B…" at bounding box center [260, 372] width 443 height 23
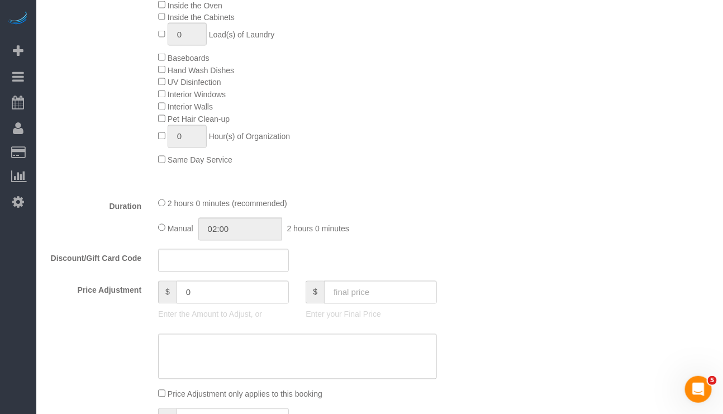
scroll to position [488, 0]
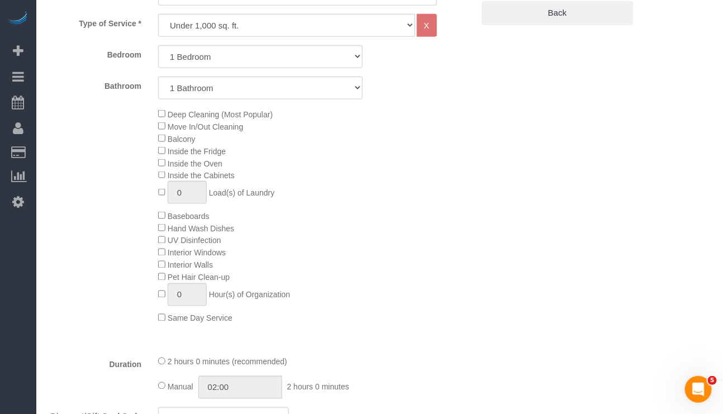
click at [394, 389] on div "Manual 02:00 2 hours 0 minutes" at bounding box center [297, 387] width 278 height 23
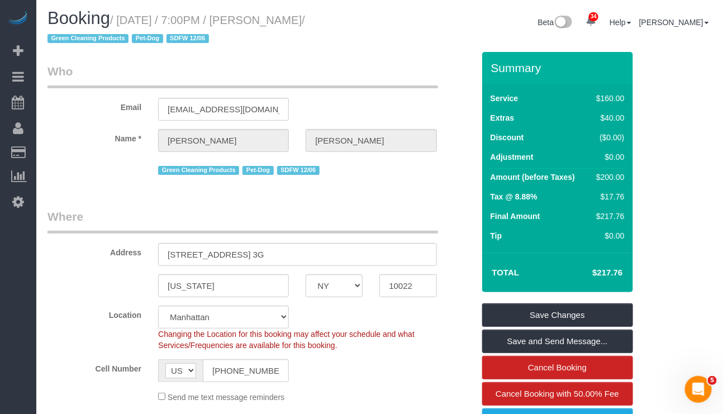
scroll to position [0, 0]
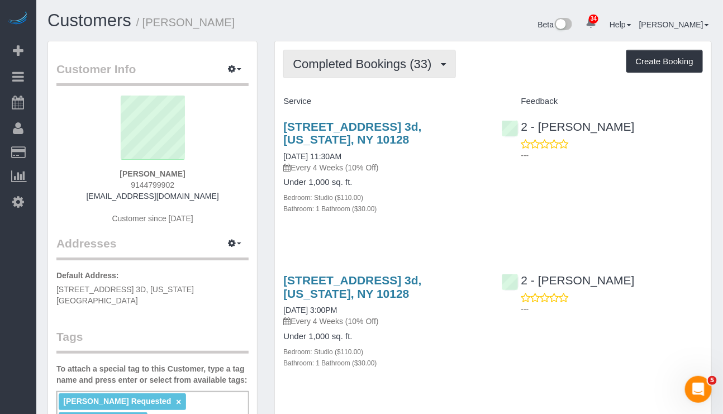
click at [417, 58] on span "Completed Bookings (33)" at bounding box center [365, 64] width 144 height 14
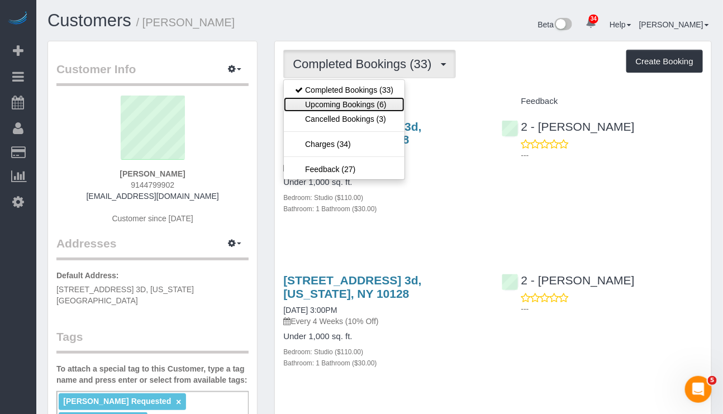
click at [379, 99] on link "Upcoming Bookings (6)" at bounding box center [344, 104] width 121 height 15
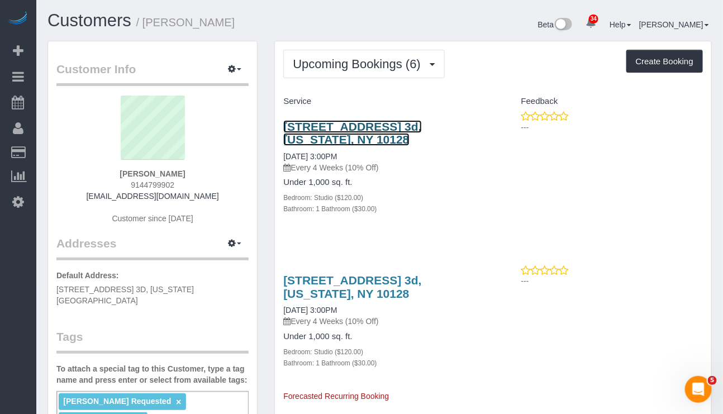
click at [375, 129] on link "317 East 90th Street, Apt. 3d, New York, NY 10128" at bounding box center [352, 133] width 138 height 26
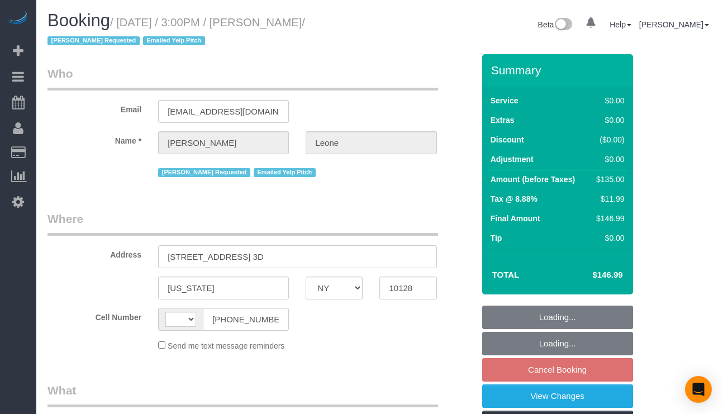
select select "NY"
select select "object:566"
select select "number:89"
select select "number:76"
select select "number:15"
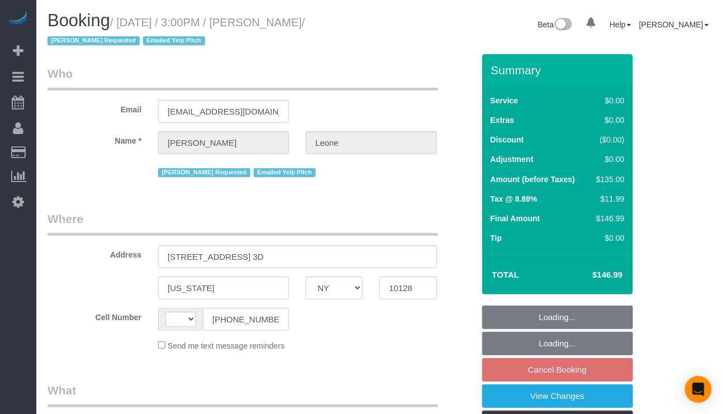
select select "number:5"
select select "string:stripe-pm_1SEZUI4VGloSiKo74SzQqiCn"
select select "string:[GEOGRAPHIC_DATA]"
select select "spot8"
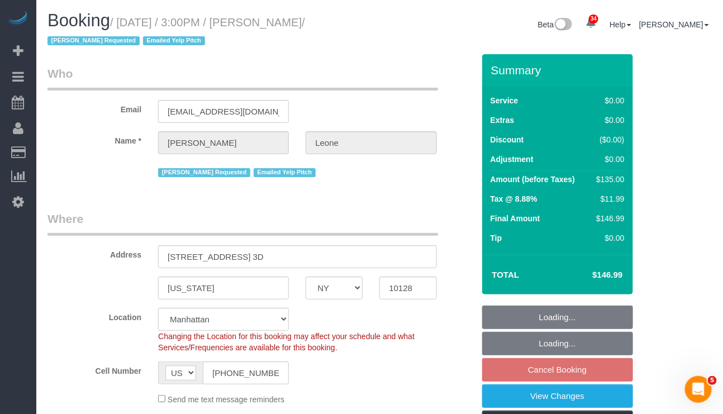
select select "object:1453"
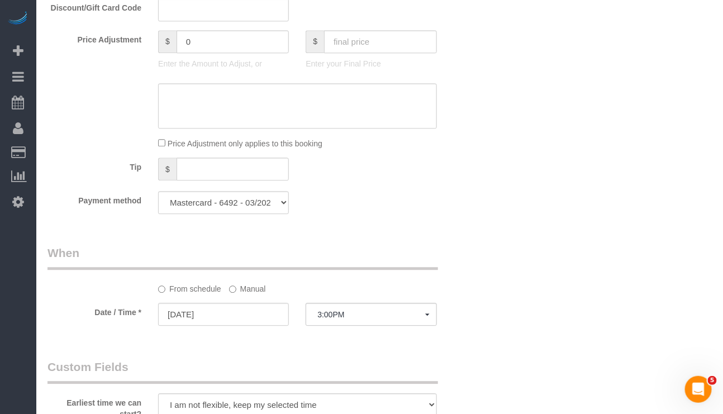
scroll to position [922, 0]
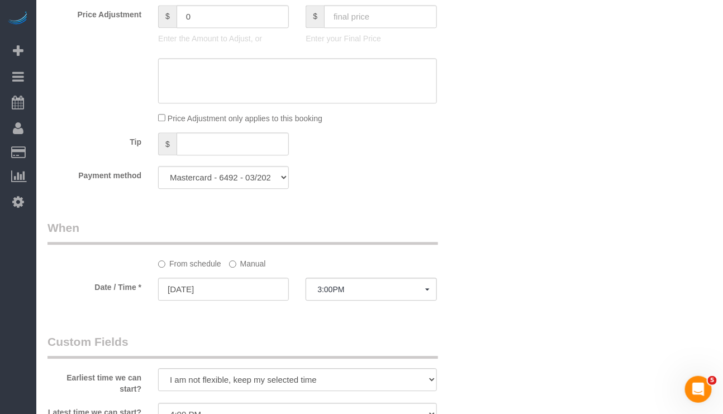
click at [243, 269] on label "Manual" at bounding box center [247, 261] width 37 height 15
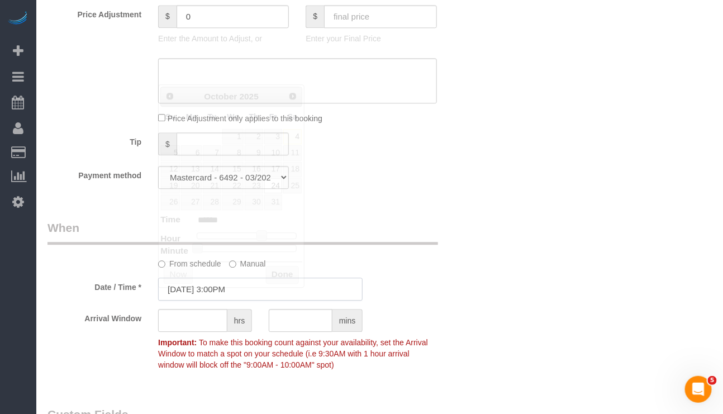
click at [248, 300] on input "[DATE] 3:00PM" at bounding box center [260, 289] width 204 height 23
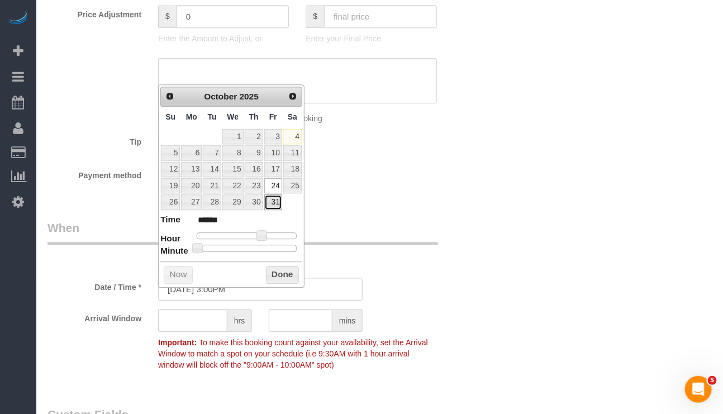
click at [270, 203] on link "31" at bounding box center [273, 201] width 18 height 15
type input "[DATE] 3:00PM"
click at [274, 275] on button "Done" at bounding box center [282, 275] width 33 height 18
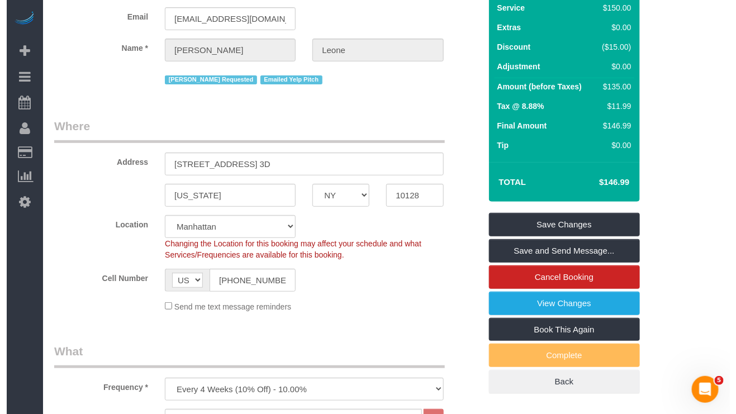
scroll to position [0, 0]
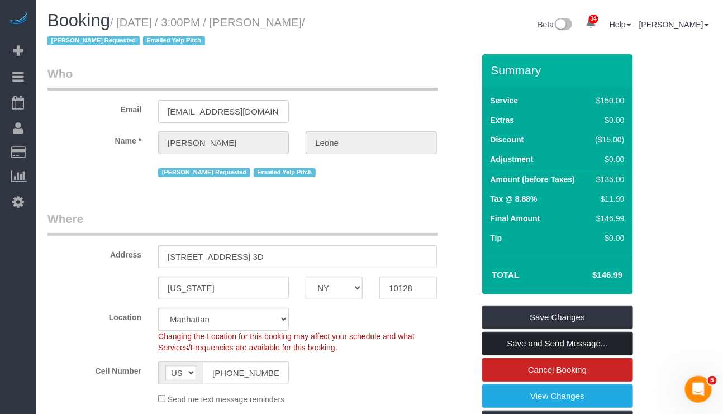
drag, startPoint x: 580, startPoint y: 344, endPoint x: 566, endPoint y: 337, distance: 15.5
click at [580, 344] on link "Save and Send Message..." at bounding box center [557, 343] width 151 height 23
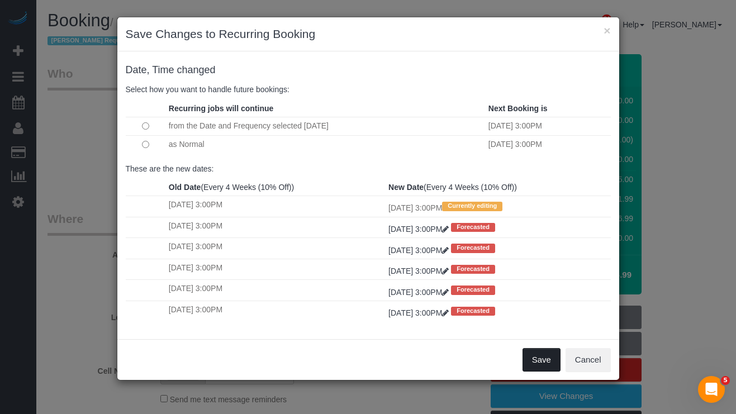
click at [545, 371] on button "Save" at bounding box center [541, 359] width 38 height 23
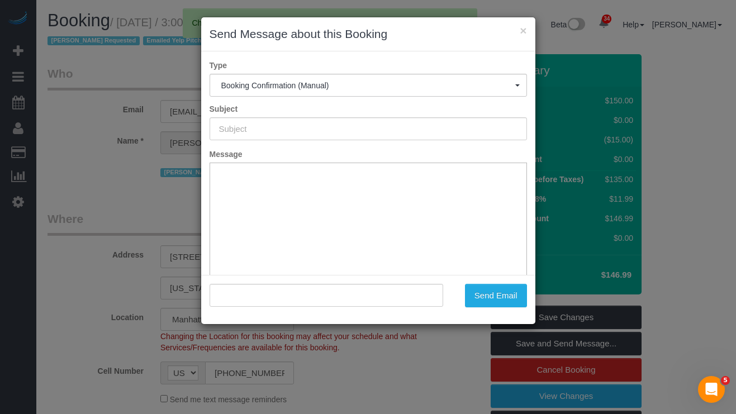
type input "Cleaning Confirmed for [DATE] 3:00pm"
type input ""[PERSON_NAME]" <[EMAIL_ADDRESS][DOMAIN_NAME]>"
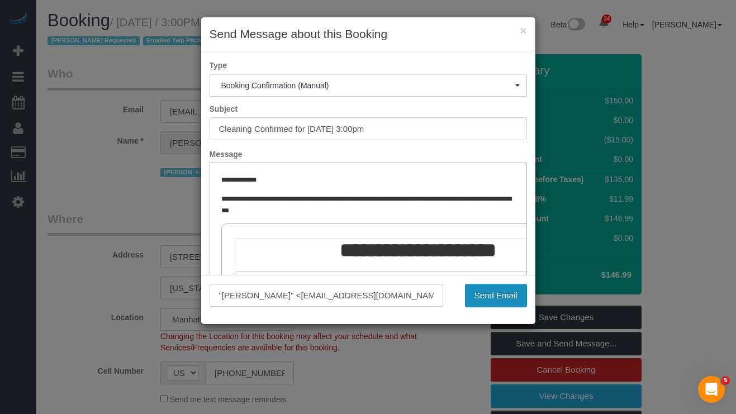
click at [483, 295] on button "Send Email" at bounding box center [496, 295] width 62 height 23
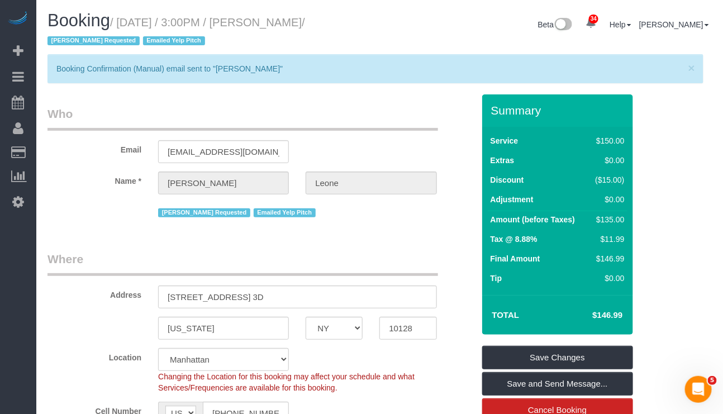
click at [118, 373] on div "Location [GEOGRAPHIC_DATA] [GEOGRAPHIC_DATA] [GEOGRAPHIC_DATA] [GEOGRAPHIC_DATA…" at bounding box center [260, 370] width 443 height 45
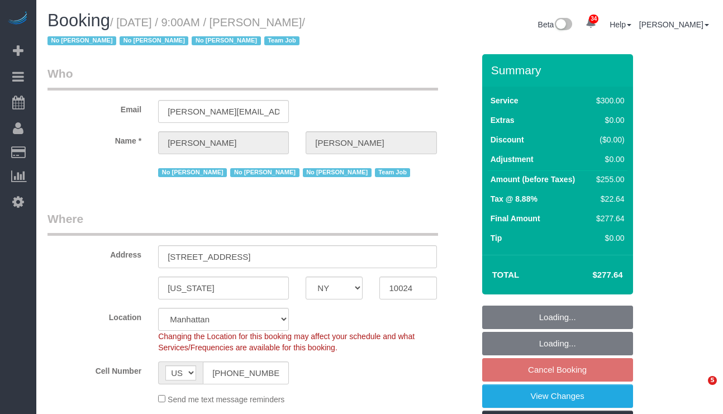
select select "NY"
select select "number:89"
select select "number:90"
select select "number:15"
select select "number:5"
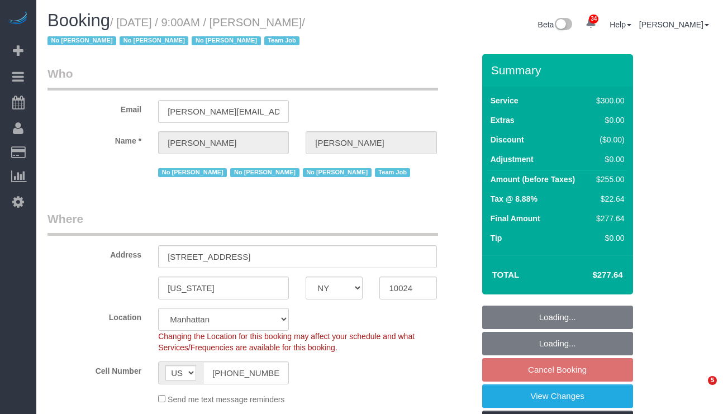
select select "number:21"
select select "object:1469"
select select "string:stripe-pm_1K1KNp4VGloSiKo7hinMQhFr"
select select "spot2"
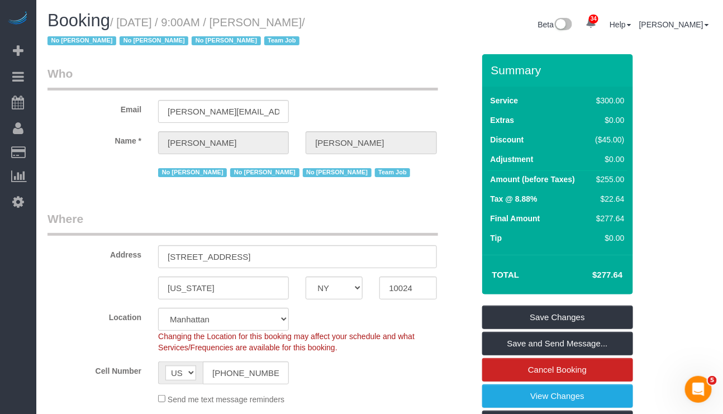
drag, startPoint x: 403, startPoint y: 401, endPoint x: 399, endPoint y: 396, distance: 6.4
click at [403, 401] on div "Send me text message reminders" at bounding box center [297, 399] width 295 height 12
click at [385, 375] on div "Cell Number AF AL DZ AD AO AI AQ AG AR AM AW AU AT AZ BS BH BD BB BY BE BZ BJ B…" at bounding box center [260, 372] width 443 height 23
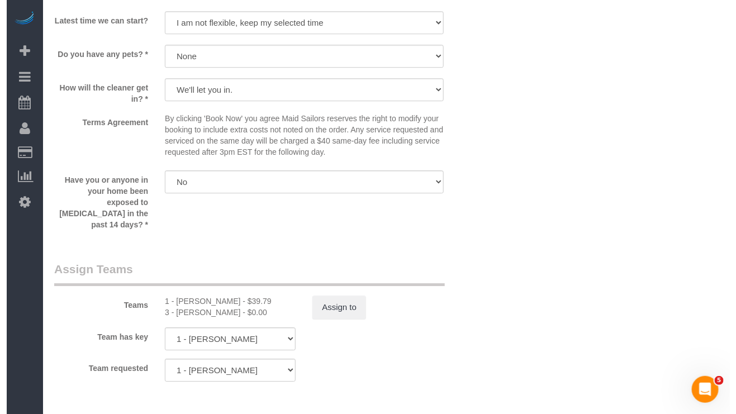
scroll to position [1162, 0]
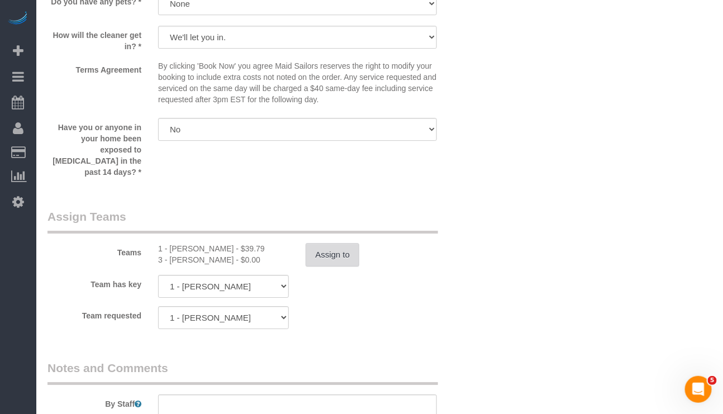
click at [327, 250] on button "Assign to" at bounding box center [333, 254] width 54 height 23
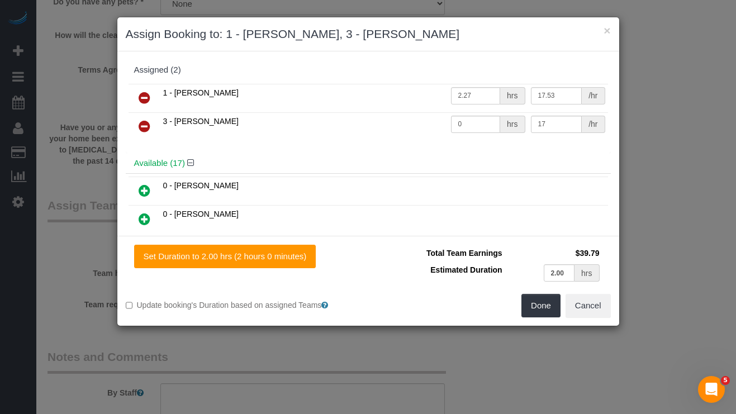
click at [141, 121] on icon at bounding box center [145, 126] width 12 height 13
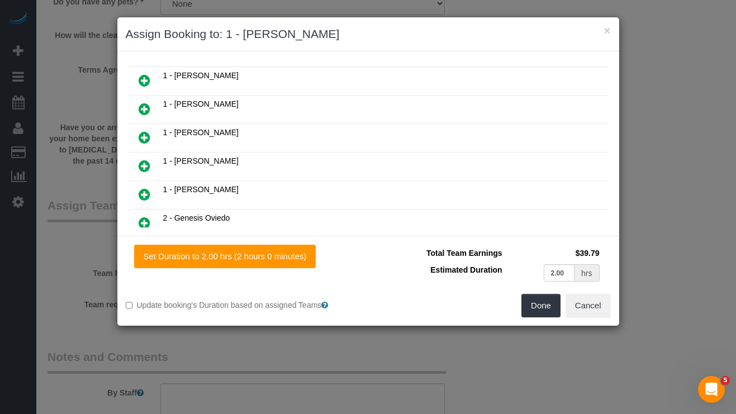
scroll to position [84, 0]
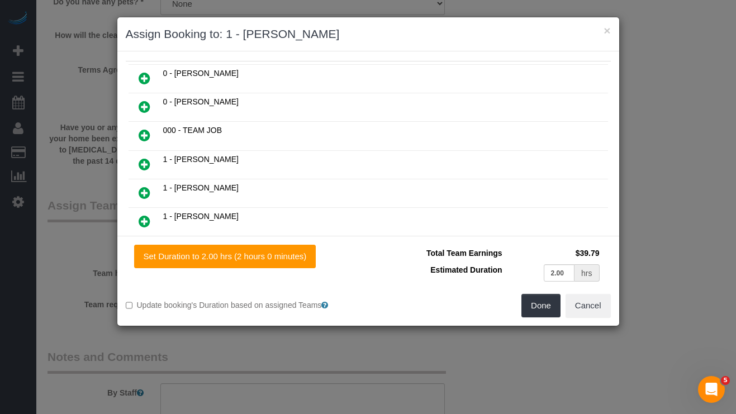
click at [144, 138] on icon at bounding box center [145, 134] width 12 height 13
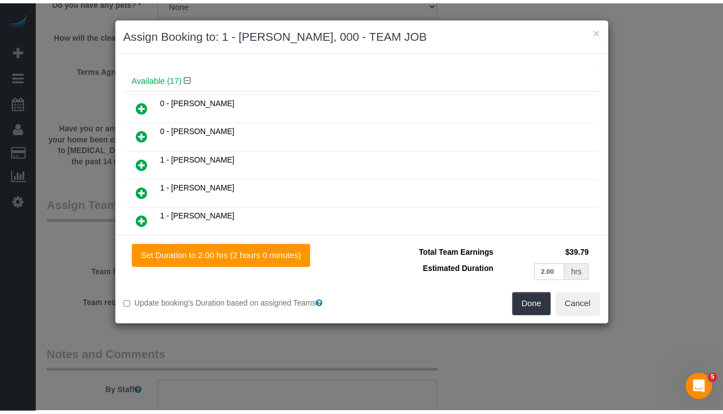
scroll to position [113, 0]
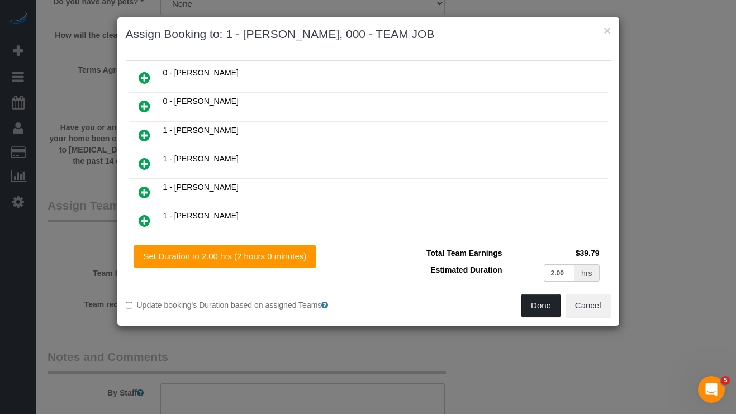
click at [527, 306] on button "Done" at bounding box center [540, 305] width 39 height 23
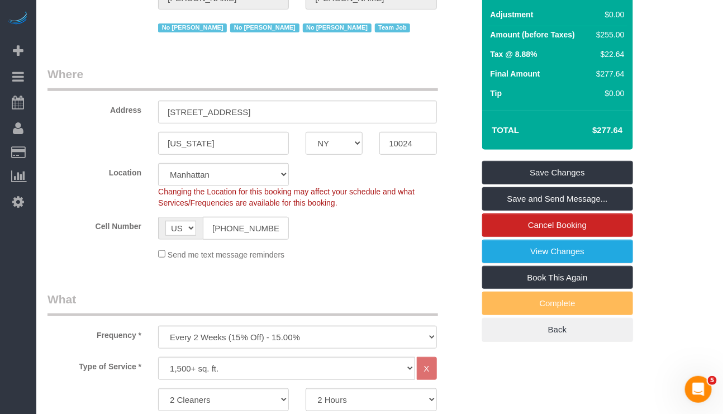
scroll to position [0, 0]
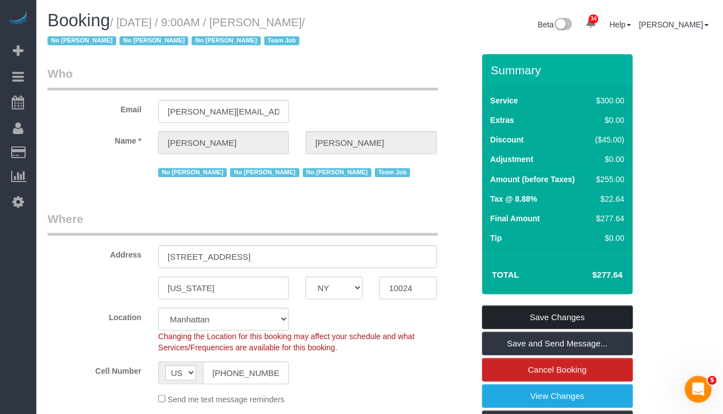
click at [568, 315] on link "Save Changes" at bounding box center [557, 317] width 151 height 23
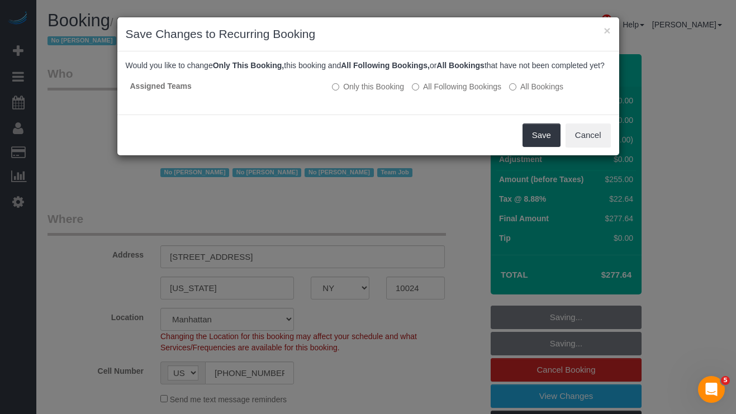
drag, startPoint x: 370, startPoint y: 374, endPoint x: 377, endPoint y: 369, distance: 8.1
click at [370, 374] on div "× Save Changes to Recurring Booking Would you like to change Only This Booking,…" at bounding box center [368, 207] width 736 height 414
click at [530, 142] on button "Save" at bounding box center [541, 134] width 38 height 23
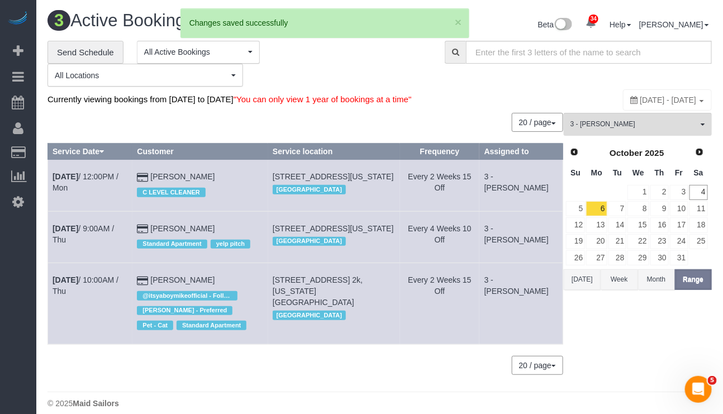
click at [240, 344] on td "Craig Buckstein @itsyaboymikeofficial - Follower John Harris - Preferred Pet - …" at bounding box center [200, 303] width 136 height 81
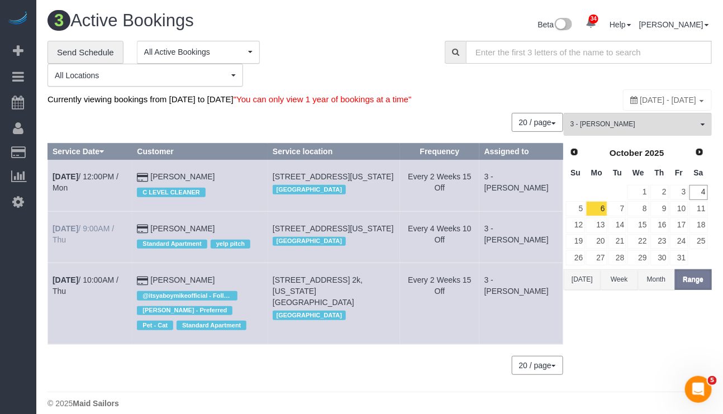
drag, startPoint x: 47, startPoint y: 248, endPoint x: 117, endPoint y: 250, distance: 70.4
click at [117, 250] on table "Service Date Customer Service location Frequency Assigned to Oct 6th / 12:00PM …" at bounding box center [304, 243] width 515 height 201
click at [114, 262] on td "Oct 9th / 9:00AM / Thu" at bounding box center [90, 236] width 84 height 51
drag, startPoint x: 223, startPoint y: 247, endPoint x: 52, endPoint y: 246, distance: 170.9
click at [52, 246] on tr "Oct 9th / 9:00AM / Thu Tom Petri Standard Apartment yelp pitch 555 W59th Street…" at bounding box center [305, 236] width 515 height 51
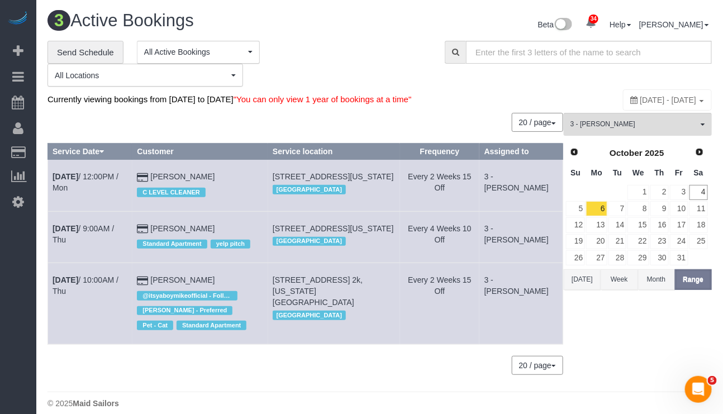
copy tr "Oct 9th / 9:00AM / Thu Tom Petri"
click at [365, 375] on div "20 / page 10 / page 20 / page 30 / page 40 / page 50 / page 100 / page" at bounding box center [304, 365] width 515 height 19
click at [114, 244] on link "Oct 9th / 9:00AM / Thu" at bounding box center [82, 234] width 61 height 20
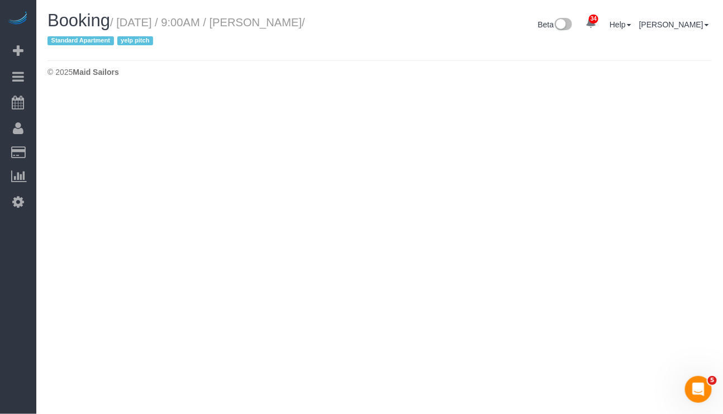
select select "NY"
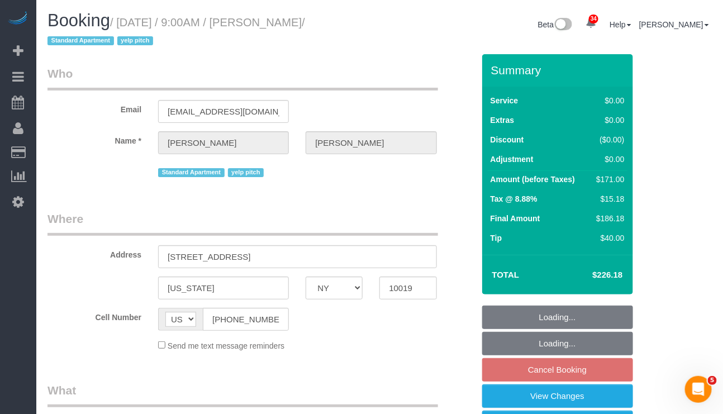
select select "string:stripe-pm_1QH8S84VGloSiKo7VgkjQ1Wt"
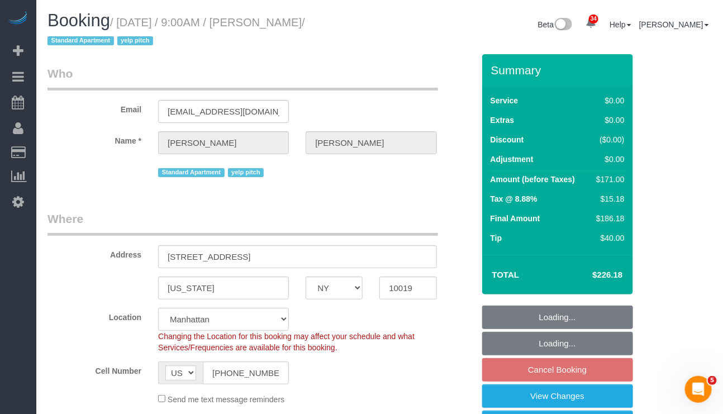
select select "object:3824"
select select "spot61"
select select "number:89"
select select "number:76"
select select "number:15"
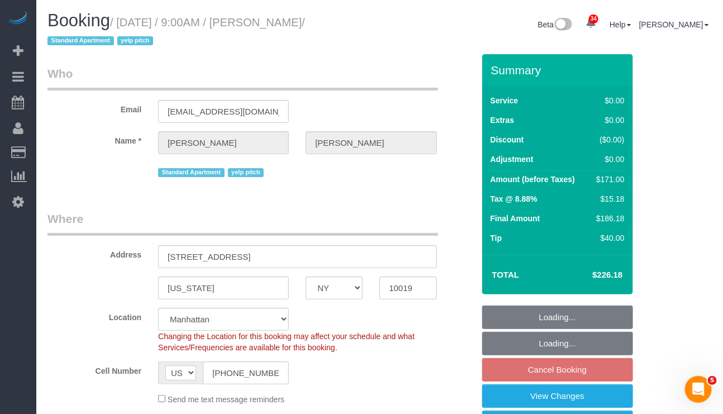
select select "number:6"
select select "object:4464"
select select "1"
select select "2"
select select "1"
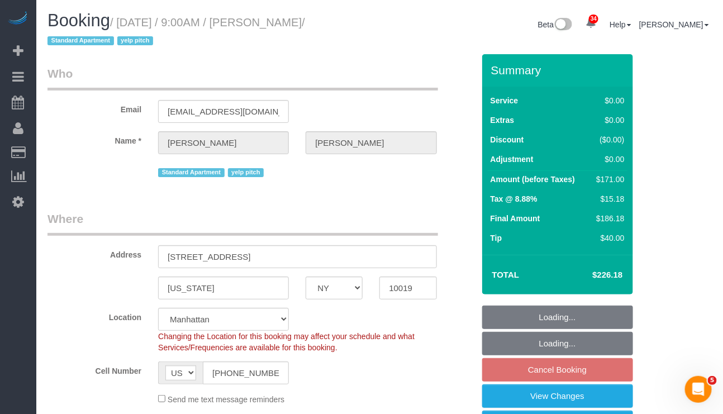
select select "2"
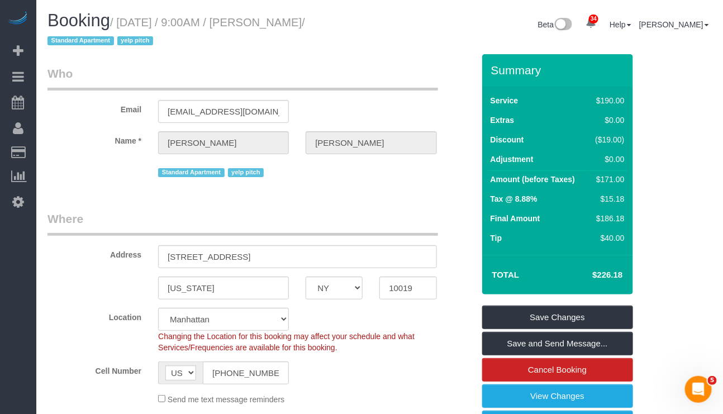
click at [403, 379] on div "Cell Number AF AL DZ AD AO AI AQ AG AR AM AW AU AT AZ BS BH BD BB BY BE BZ BJ B…" at bounding box center [260, 372] width 443 height 23
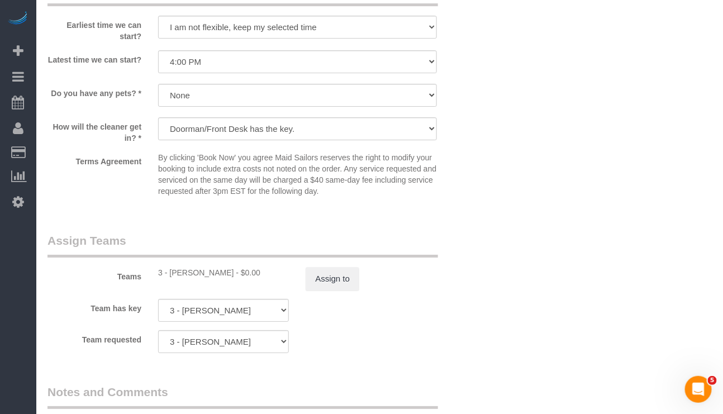
scroll to position [1424, 0]
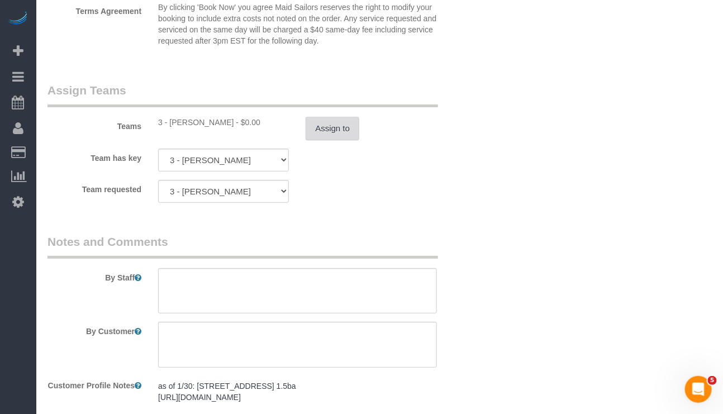
click at [340, 140] on button "Assign to" at bounding box center [333, 128] width 54 height 23
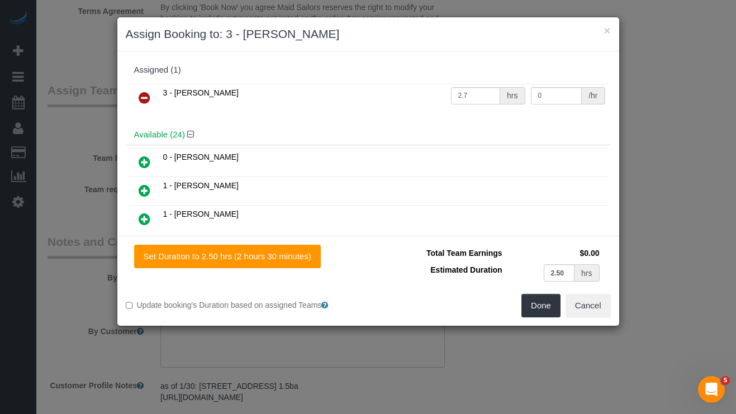
drag, startPoint x: 144, startPoint y: 94, endPoint x: 218, endPoint y: 112, distance: 76.0
click at [145, 94] on icon at bounding box center [145, 97] width 12 height 13
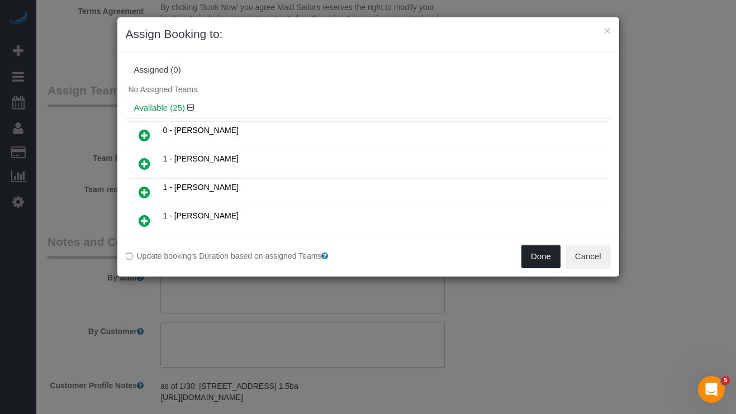
click at [533, 252] on button "Done" at bounding box center [540, 256] width 39 height 23
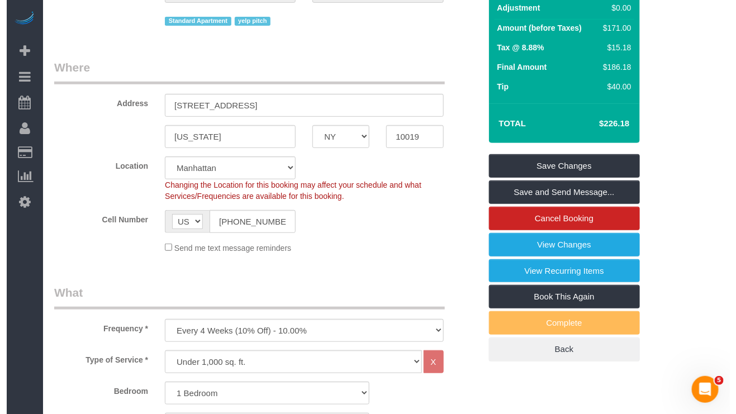
scroll to position [0, 0]
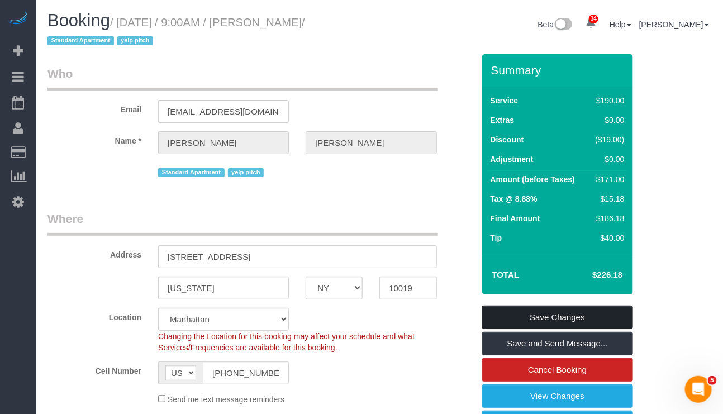
click at [543, 317] on link "Save Changes" at bounding box center [557, 317] width 151 height 23
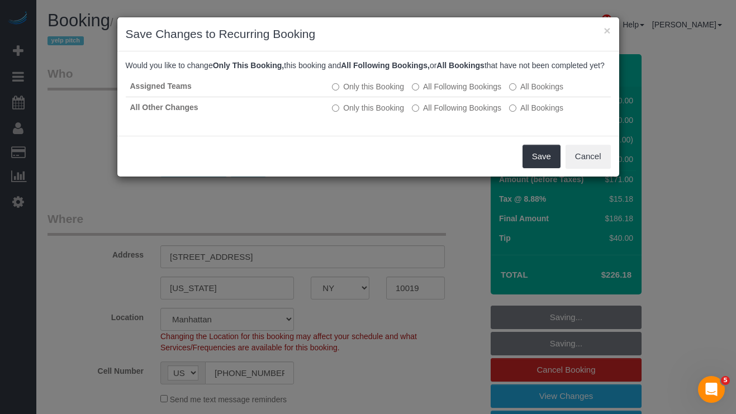
click at [376, 379] on div "× Save Changes to Recurring Booking Would you like to change Only This Booking,…" at bounding box center [368, 207] width 736 height 414
click at [533, 164] on button "Save" at bounding box center [541, 156] width 38 height 23
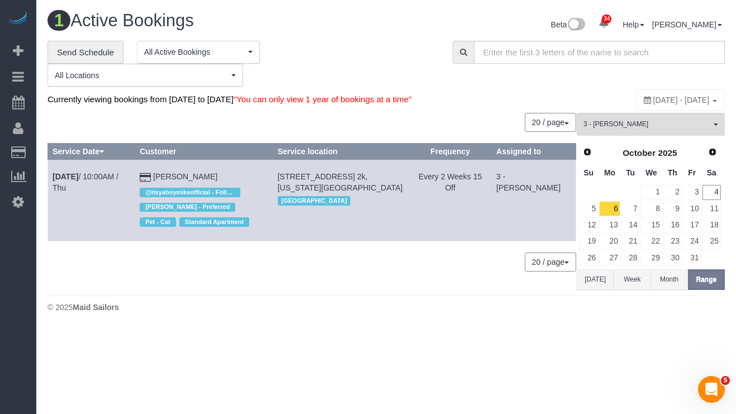
click at [304, 375] on body "34 Beta Your Notifications You have 0 alerts × You have 1 to charge for [DATE] …" at bounding box center [368, 207] width 736 height 414
click at [354, 360] on body "34 Beta Your Notifications You have 0 alerts × You have 1 to charge for [DATE] …" at bounding box center [368, 207] width 736 height 414
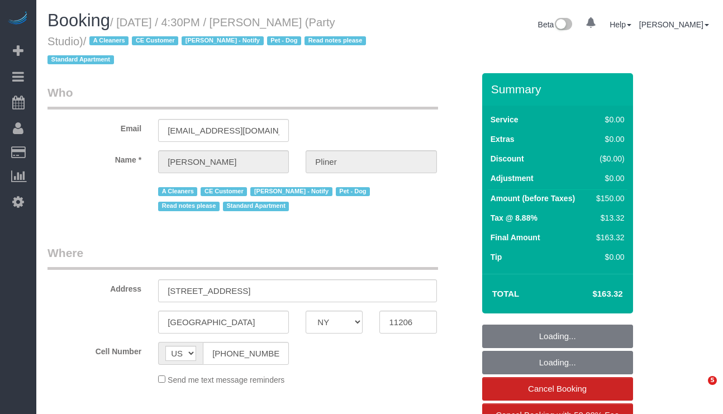
select select "NY"
select select "object:1087"
select select "string:stripe-pm_1QwlgU4VGloSiKo7oE5apDPW"
select select "number:61"
select select "number:79"
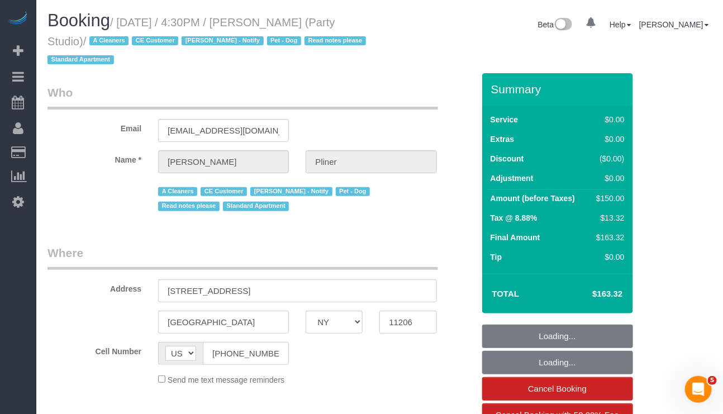
select select "number:13"
select select "number:5"
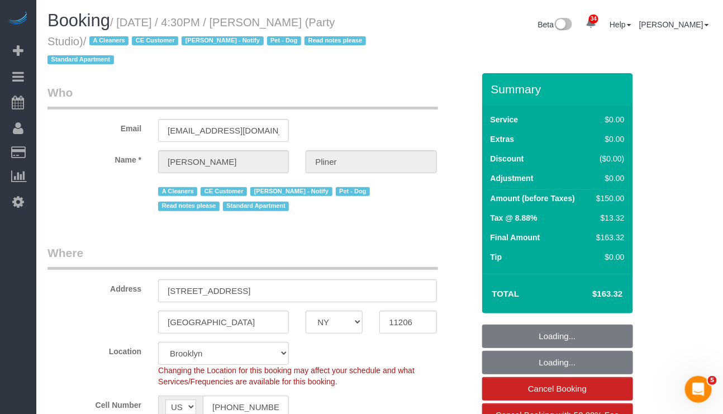
select select "object:1491"
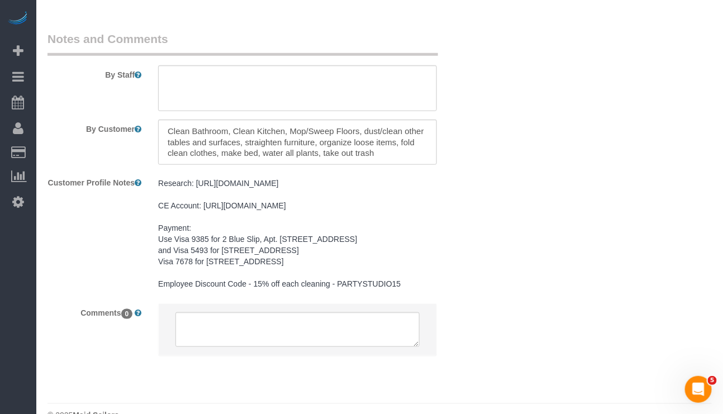
scroll to position [1759, 0]
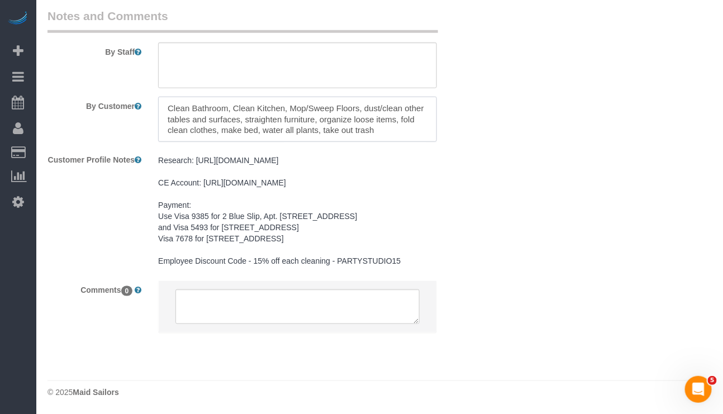
drag, startPoint x: 166, startPoint y: 125, endPoint x: 389, endPoint y: 151, distance: 224.4
click at [389, 142] on textarea at bounding box center [297, 120] width 278 height 46
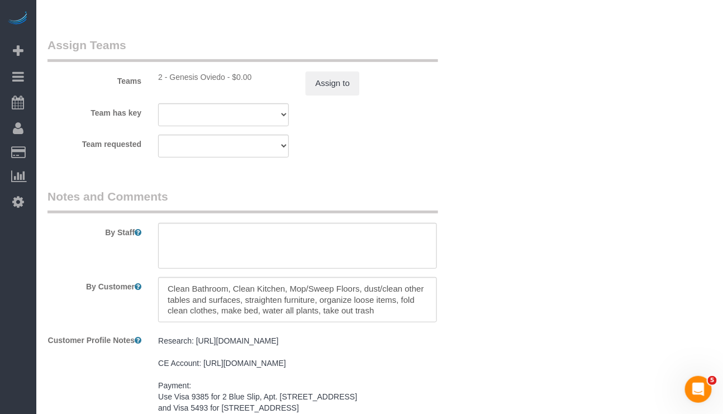
scroll to position [1676, 0]
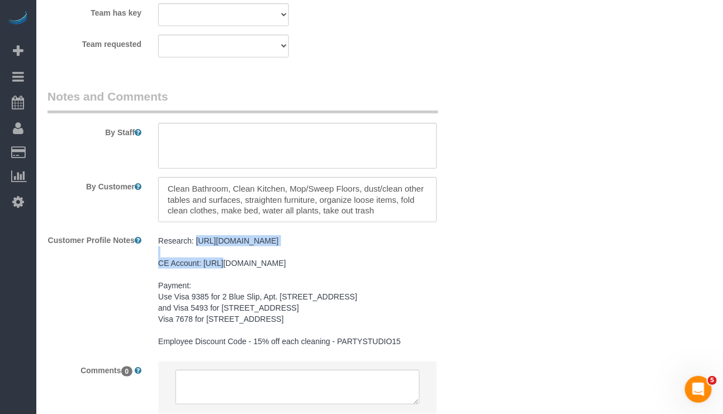
drag, startPoint x: 338, startPoint y: 254, endPoint x: 198, endPoint y: 256, distance: 140.8
click at [198, 256] on pre "Research: https://streeteasy.com/rental/2269919 CE Account: https://cleaningexe…" at bounding box center [297, 291] width 278 height 112
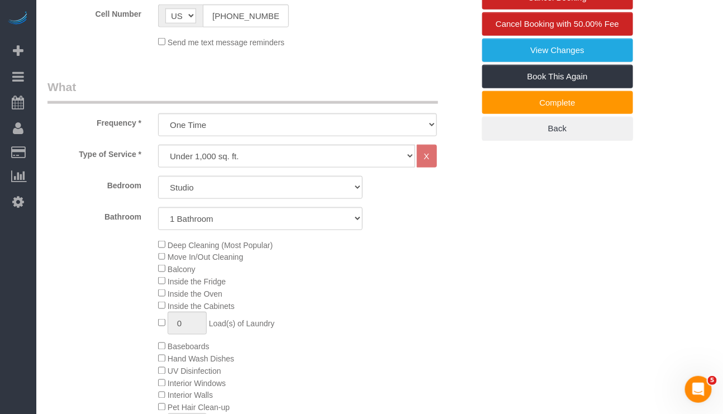
scroll to position [84, 0]
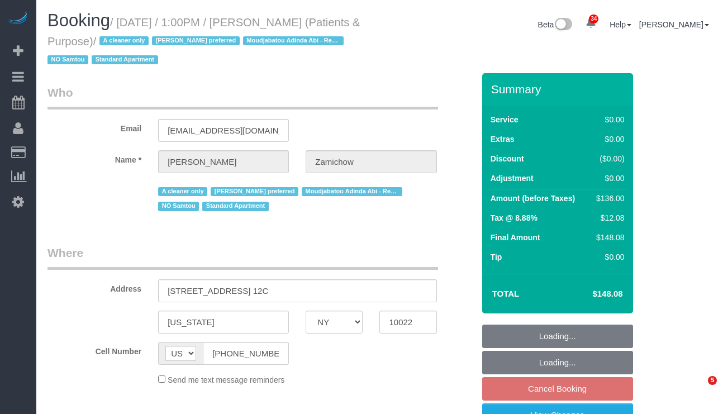
select select "NY"
select select "object:23344"
select select "string:stripe-pm_1QChMk4VGloSiKo73YhVfFtE"
select select "1"
select select "spot342"
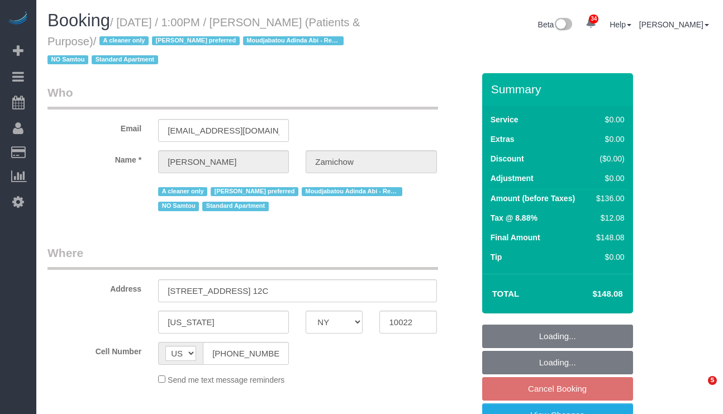
select select "number:89"
select select "number:90"
select select "number:15"
select select "number:7"
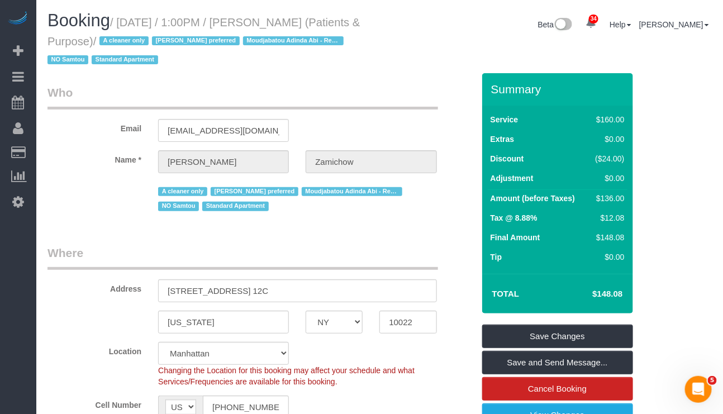
click at [302, 188] on span "Moudjabatou Adinda Abi - Requested" at bounding box center [352, 191] width 101 height 9
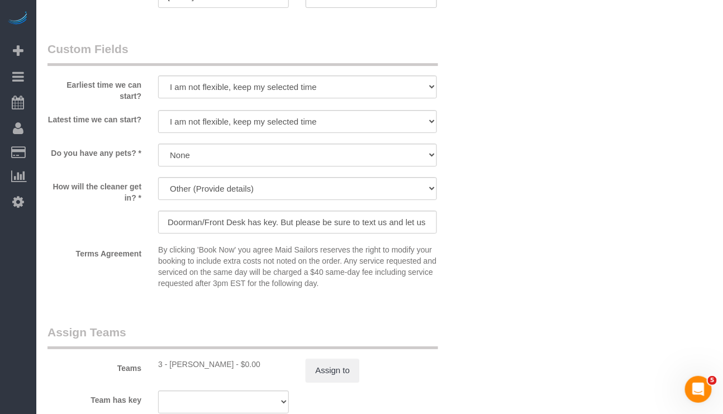
scroll to position [1508, 0]
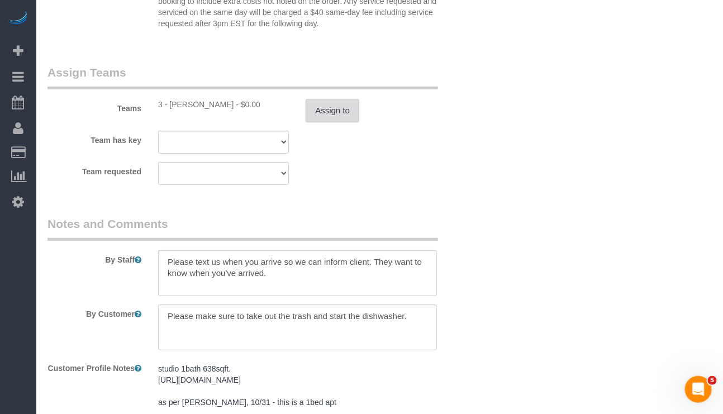
click at [326, 122] on button "Assign to" at bounding box center [333, 110] width 54 height 23
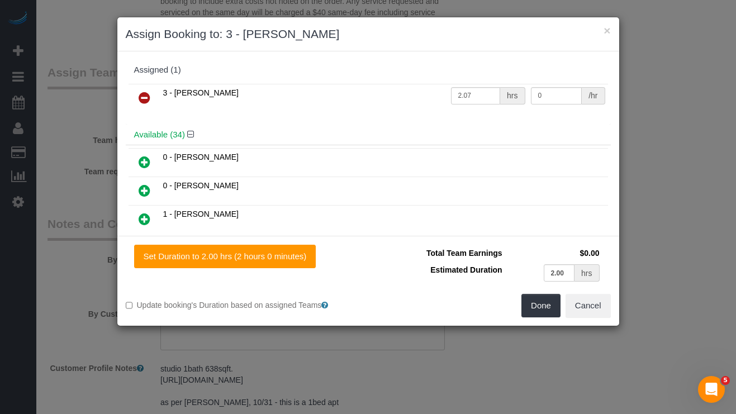
click at [146, 99] on icon at bounding box center [145, 97] width 12 height 13
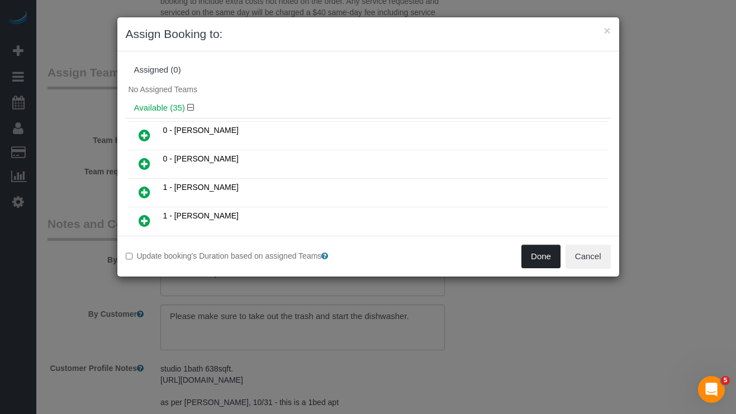
click at [535, 255] on button "Done" at bounding box center [540, 256] width 39 height 23
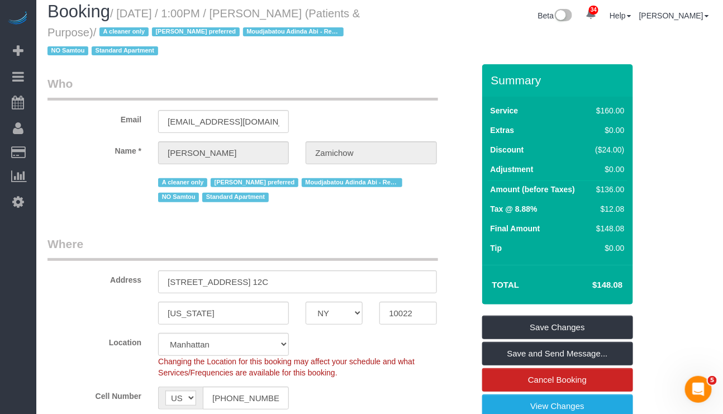
scroll to position [0, 0]
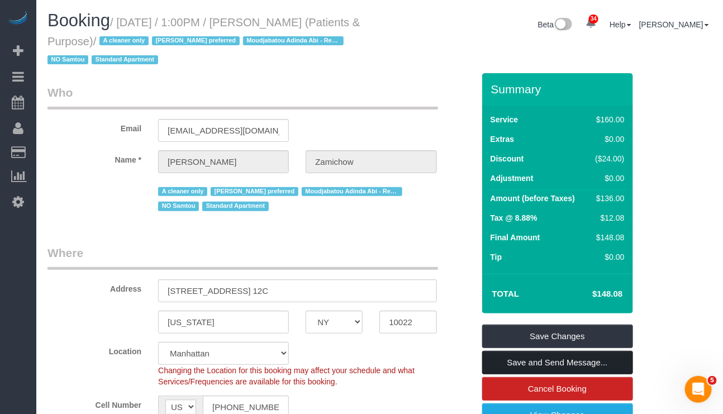
click at [580, 364] on link "Save and Send Message..." at bounding box center [557, 362] width 151 height 23
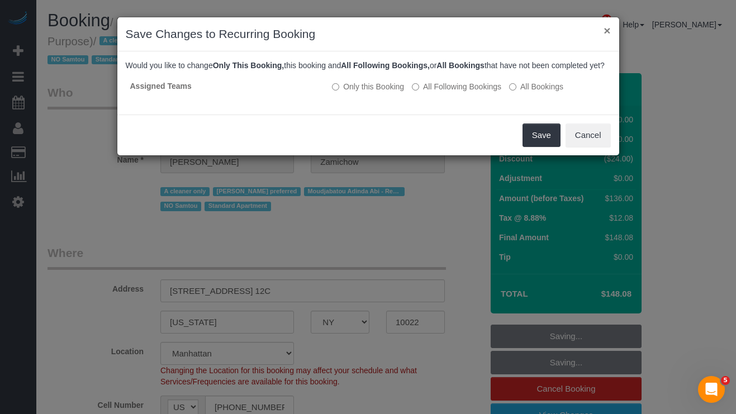
click at [605, 34] on button "×" at bounding box center [606, 31] width 7 height 12
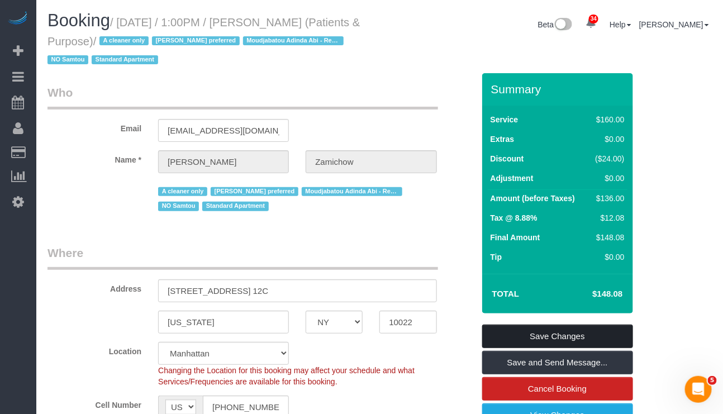
click at [516, 331] on link "Save Changes" at bounding box center [557, 335] width 151 height 23
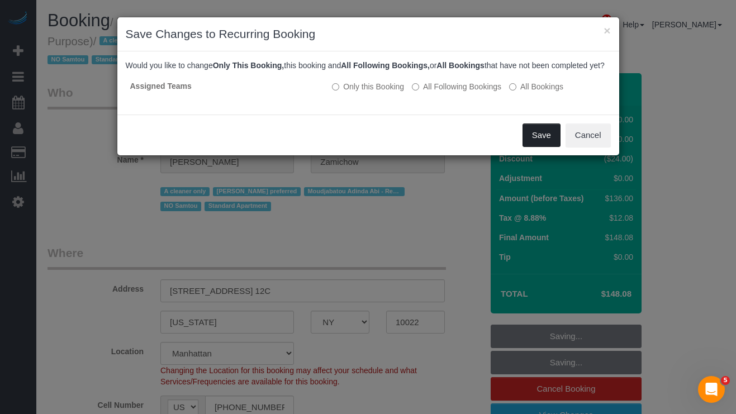
click at [522, 143] on button "Save" at bounding box center [541, 134] width 38 height 23
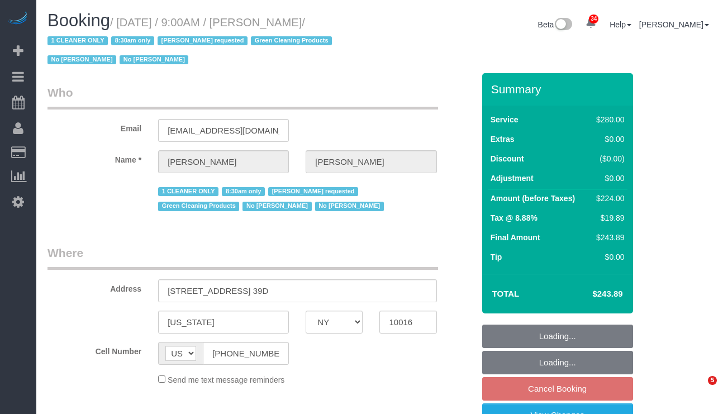
select select "NY"
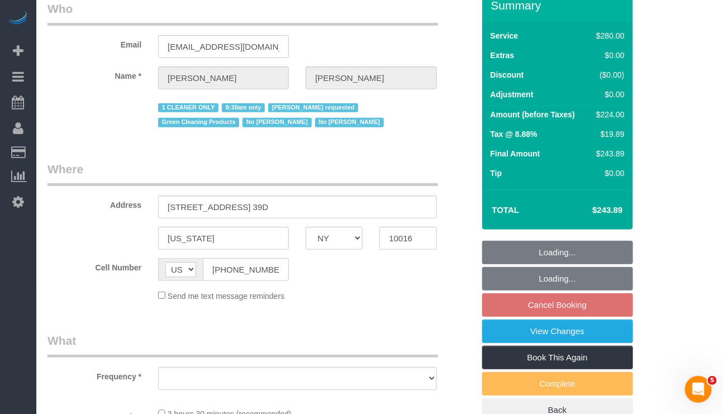
select select "object:835"
select select "210"
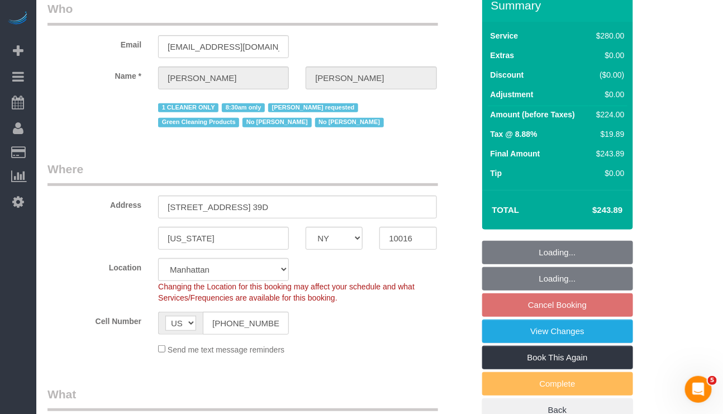
select select "string:stripe-pm_1Pz1Rj4VGloSiKo7Opl5Xfd6"
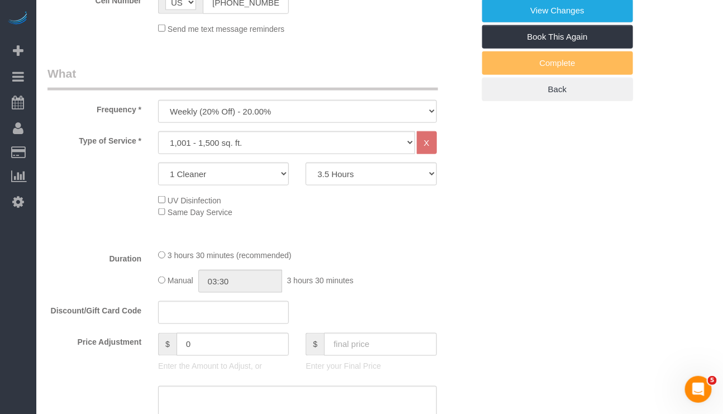
select select "number:89"
select select "number:90"
select select "number:15"
select select "number:5"
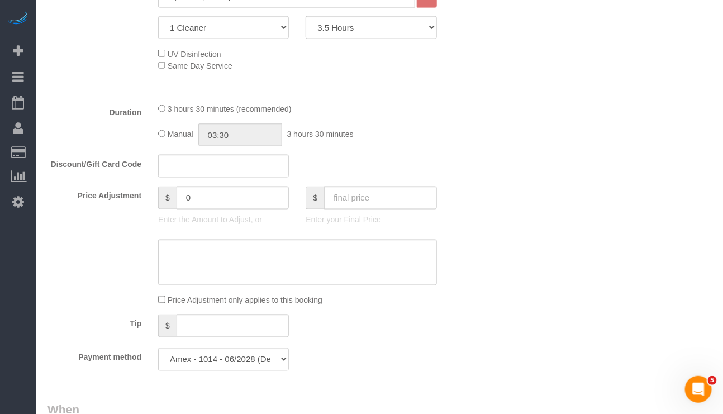
select select "object:1067"
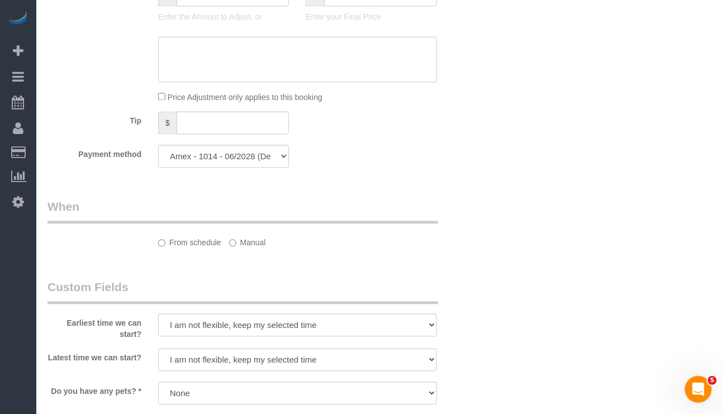
select select "spot2"
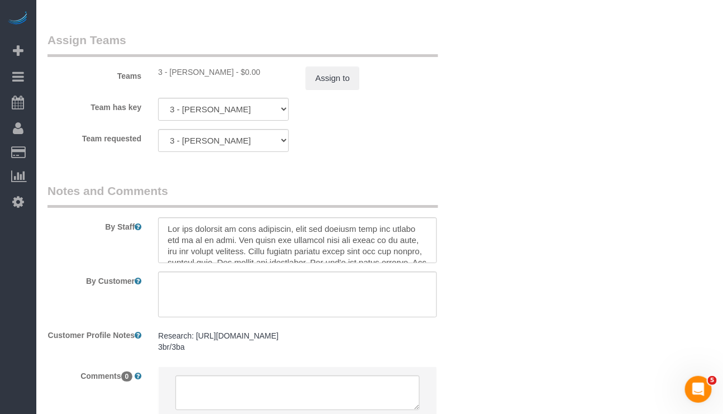
scroll to position [1128, 0]
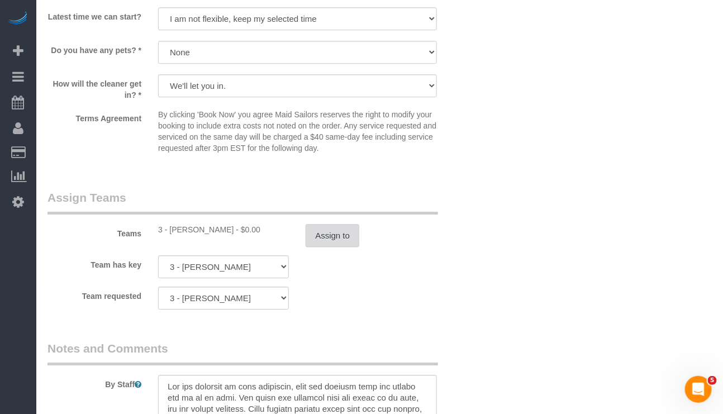
click at [327, 238] on button "Assign to" at bounding box center [333, 235] width 54 height 23
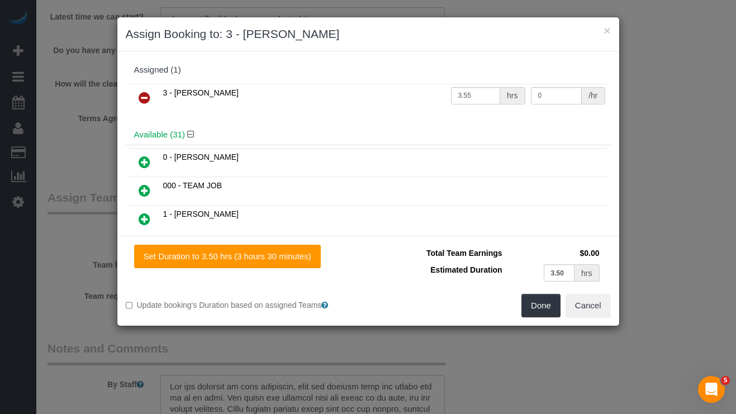
click at [140, 94] on icon at bounding box center [145, 97] width 12 height 13
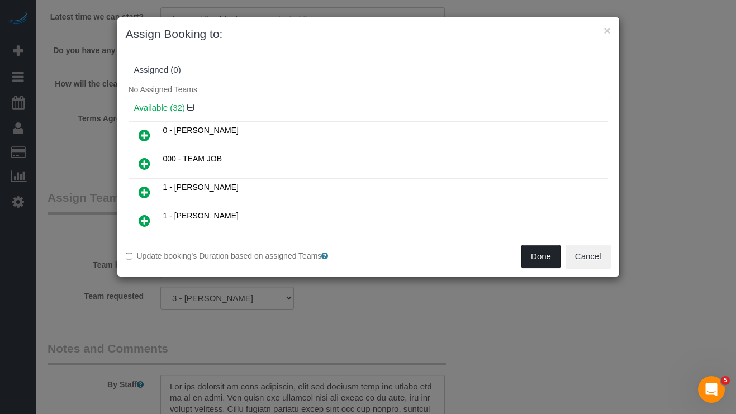
click at [531, 247] on button "Done" at bounding box center [540, 256] width 39 height 23
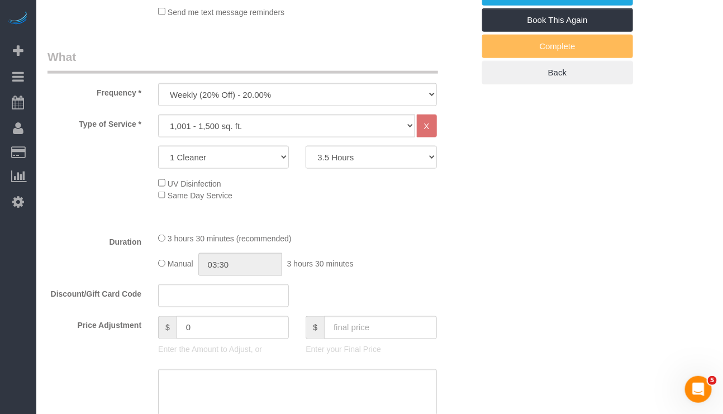
scroll to position [207, 0]
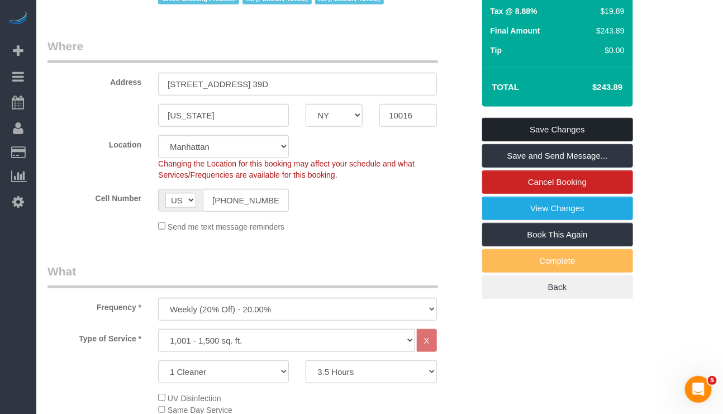
click at [573, 134] on link "Save Changes" at bounding box center [557, 129] width 151 height 23
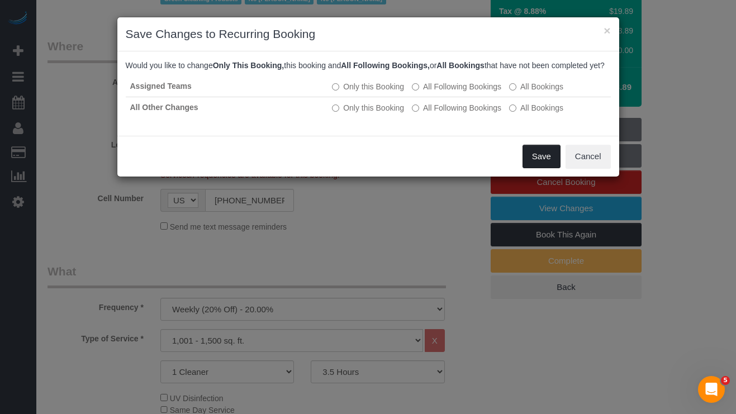
click at [548, 166] on button "Save" at bounding box center [541, 156] width 38 height 23
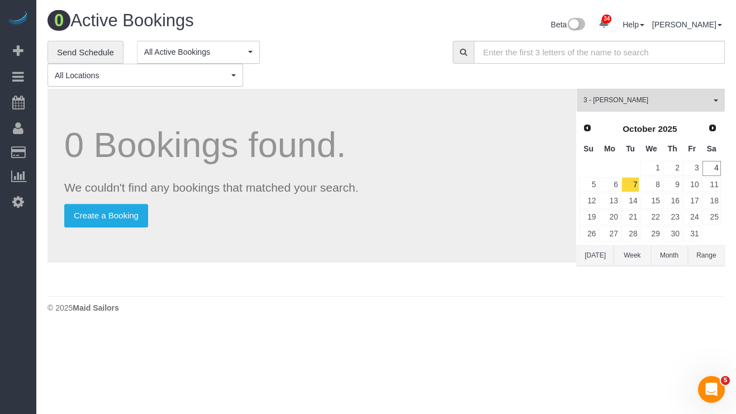
click at [270, 361] on body "34 Beta Your Notifications You have 0 alerts × You have 1 to charge for 10/03/2…" at bounding box center [368, 207] width 736 height 414
click at [628, 382] on body "34 Beta Your Notifications You have 0 alerts × You have 1 to charge for 10/03/2…" at bounding box center [368, 207] width 736 height 414
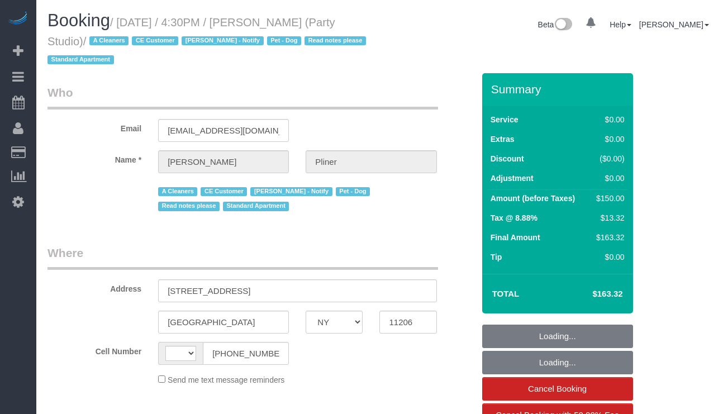
select select "NY"
select select "string:stripe-pm_1QwlgU4VGloSiKo7oE5apDPW"
select select "number:61"
select select "number:79"
select select "number:13"
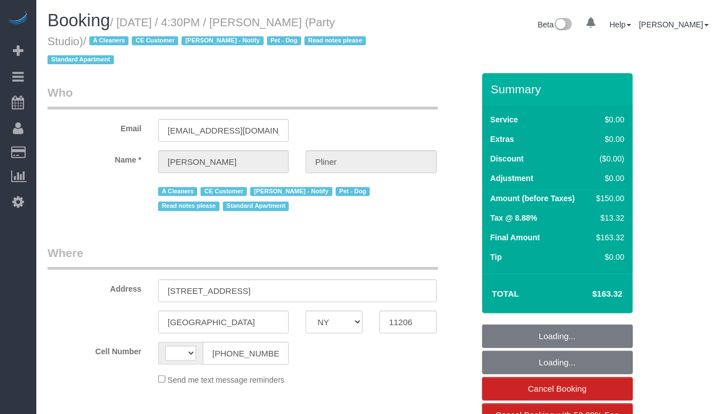
select select "number:5"
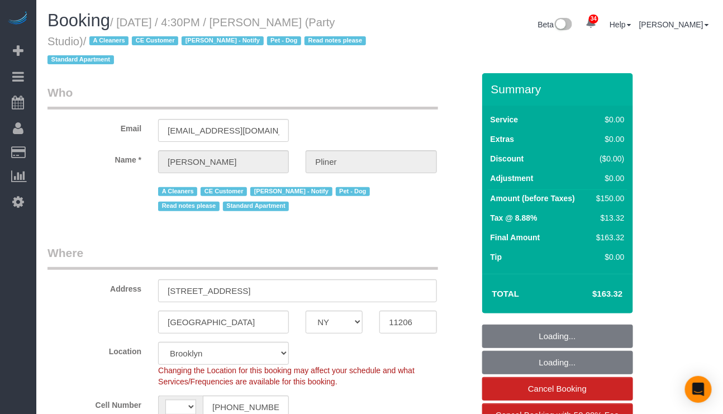
select select "string:[GEOGRAPHIC_DATA]"
select select "object:1455"
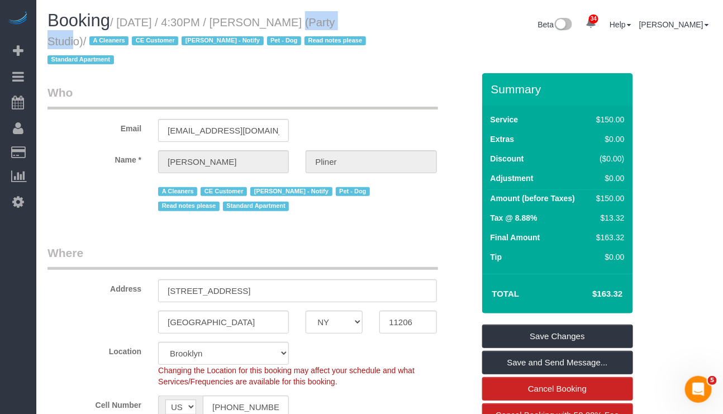
drag, startPoint x: 270, startPoint y: 23, endPoint x: 327, endPoint y: 26, distance: 57.0
click at [327, 26] on small "/ [DATE] / 4:30PM / [PERSON_NAME] (Party Studio) / A Cleaners CE Customer [PERS…" at bounding box center [208, 41] width 322 height 50
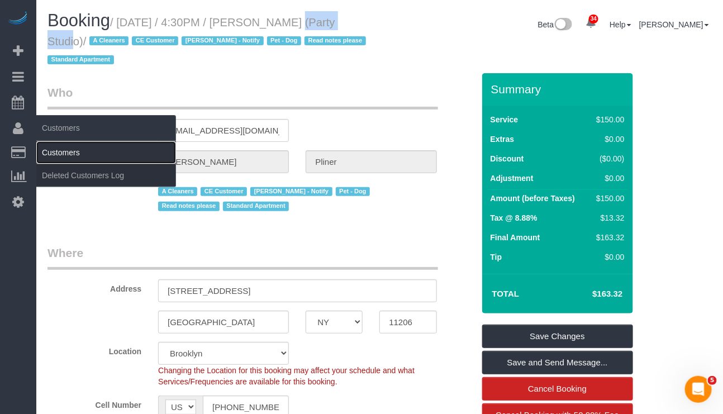
click at [75, 155] on link "Customers" at bounding box center [106, 152] width 140 height 22
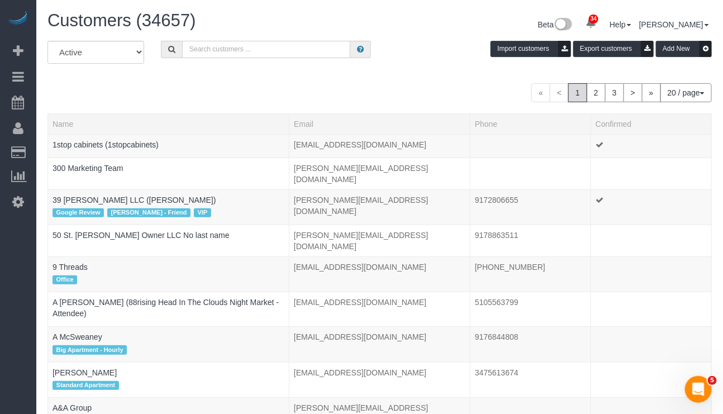
click at [250, 50] on input "text" at bounding box center [266, 49] width 168 height 17
paste input "[PERSON_NAME]"
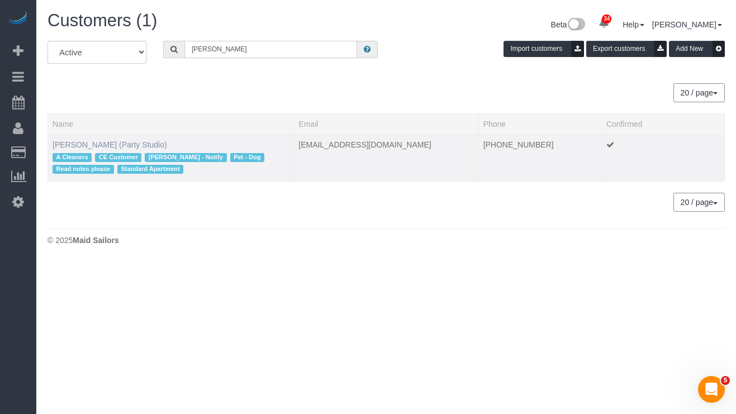
type input "[PERSON_NAME]"
click at [120, 144] on link "[PERSON_NAME] (Party Studio)" at bounding box center [109, 144] width 114 height 9
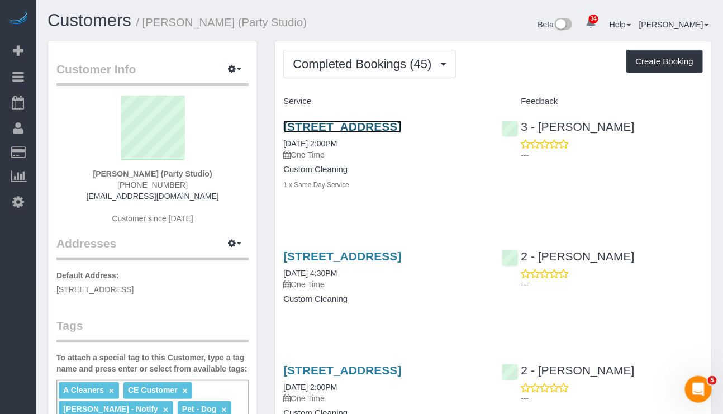
click at [400, 132] on link "[STREET_ADDRESS]" at bounding box center [342, 126] width 118 height 13
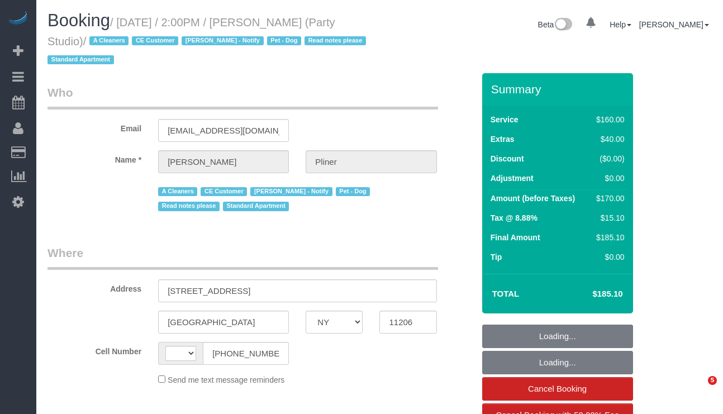
select select "NY"
select select "object:597"
select select "number:89"
select select "number:90"
select select "number:13"
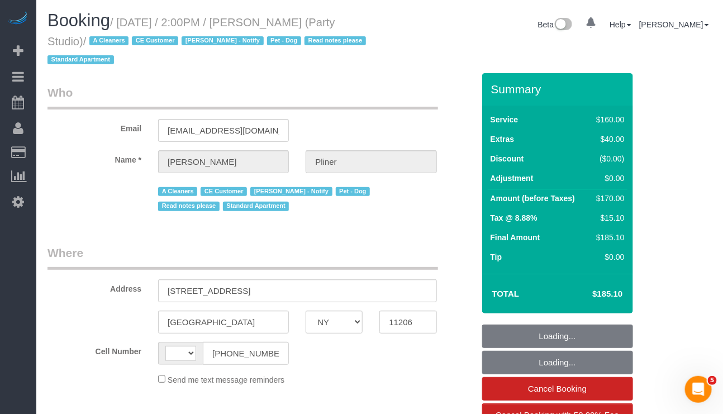
select select "number:7"
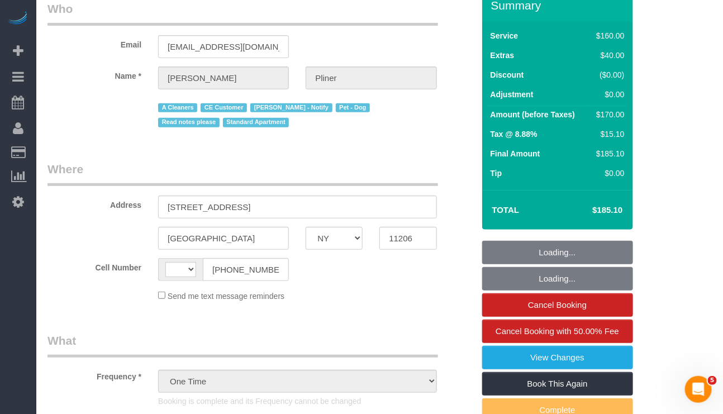
select select "string:[GEOGRAPHIC_DATA]"
select select "spot1"
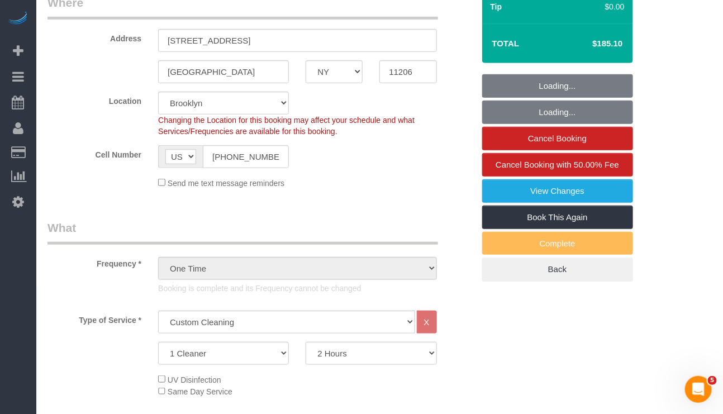
select select "object:1480"
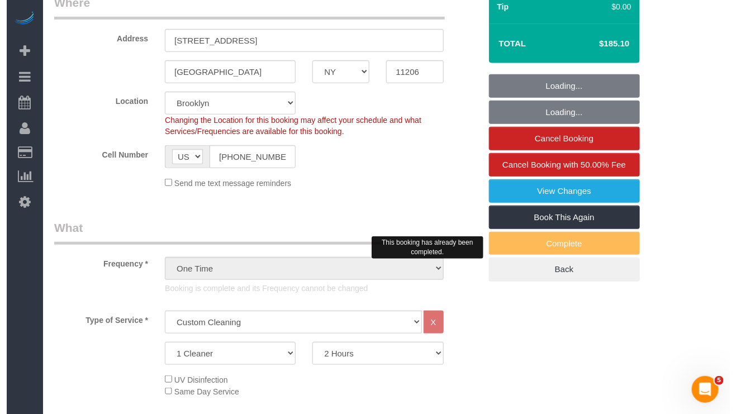
scroll to position [251, 0]
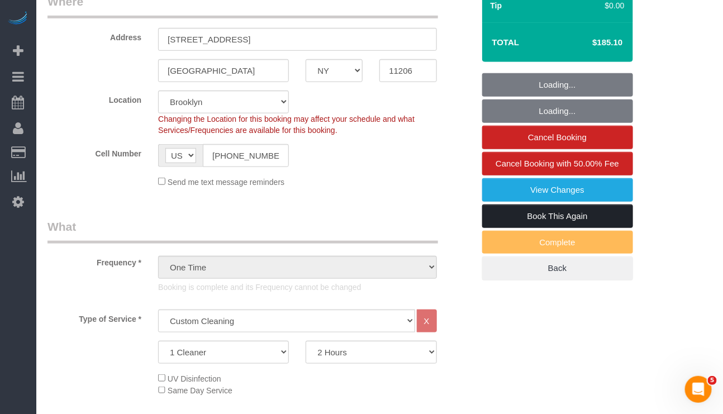
select select "spot6"
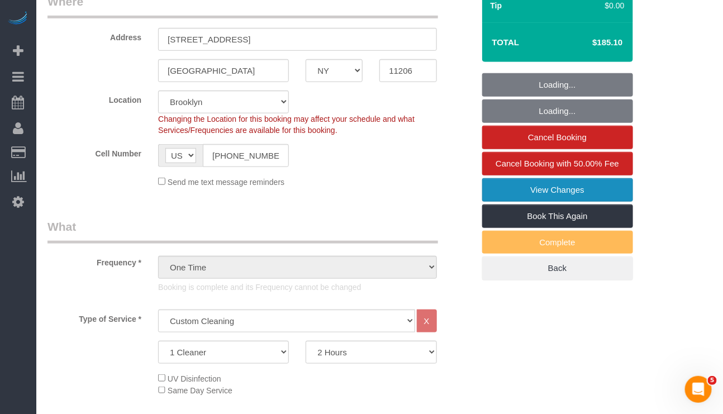
click at [552, 198] on link "View Changes" at bounding box center [557, 189] width 151 height 23
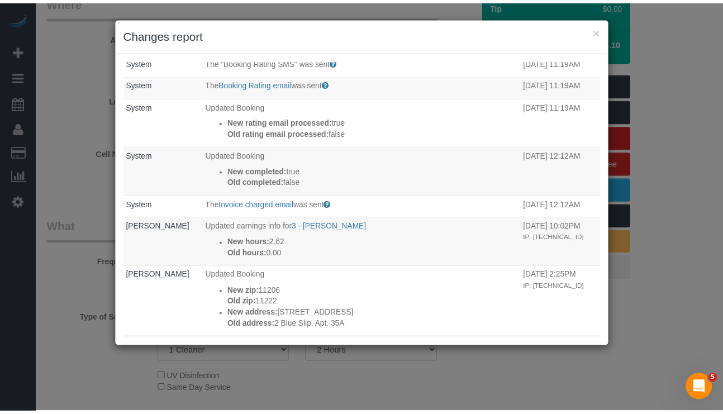
scroll to position [0, 0]
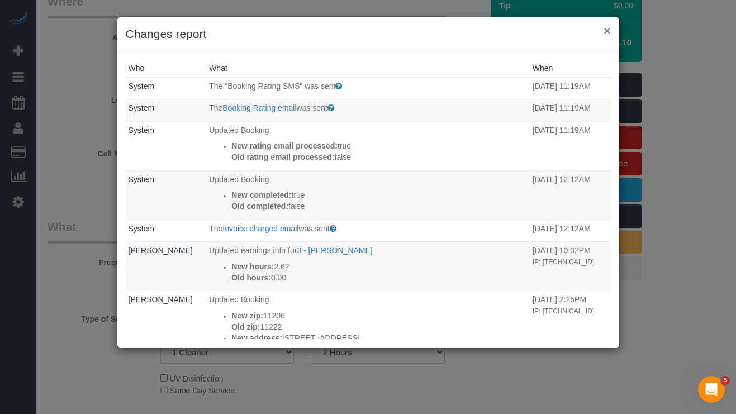
click at [605, 32] on button "×" at bounding box center [606, 31] width 7 height 12
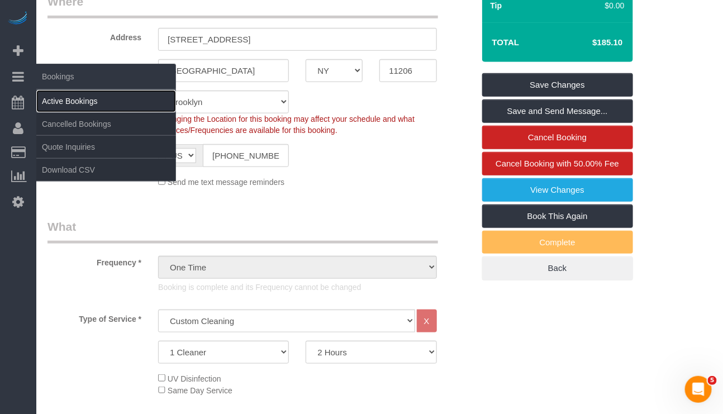
click at [72, 96] on link "Active Bookings" at bounding box center [106, 101] width 140 height 22
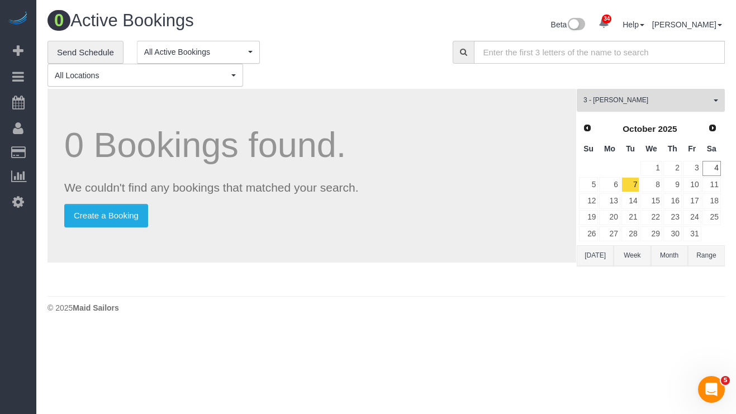
click at [607, 106] on button "3 - [PERSON_NAME] All Teams" at bounding box center [650, 100] width 148 height 23
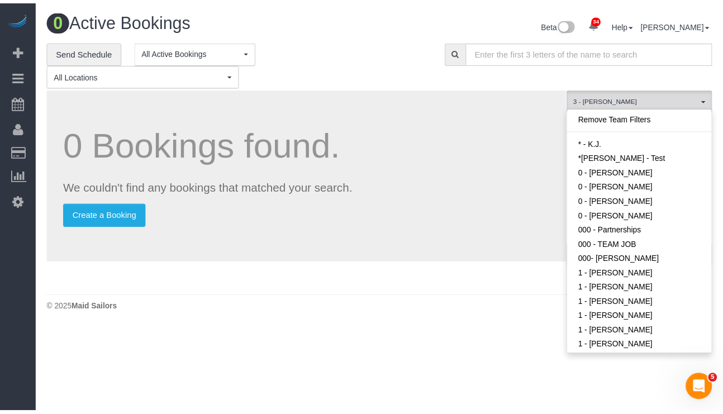
scroll to position [637, 0]
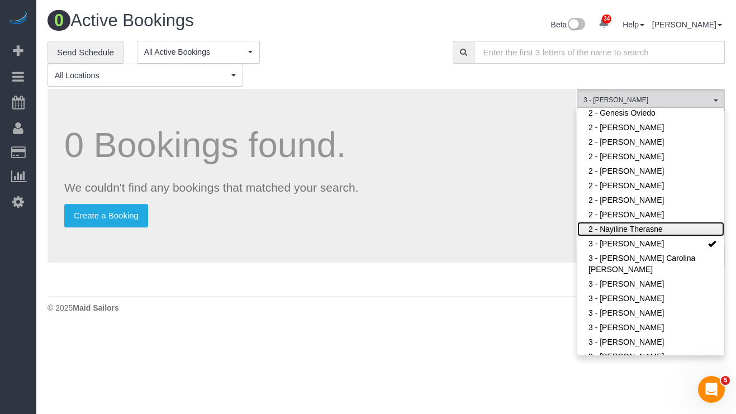
click at [618, 222] on link "2 - Nayiline Therasne" at bounding box center [650, 229] width 147 height 15
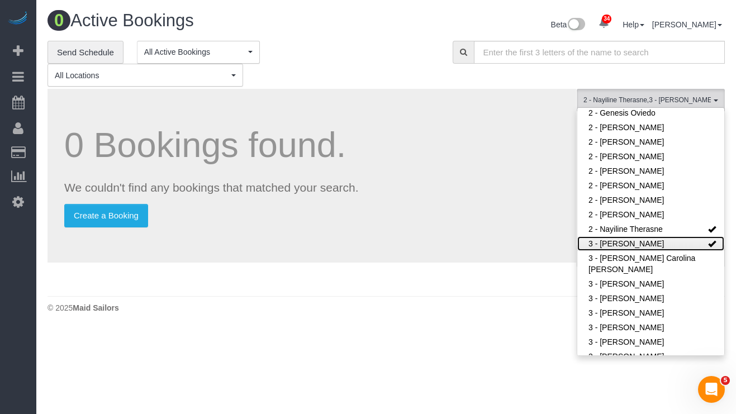
click at [620, 236] on link "3 - [PERSON_NAME]" at bounding box center [650, 243] width 147 height 15
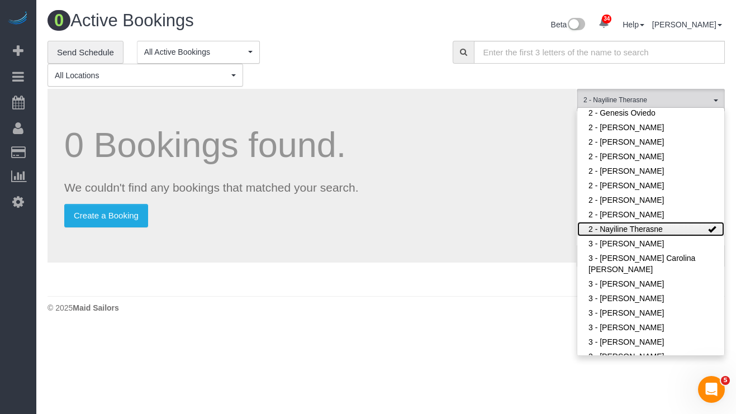
click at [617, 222] on link "2 - Nayiline Therasne" at bounding box center [650, 229] width 147 height 15
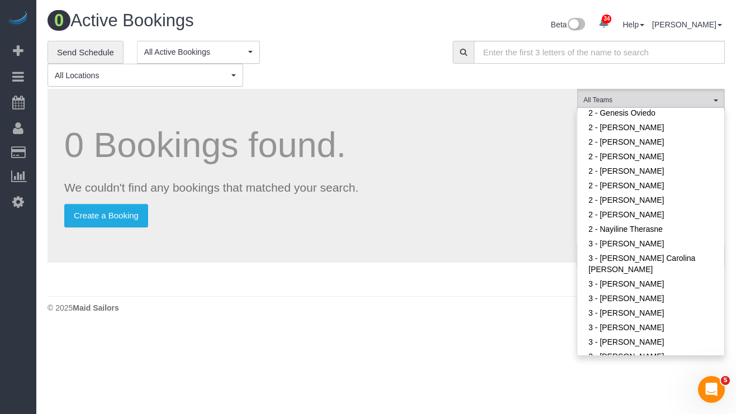
click at [416, 191] on p "We couldn't find any bookings that matched your search." at bounding box center [311, 187] width 495 height 16
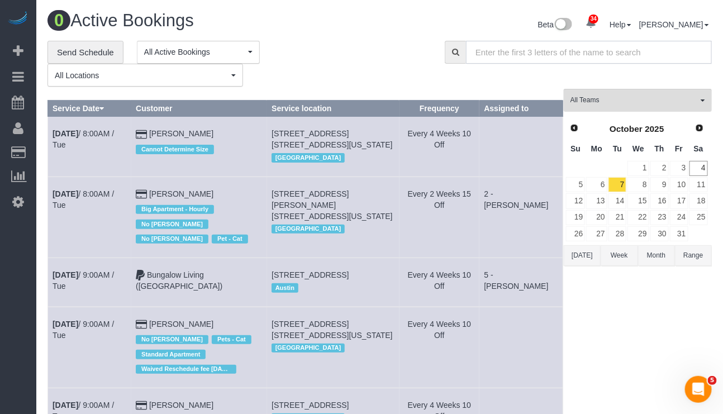
click at [510, 56] on input "text" at bounding box center [589, 52] width 246 height 23
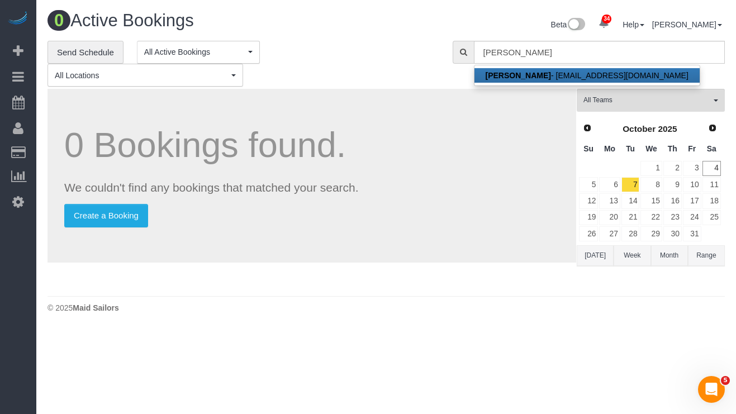
click at [498, 79] on link "Jesse Pliner - jessepliner@me.com" at bounding box center [586, 75] width 225 height 15
type input "[EMAIL_ADDRESS][DOMAIN_NAME]"
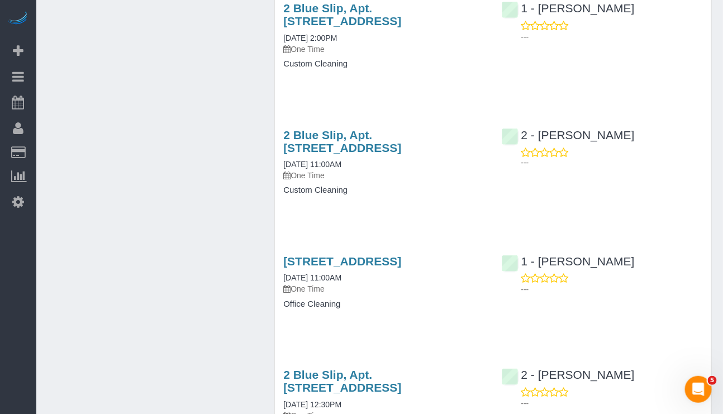
scroll to position [2094, 0]
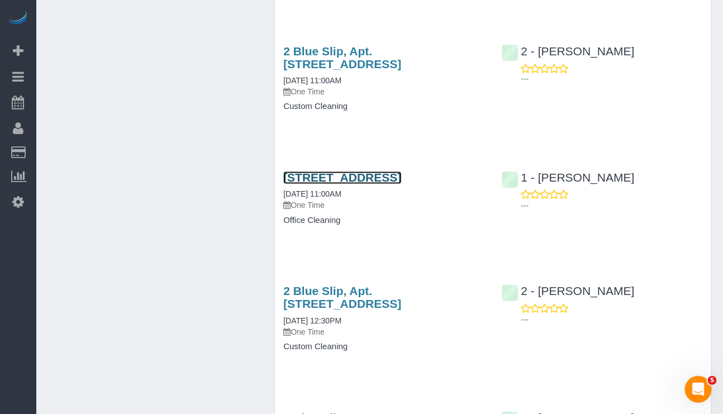
click at [344, 184] on link "9-20 35th Avenue, Suite 2c, Astoria, NY 11106" at bounding box center [342, 177] width 118 height 13
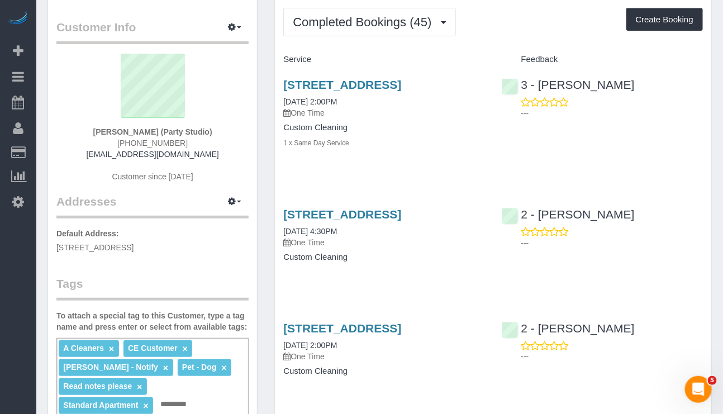
scroll to position [0, 0]
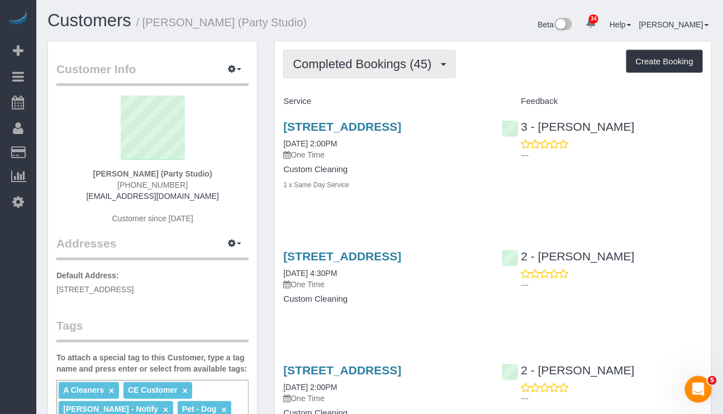
click at [409, 60] on span "Completed Bookings (45)" at bounding box center [365, 64] width 144 height 14
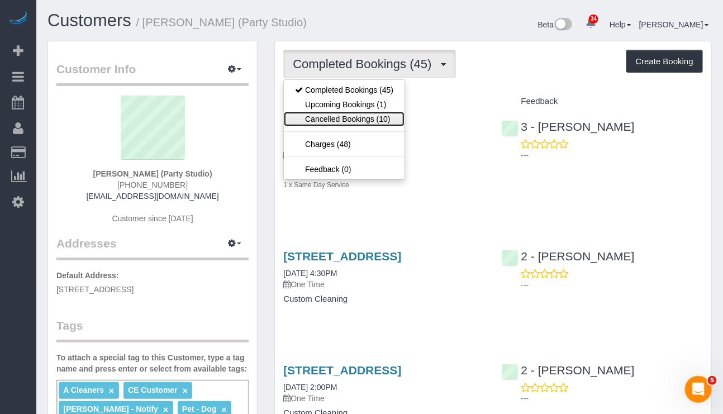
click at [364, 119] on link "Cancelled Bookings (10)" at bounding box center [344, 119] width 121 height 15
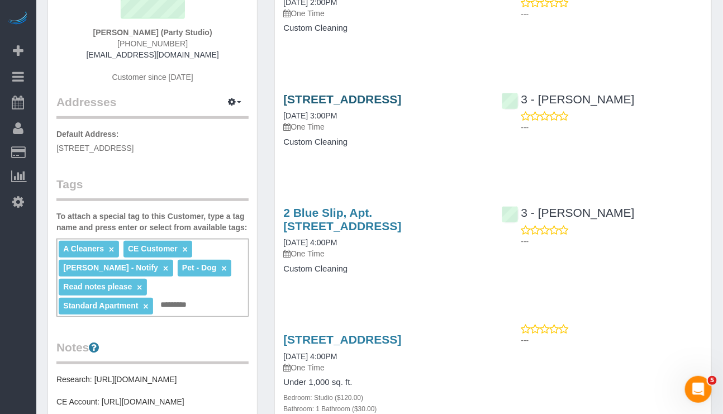
scroll to position [168, 0]
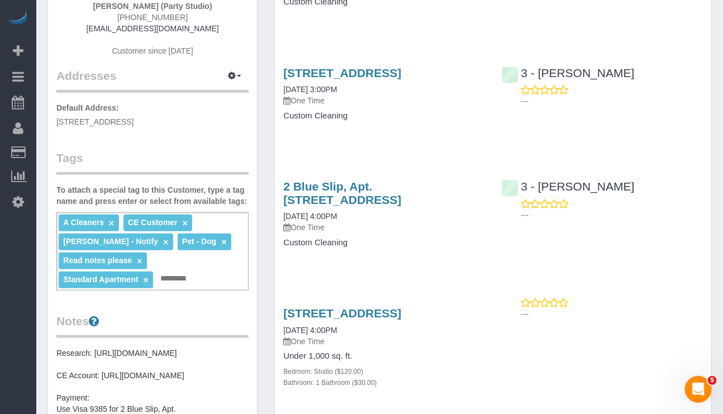
drag, startPoint x: 365, startPoint y: 241, endPoint x: 279, endPoint y: 238, distance: 86.6
click at [279, 238] on div "2 Blue Slip, Apt. 35a, Brooklyn, NY 11222 10/05/2024 4:00PM One Time Custom Cle…" at bounding box center [384, 219] width 218 height 99
copy link "10/05/2024 4:00PM"
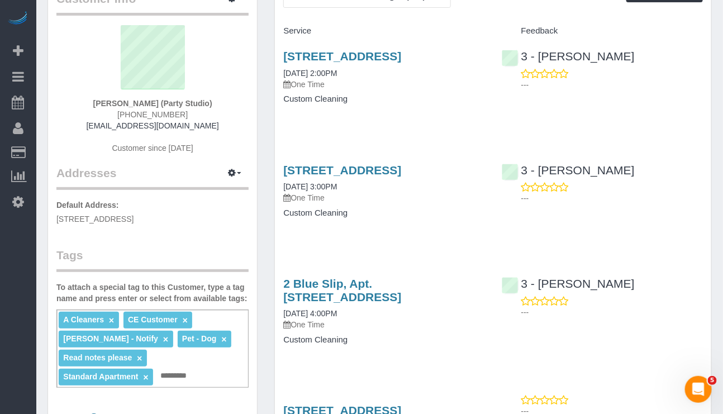
scroll to position [0, 0]
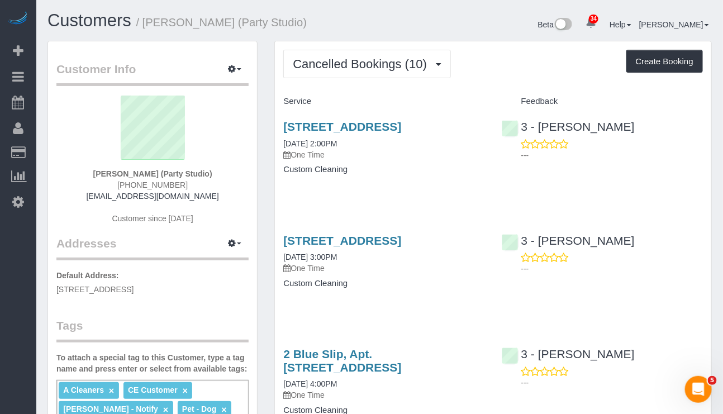
click at [352, 69] on span "Cancelled Bookings (10)" at bounding box center [363, 64] width 140 height 14
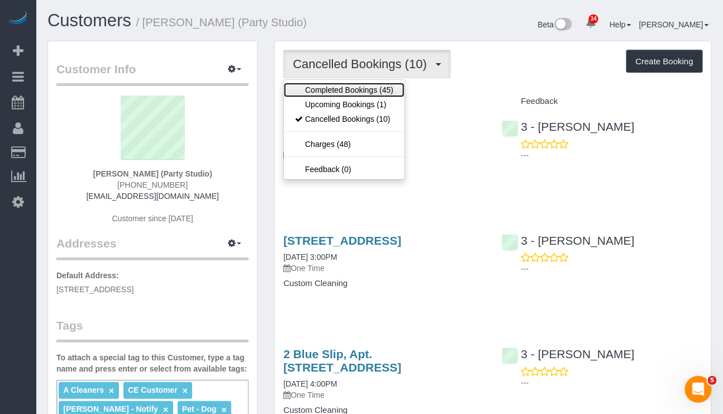
click at [342, 91] on link "Completed Bookings (45)" at bounding box center [344, 90] width 121 height 15
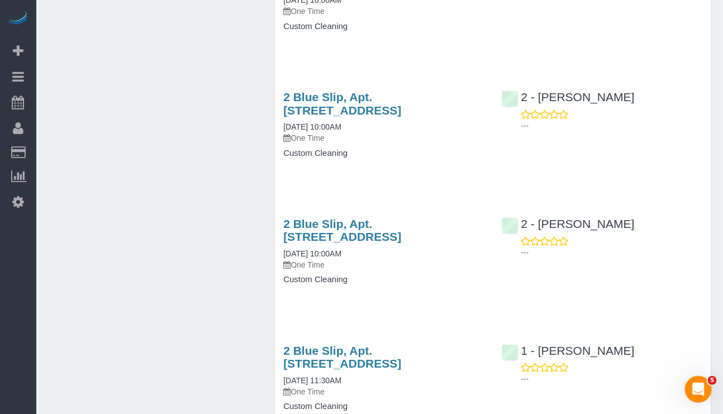
scroll to position [1005, 0]
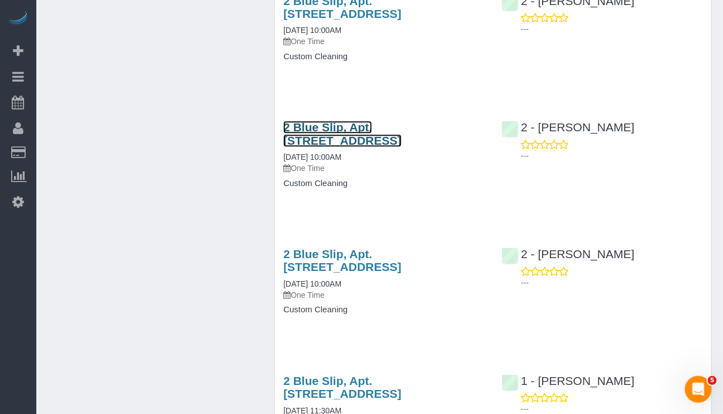
click at [346, 146] on link "2 Blue Slip, Apt. 35a, Brooklyn, NY 11222" at bounding box center [342, 134] width 118 height 26
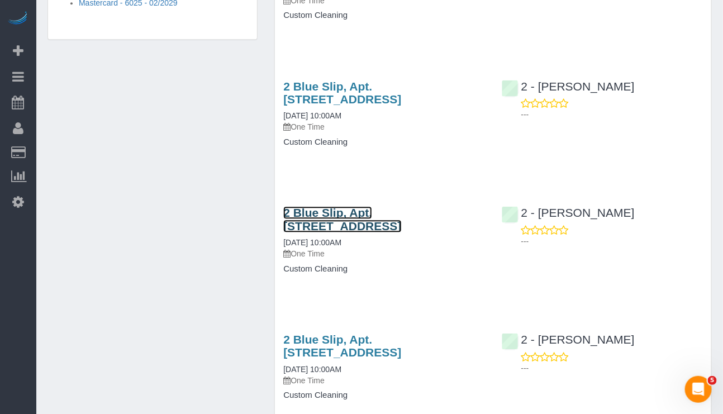
scroll to position [754, 0]
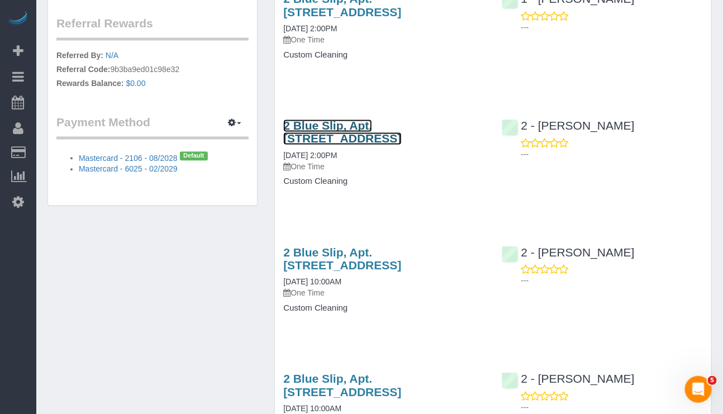
click at [388, 145] on link "2 Blue Slip, Apt. 35a, Brooklyn, NY 11222" at bounding box center [342, 132] width 118 height 26
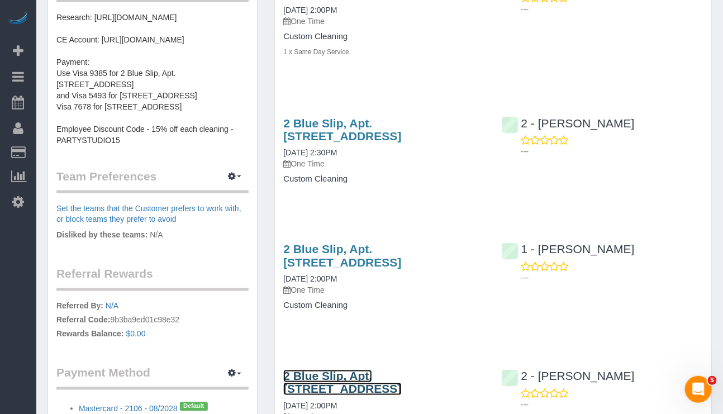
scroll to position [503, 0]
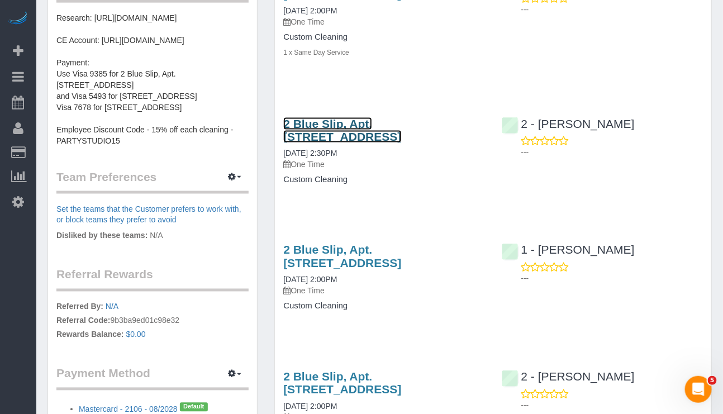
click at [343, 143] on link "2 Blue Slip, Apt. 35a, Brooklyn, NY 11222" at bounding box center [342, 130] width 118 height 26
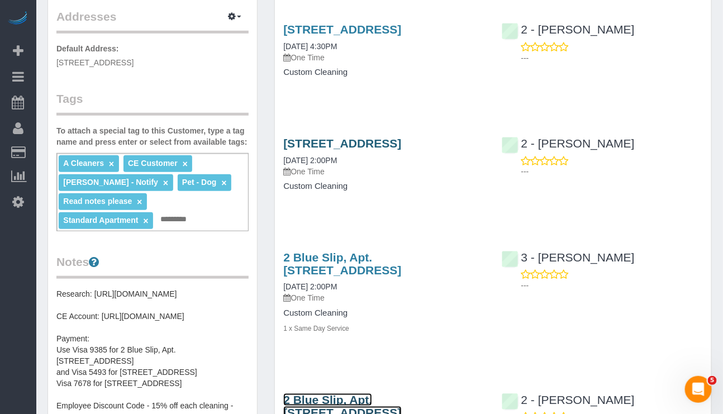
scroll to position [251, 0]
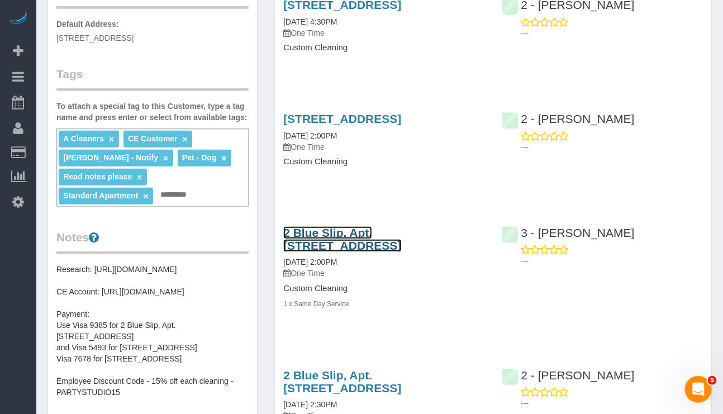
click at [352, 252] on link "2 Blue Slip, Apt. 35a, Brooklyn, NY 11222" at bounding box center [342, 239] width 118 height 26
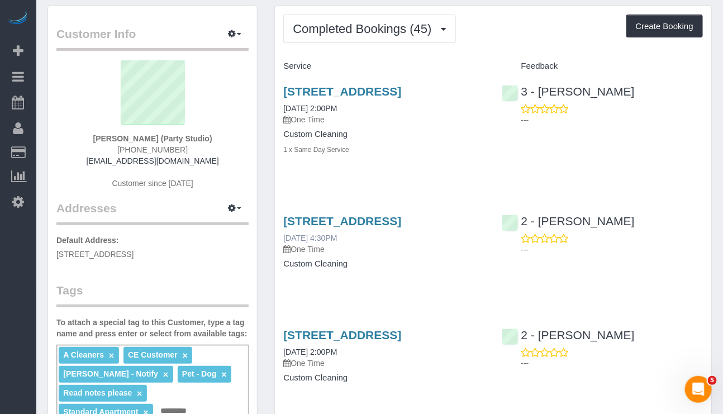
scroll to position [0, 0]
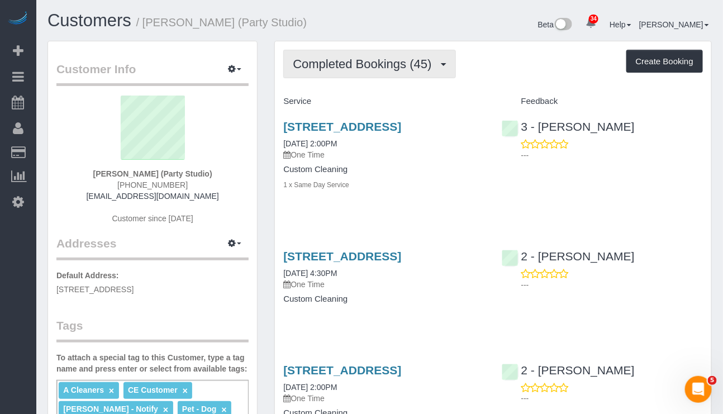
click at [388, 72] on button "Completed Bookings (45)" at bounding box center [369, 64] width 172 height 28
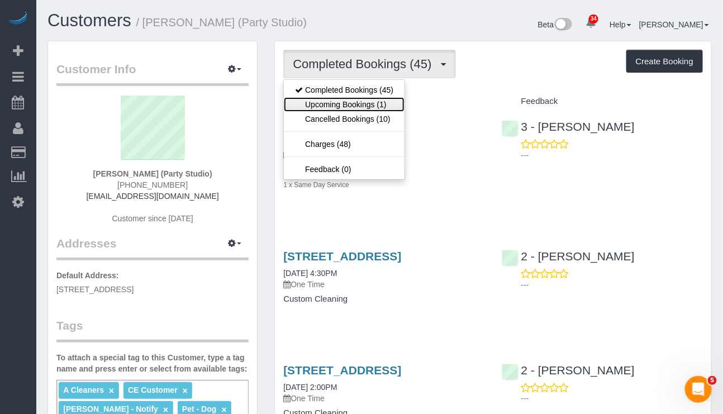
click at [369, 104] on link "Upcoming Bookings (1)" at bounding box center [344, 104] width 121 height 15
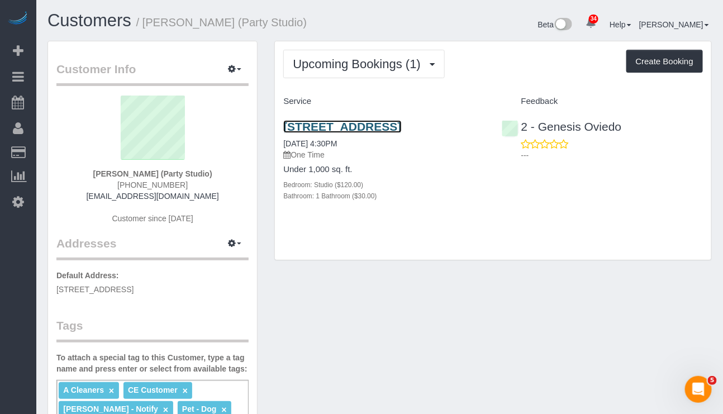
click at [359, 133] on link "567 Flushing Avenue, Apt. 506, Brooklyn, NY 11206" at bounding box center [342, 126] width 118 height 13
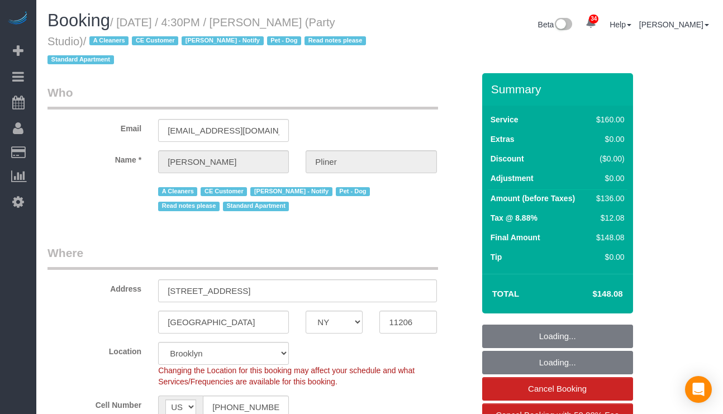
select select "NY"
select select "string:stripe"
select select "number:89"
select select "number:90"
select select "number:13"
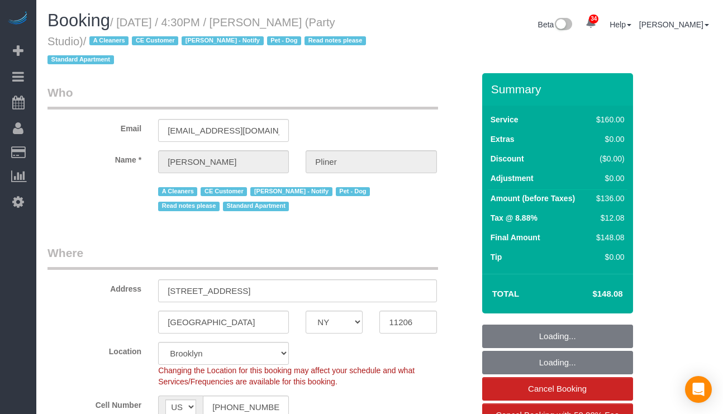
select select "number:7"
select select "object:1489"
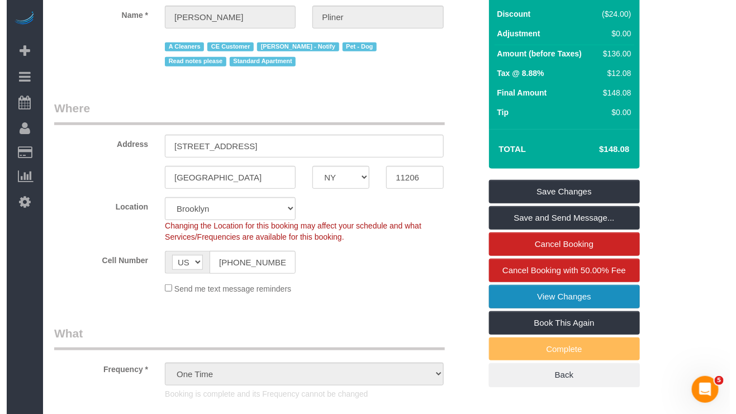
scroll to position [168, 0]
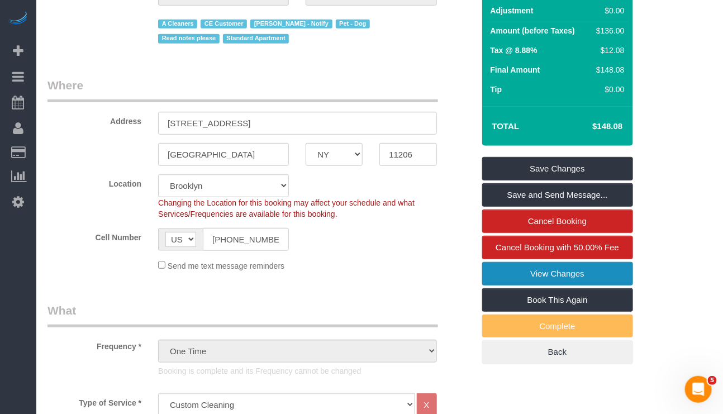
click at [559, 274] on link "View Changes" at bounding box center [557, 273] width 151 height 23
click at [540, 277] on div at bounding box center [361, 207] width 723 height 414
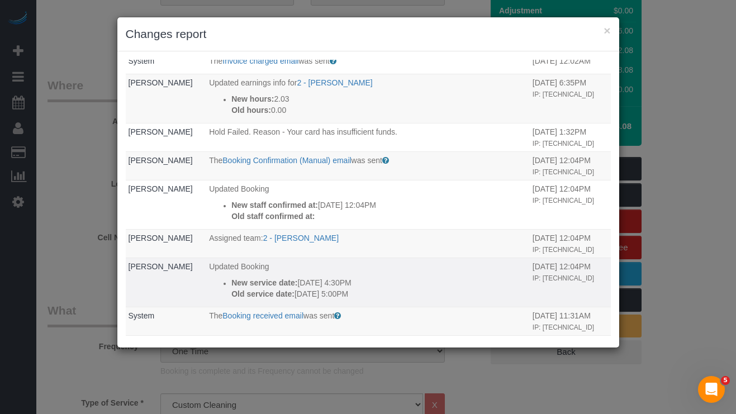
drag, startPoint x: 218, startPoint y: 280, endPoint x: 365, endPoint y: 305, distance: 149.5
click at [365, 305] on td "Updated Booking New service date: [DATE] 4:30PM Old service date: [DATE] 5:00PM" at bounding box center [367, 282] width 323 height 49
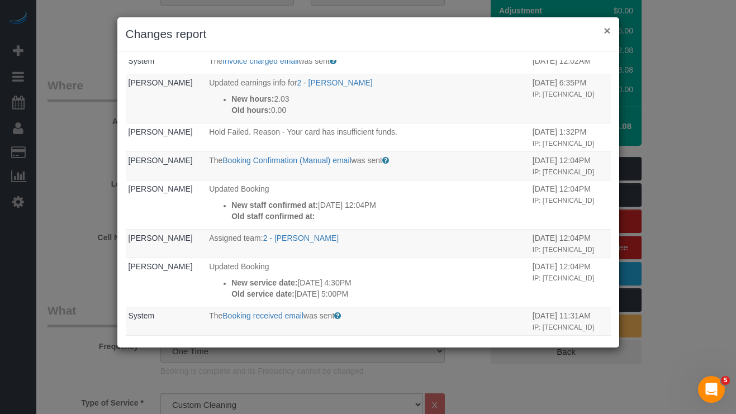
click at [609, 27] on button "×" at bounding box center [606, 31] width 7 height 12
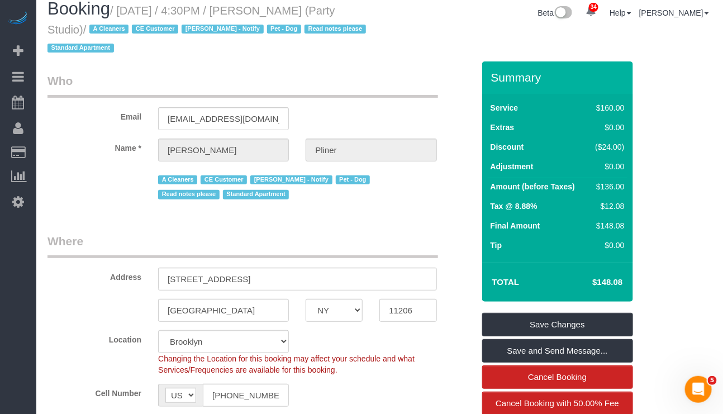
scroll to position [0, 0]
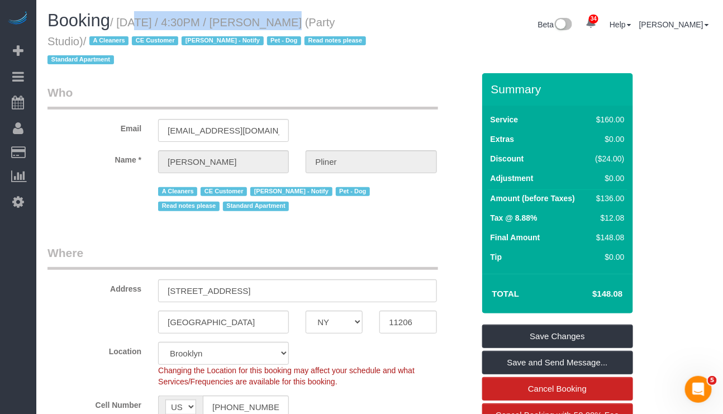
drag, startPoint x: 118, startPoint y: 21, endPoint x: 271, endPoint y: 20, distance: 153.6
click at [271, 20] on small "/ [DATE] / 4:30PM / [PERSON_NAME] (Party Studio) / A Cleaners CE Customer [PERS…" at bounding box center [208, 41] width 322 height 50
copy small "[DATE] / 4:30PM"
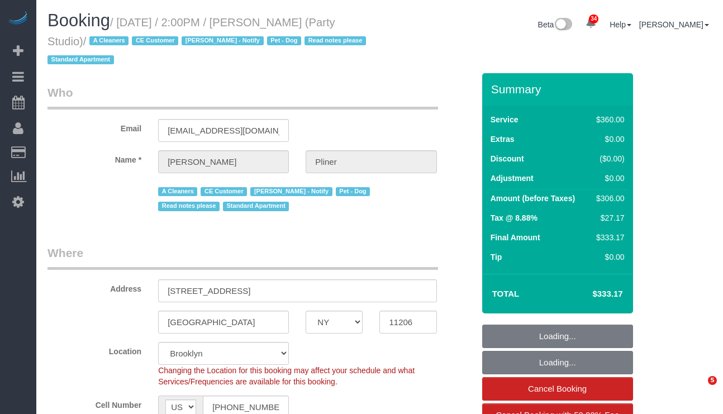
select select "NY"
select select "270"
select select "string:stripe"
select select "number:89"
select select "number:90"
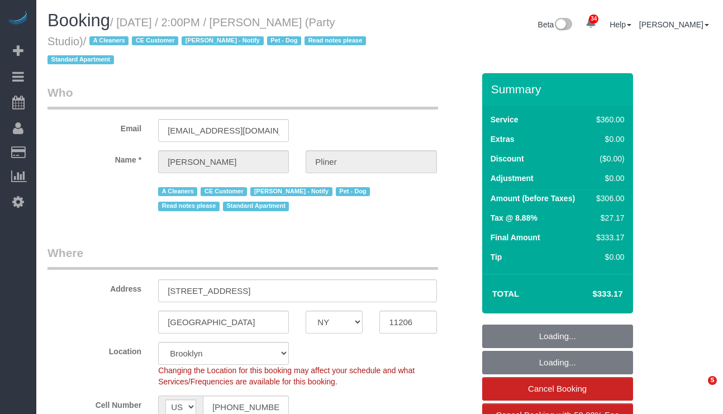
select select "number:13"
select select "number:7"
select select "spot1"
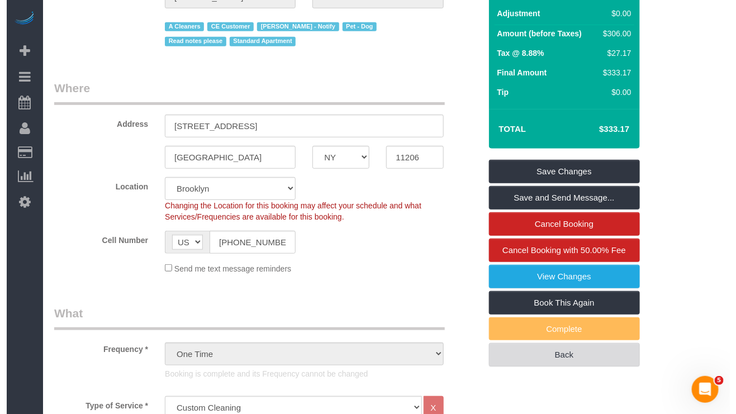
scroll to position [251, 0]
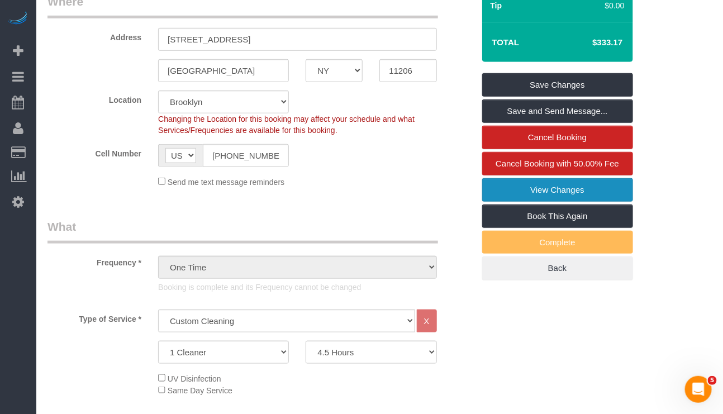
click at [548, 188] on link "View Changes" at bounding box center [557, 189] width 151 height 23
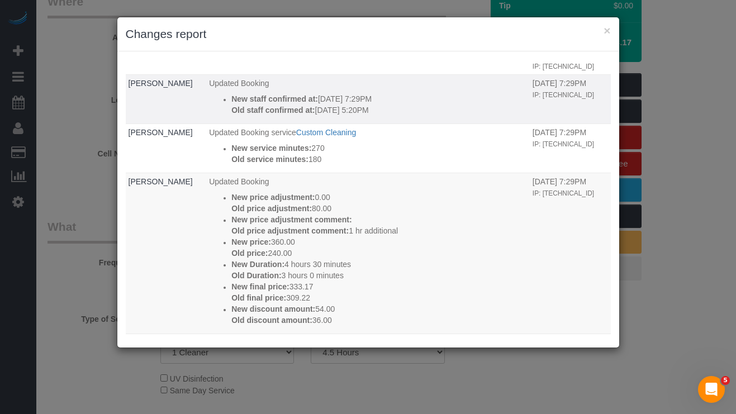
drag, startPoint x: 212, startPoint y: 97, endPoint x: 384, endPoint y: 116, distance: 173.6
click at [384, 116] on li "New staff confirmed at: [DATE] 7:29PM Old staff confirmed at: [DATE] 5:20PM" at bounding box center [378, 104] width 295 height 22
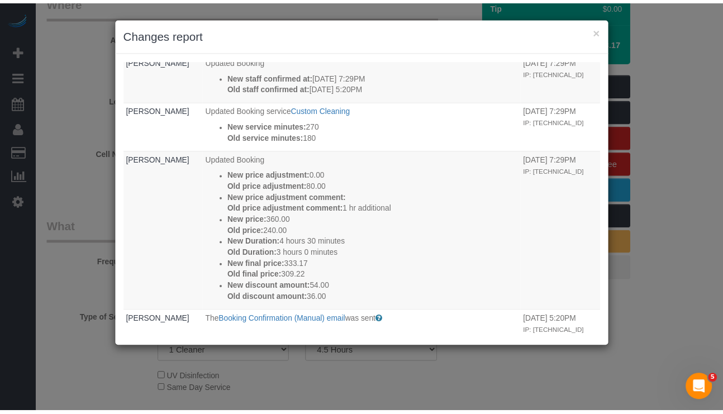
scroll to position [190, 0]
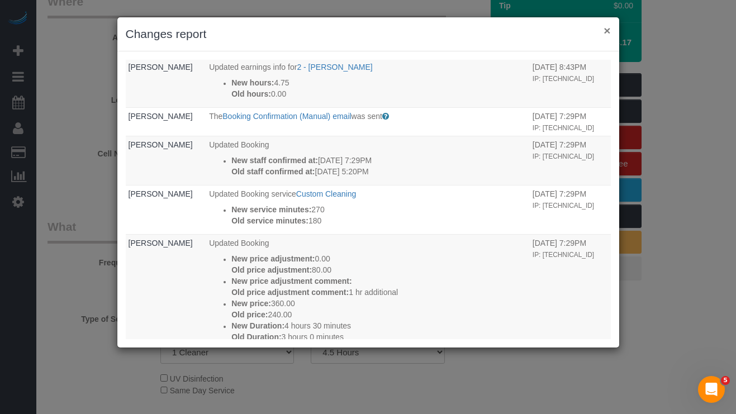
click at [609, 32] on button "×" at bounding box center [606, 31] width 7 height 12
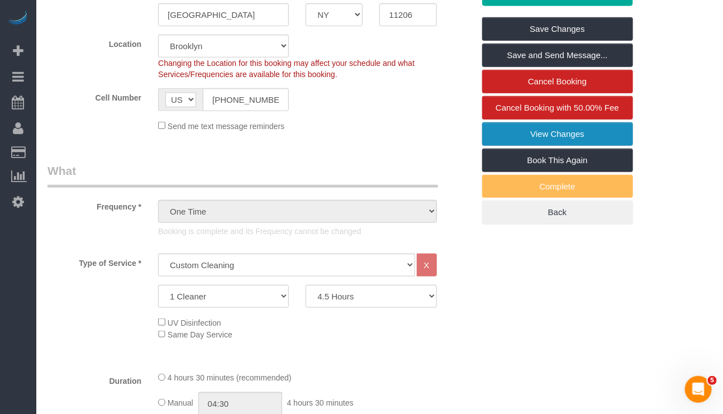
scroll to position [0, 0]
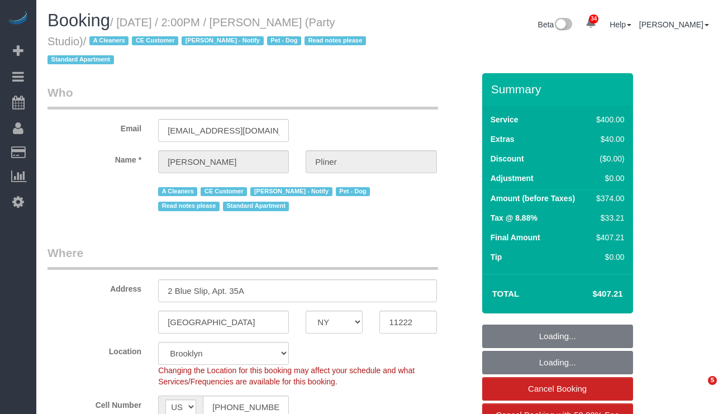
select select "NY"
select select "300"
select select "string:stripe"
select select "spot1"
select select "number:89"
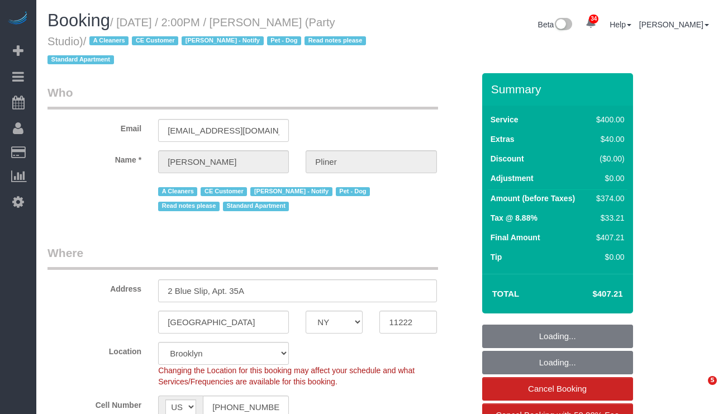
select select "number:90"
select select "number:13"
select select "number:7"
select select "spot6"
select select "NY"
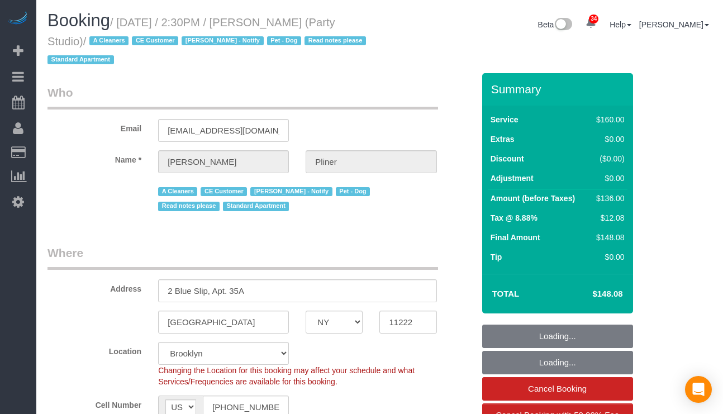
select select "string:stripe"
select select "number:89"
select select "number:90"
select select "number:13"
select select "number:7"
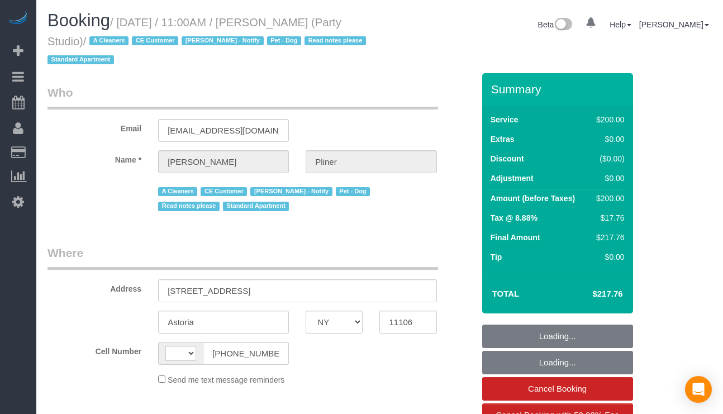
select select "NY"
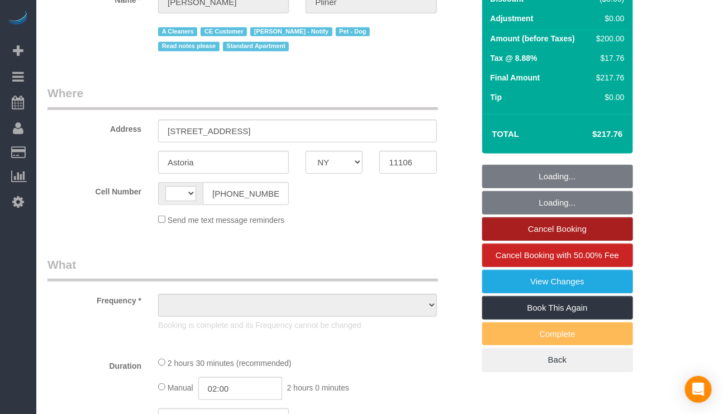
select select "string:[GEOGRAPHIC_DATA]"
select select "object:995"
select select "string:stripe-pm_1Q7kMD4VGloSiKo7s44AfTzH"
select select "spot1"
select select "number:89"
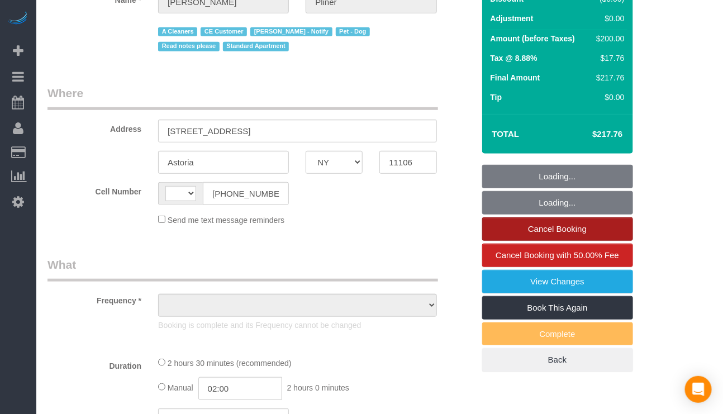
select select "number:90"
select select "number:15"
select select "number:5"
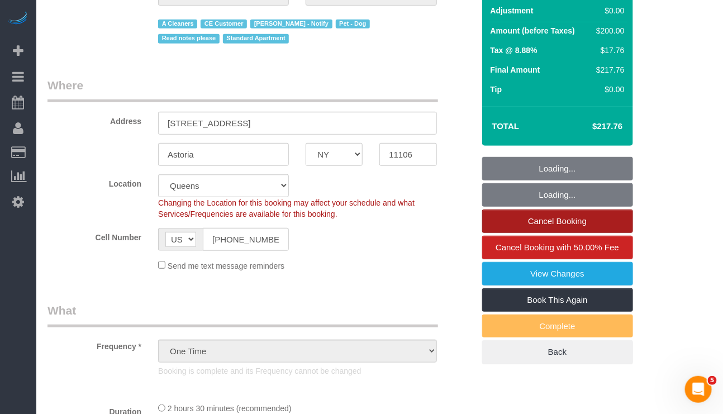
select select "150"
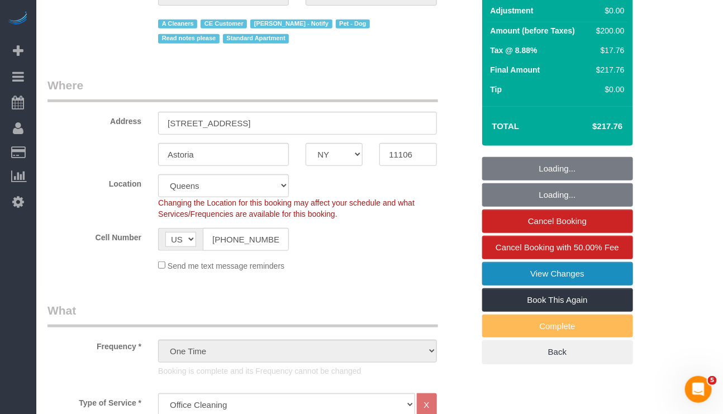
click at [560, 276] on link "View Changes" at bounding box center [557, 273] width 151 height 23
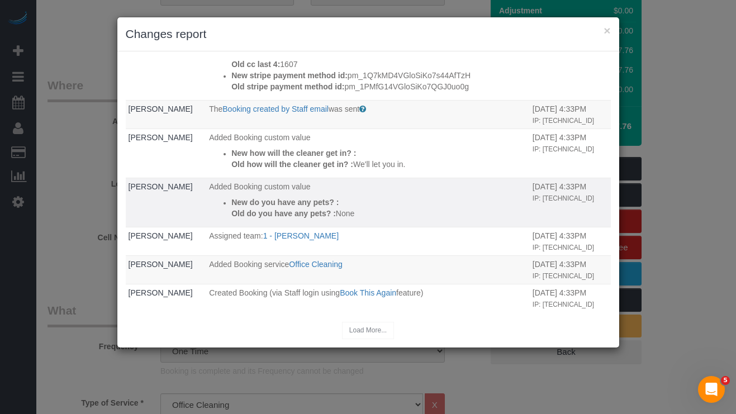
scroll to position [481, 0]
click at [361, 328] on div "Load More..." at bounding box center [368, 330] width 485 height 17
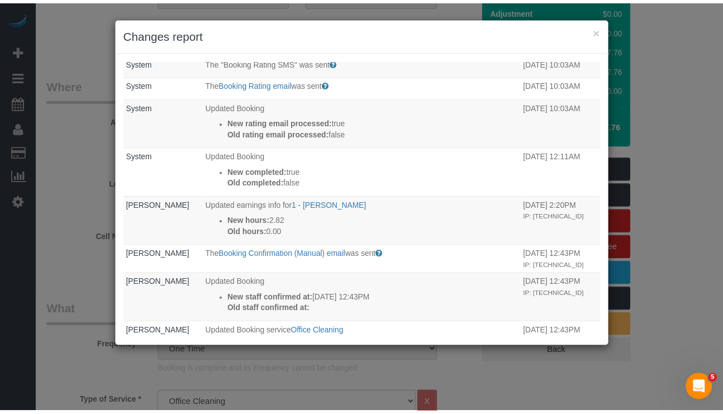
scroll to position [0, 0]
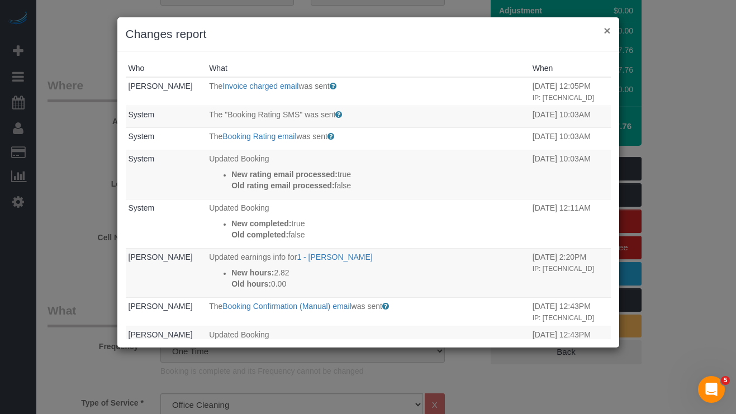
drag, startPoint x: 603, startPoint y: 31, endPoint x: 552, endPoint y: 59, distance: 58.7
click at [603, 32] on button "×" at bounding box center [606, 31] width 7 height 12
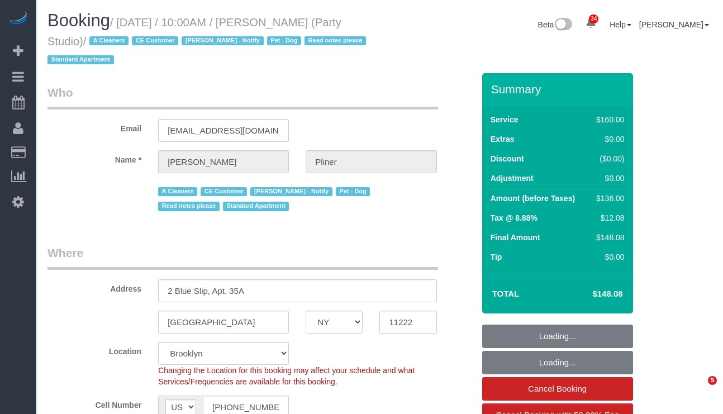
select select "NY"
select select "string:stripe"
select select "number:89"
select select "number:90"
select select "number:13"
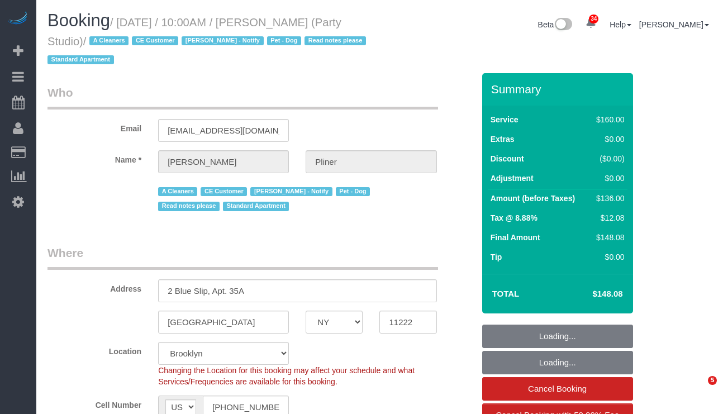
select select "number:7"
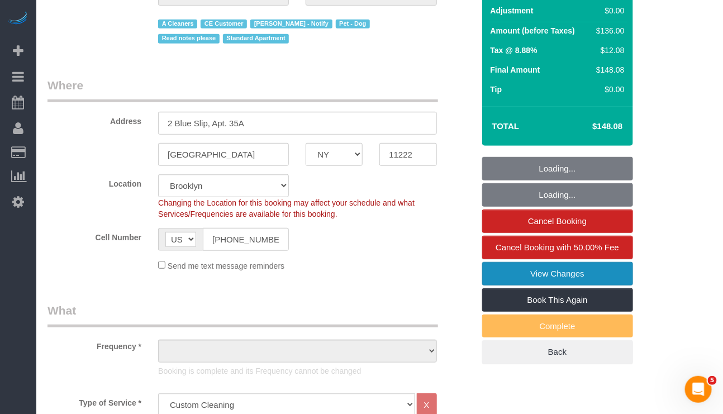
select select "object:1480"
select select "spot1"
click at [570, 271] on link "View Changes" at bounding box center [557, 273] width 151 height 23
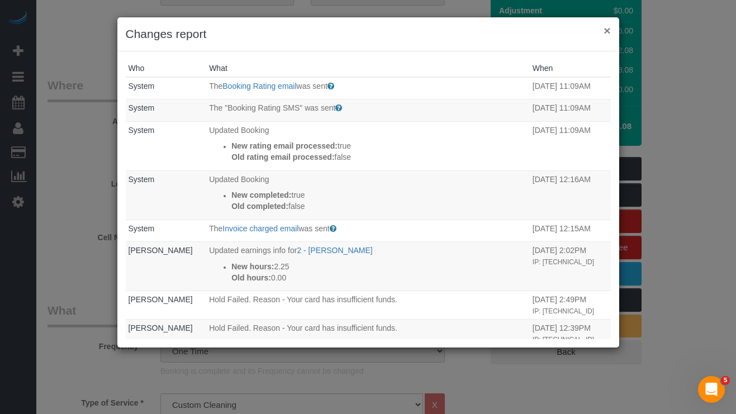
click at [607, 34] on button "×" at bounding box center [606, 31] width 7 height 12
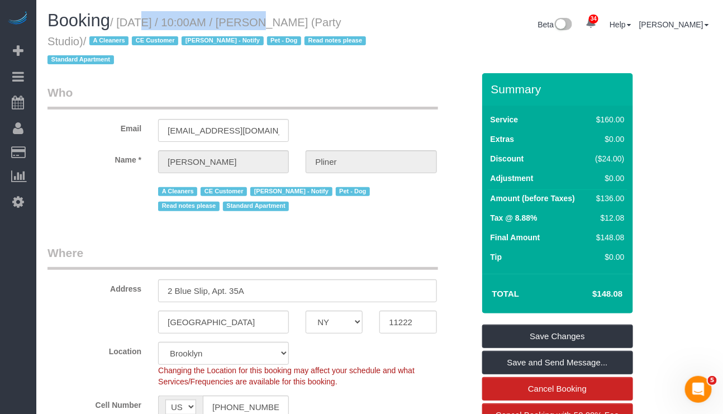
drag, startPoint x: 121, startPoint y: 21, endPoint x: 242, endPoint y: 24, distance: 121.2
click at [242, 24] on small "/ [DATE] / 10:00AM / [PERSON_NAME] (Party Studio) / A Cleaners CE Customer [PER…" at bounding box center [208, 41] width 322 height 50
copy small "[DATE] / 10:00AM"
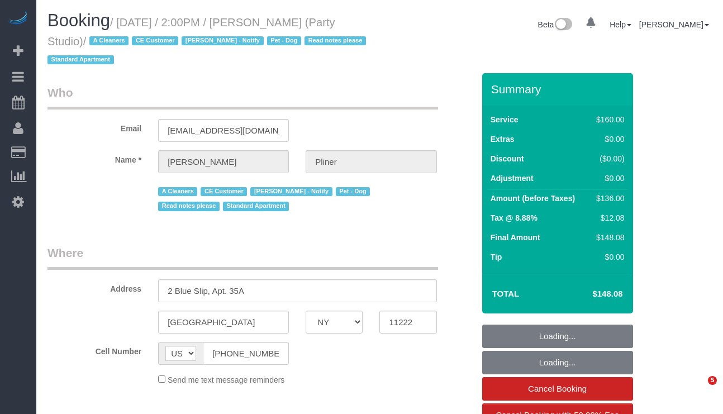
select select "NY"
select select "number:89"
select select "number:90"
select select "number:13"
select select "number:7"
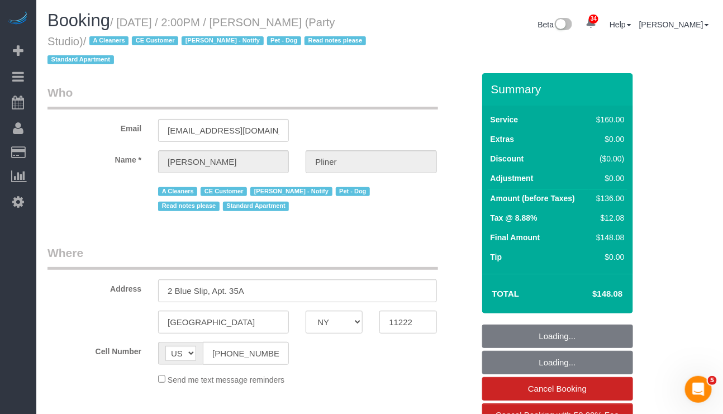
select select "object:989"
select select "spot1"
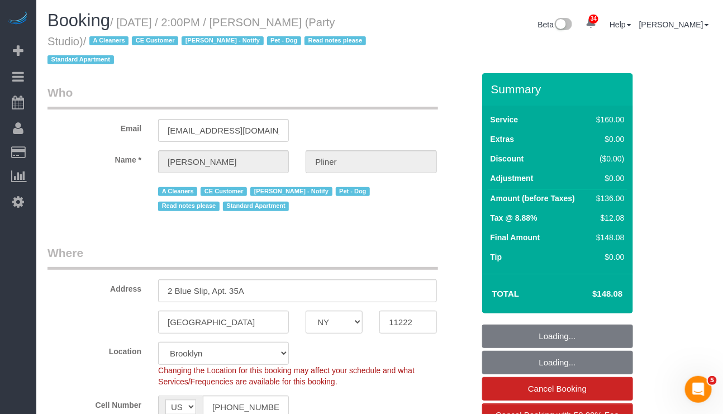
select select "object:1485"
select select "spot6"
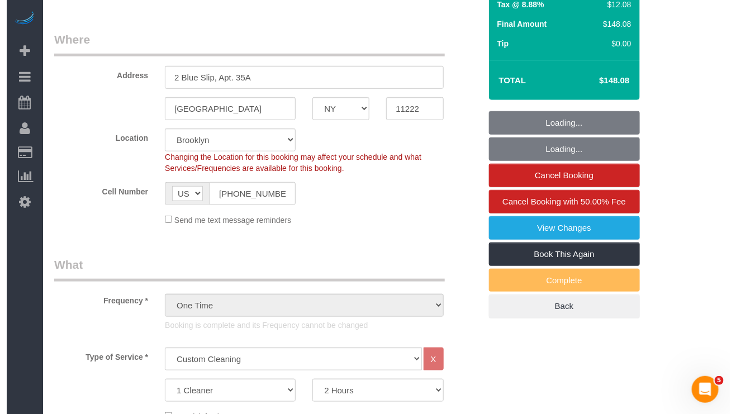
scroll to position [251, 0]
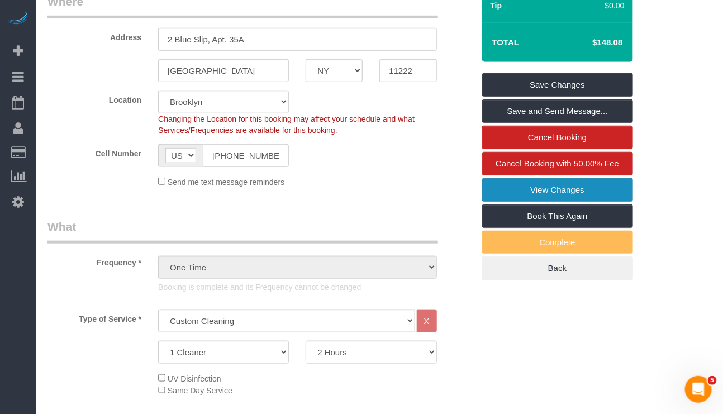
click at [529, 195] on link "View Changes" at bounding box center [557, 189] width 151 height 23
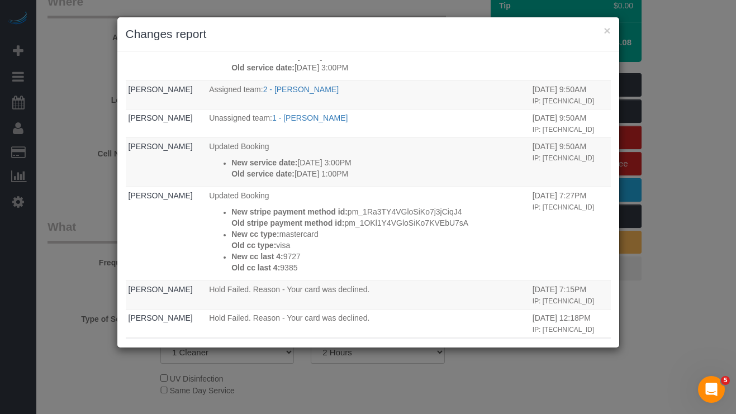
scroll to position [335, 0]
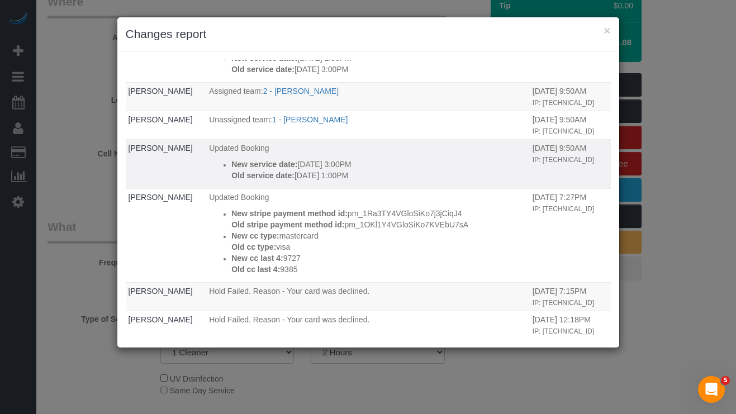
drag, startPoint x: 375, startPoint y: 188, endPoint x: 211, endPoint y: 180, distance: 164.4
click at [231, 180] on li "New service date: 06/15/2025 3:00PM Old service date: 06/15/2025 1:00PM" at bounding box center [378, 170] width 295 height 22
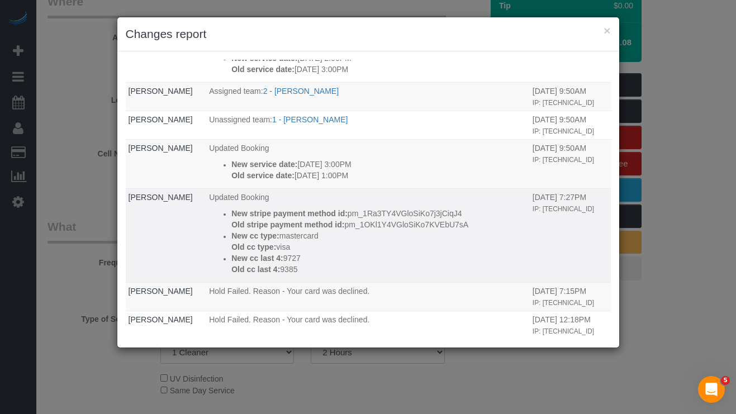
copy div "New service date: 06/15/2025 3:00PM Old service date: 06/15/2025 1:00PM"
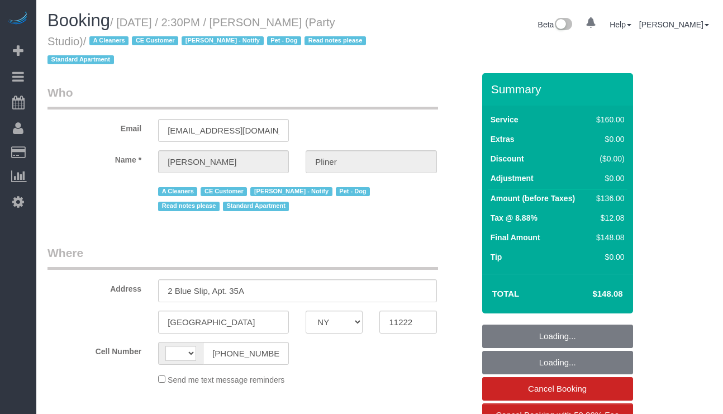
select select "NY"
select select "object:877"
select select "number:89"
select select "number:90"
select select "number:13"
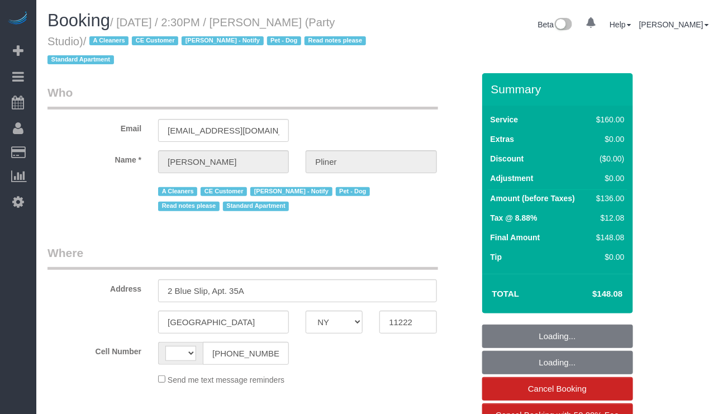
select select "number:7"
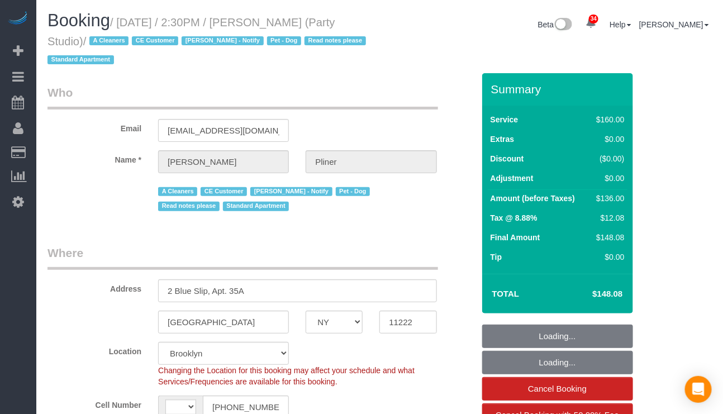
select select "string:US"
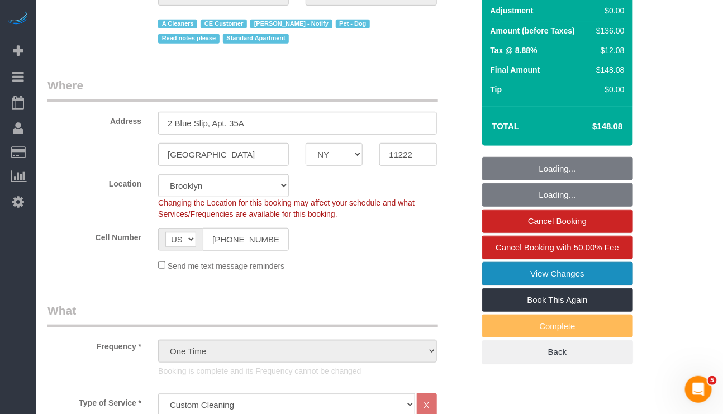
click at [543, 281] on link "View Changes" at bounding box center [557, 273] width 151 height 23
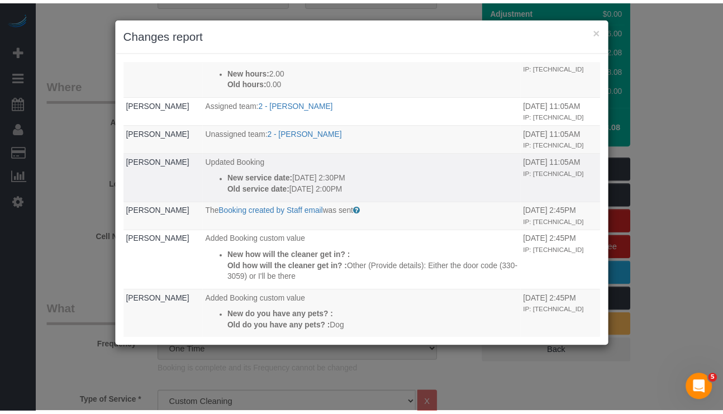
scroll to position [168, 0]
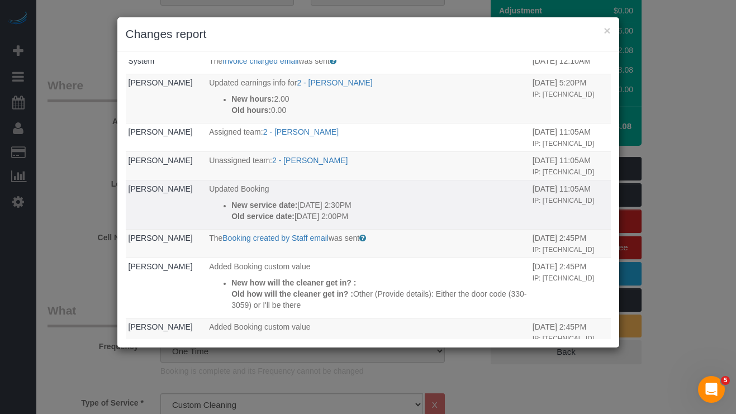
drag, startPoint x: 376, startPoint y: 219, endPoint x: 227, endPoint y: 208, distance: 149.5
click at [227, 208] on ul "New service date: 07/19/2025 2:30PM Old service date: 07/19/2025 2:00PM" at bounding box center [368, 210] width 318 height 22
copy div "New service date: 07/19/2025 2:30PM Old service date: 07/19/2025 2:00PM"
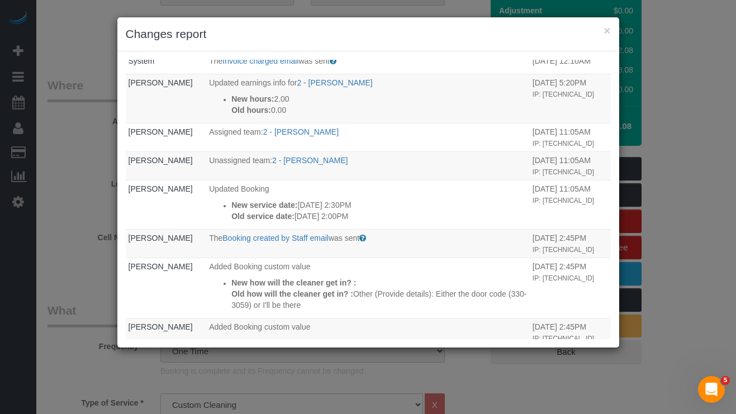
click at [689, 156] on div "× Changes report Who What When System The "Booking Rating SMS" was sent Sent to…" at bounding box center [368, 207] width 736 height 414
click at [604, 32] on button "×" at bounding box center [606, 31] width 7 height 12
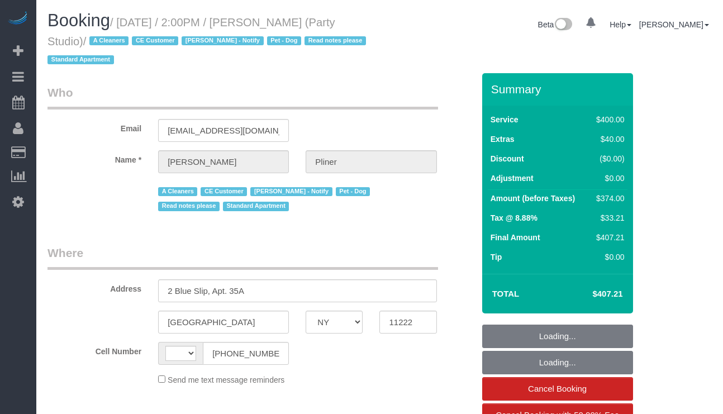
select select "NY"
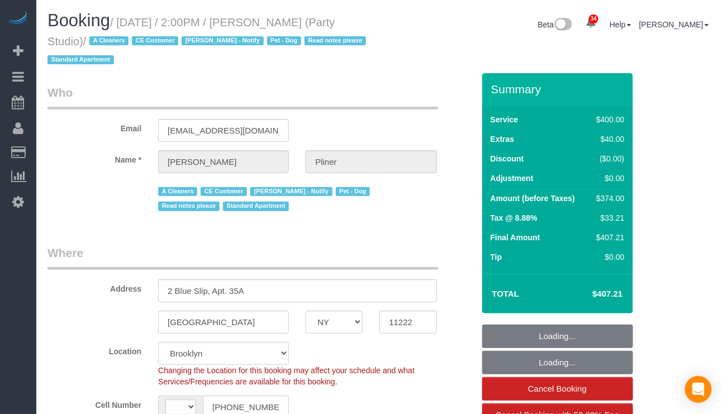
select select "string:[GEOGRAPHIC_DATA]"
select select "object:854"
select select "spot1"
select select "300"
select select "number:89"
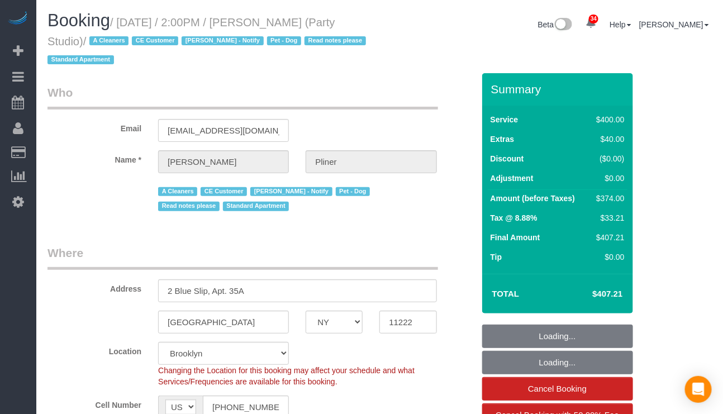
select select "number:90"
select select "number:13"
select select "number:7"
select select "object:1480"
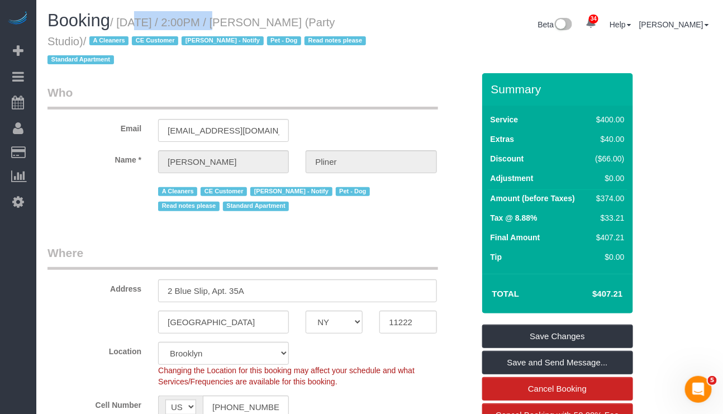
drag, startPoint x: 118, startPoint y: 22, endPoint x: 203, endPoint y: 20, distance: 84.9
click at [203, 20] on small "/ [DATE] / 2:00PM / [PERSON_NAME] (Party Studio) / A Cleaners CE Customer [PERS…" at bounding box center [208, 41] width 322 height 50
click at [221, 86] on legend "Who" at bounding box center [242, 96] width 390 height 25
drag, startPoint x: 119, startPoint y: 19, endPoint x: 252, endPoint y: 23, distance: 133.0
click at [252, 23] on small "/ [DATE] / 2:00PM / [PERSON_NAME] (Party Studio) / A Cleaners CE Customer [PERS…" at bounding box center [208, 41] width 322 height 50
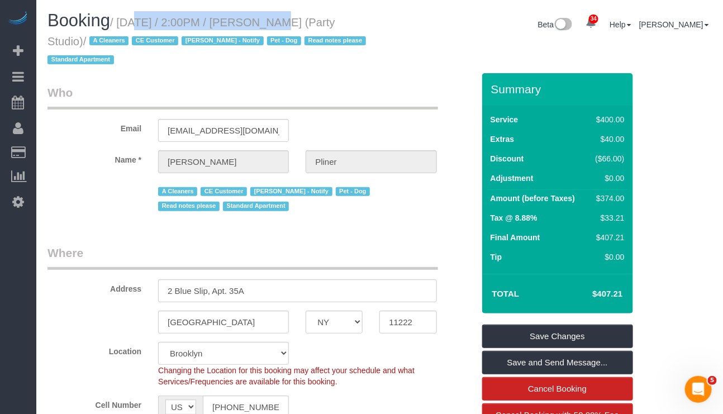
copy small "[DATE] / 2:00PM"
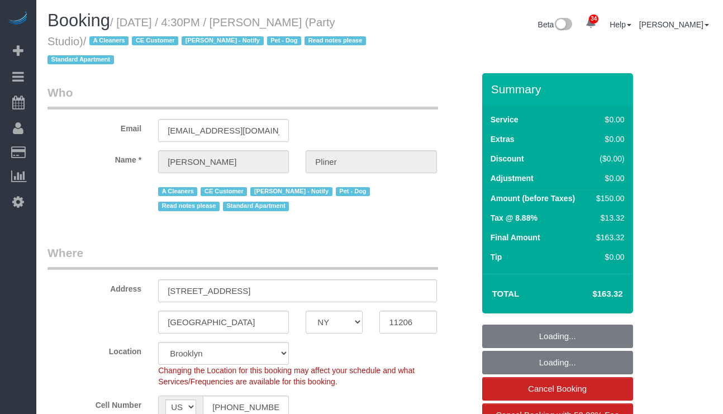
select select "NY"
select select "number:61"
select select "number:79"
select select "number:13"
select select "number:5"
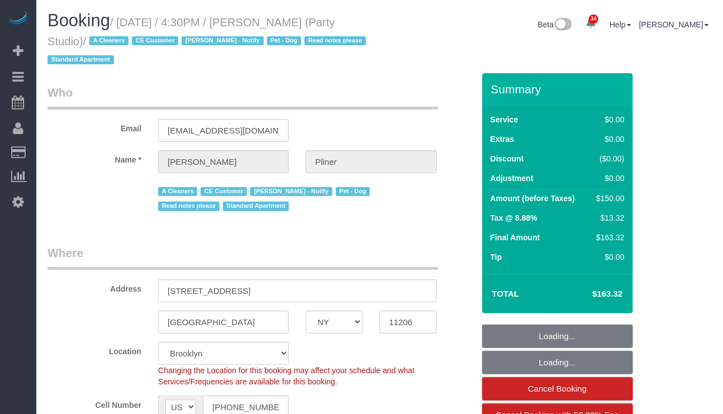
select select "object:990"
select select "string:stripe-pm_1QwlgU4VGloSiKo7oE5apDPW"
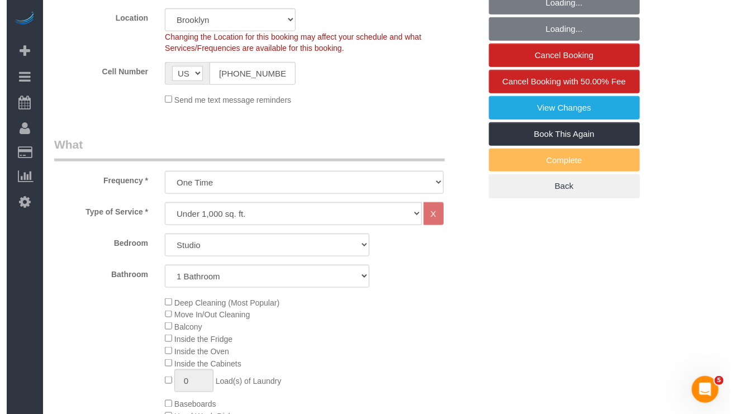
scroll to position [335, 0]
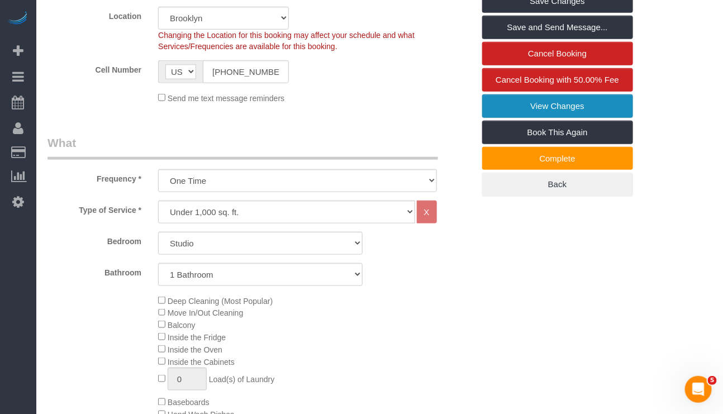
click at [531, 104] on link "View Changes" at bounding box center [557, 105] width 151 height 23
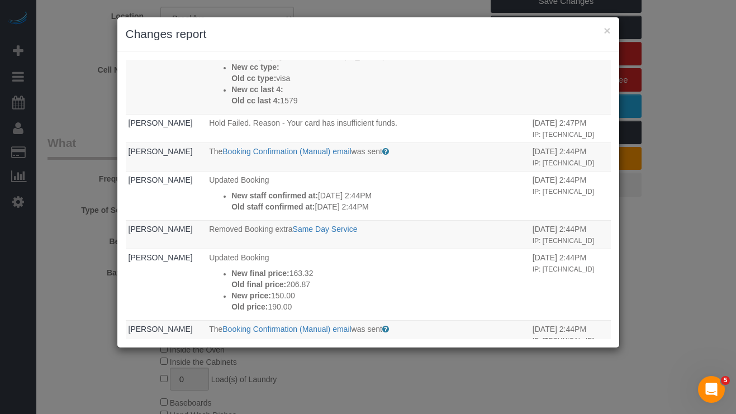
scroll to position [251, 0]
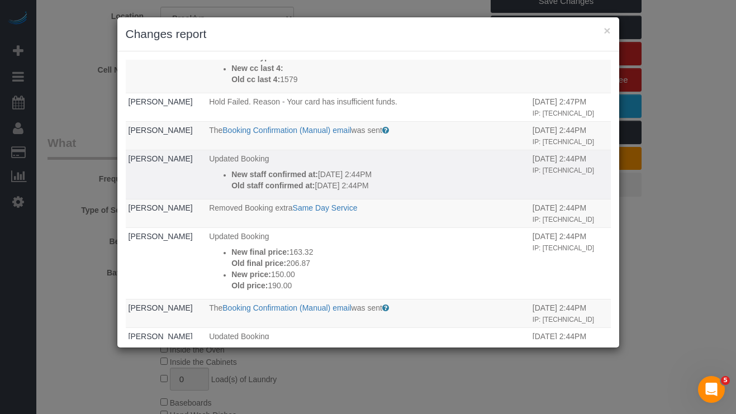
drag, startPoint x: 382, startPoint y: 199, endPoint x: 201, endPoint y: 183, distance: 181.7
click at [209, 183] on ul "New staff confirmed at: [DATE] 2:44PM Old staff confirmed at: [DATE] 2:44PM" at bounding box center [368, 180] width 318 height 22
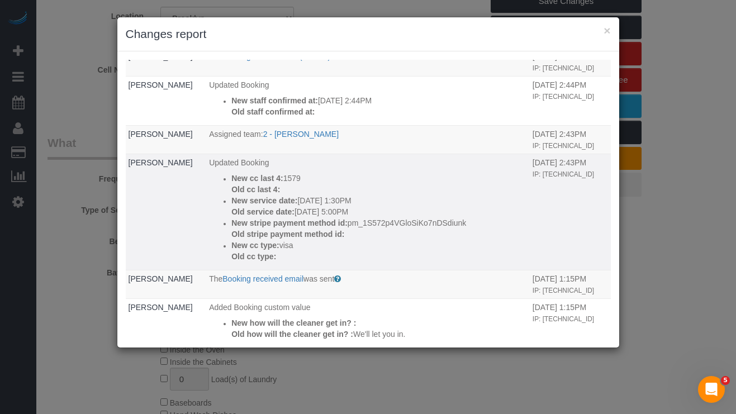
scroll to position [586, 0]
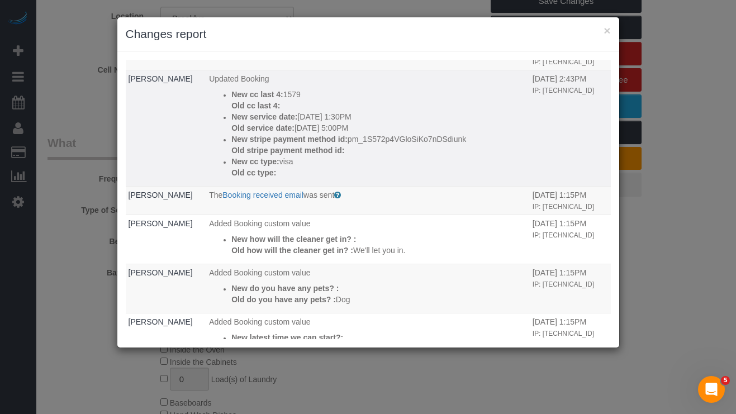
drag, startPoint x: 365, startPoint y: 142, endPoint x: 217, endPoint y: 132, distance: 148.9
click at [231, 132] on div "New service date: [DATE] 1:30PM Old service date: [DATE] 5:00PM" at bounding box center [378, 122] width 295 height 22
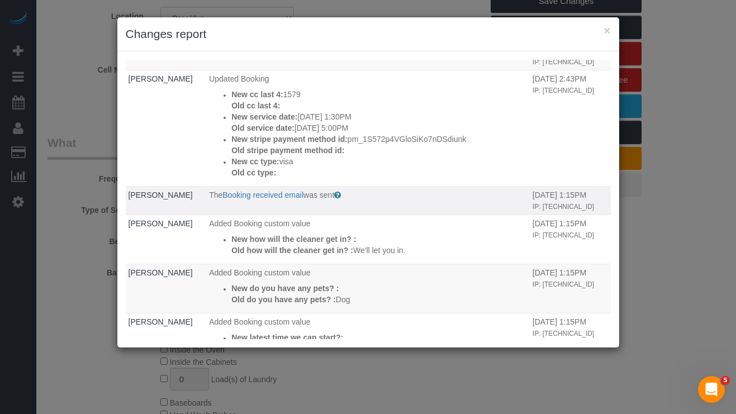
copy div "New service date: [DATE] 1:30PM Old service date: [DATE] 5:00PM"
